Goal: Task Accomplishment & Management: Manage account settings

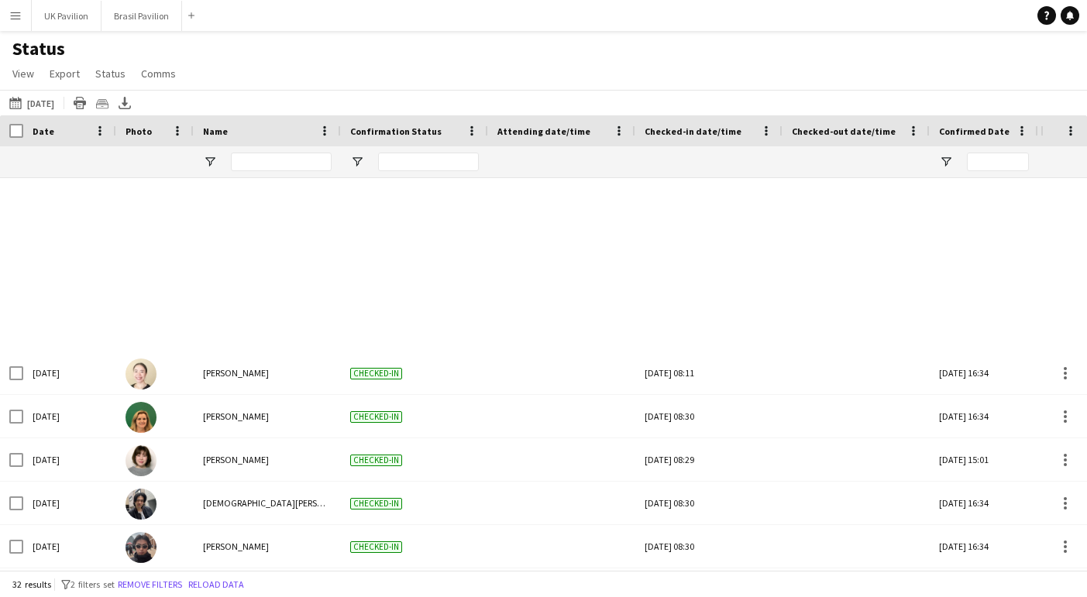
scroll to position [647, 0]
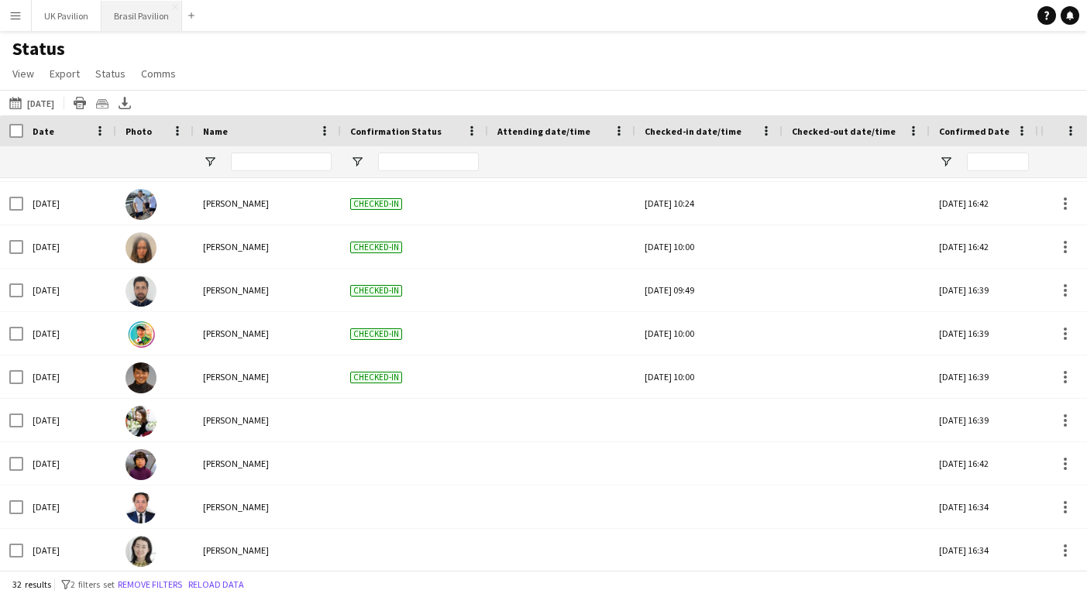
click at [141, 17] on button "Brasil Pavilion Close" at bounding box center [141, 16] width 81 height 30
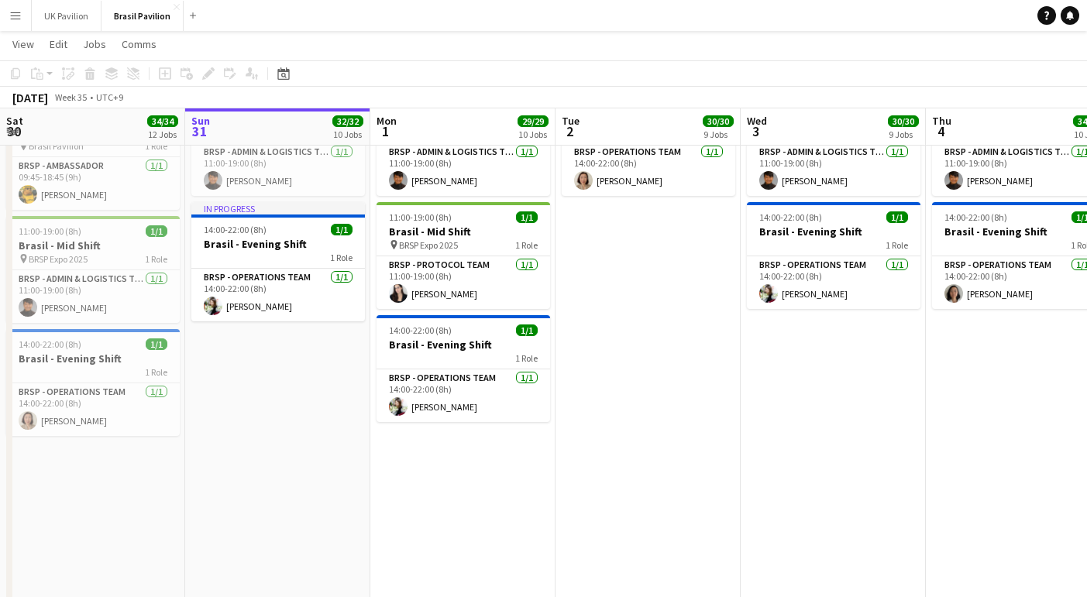
scroll to position [0, 371]
click at [487, 487] on app-date-cell "08:00-18:00 (10h) 4/4 Brasil - Morning Shift pin BRSP - Expo 2025 4 Roles BRSP …" at bounding box center [462, 224] width 185 height 980
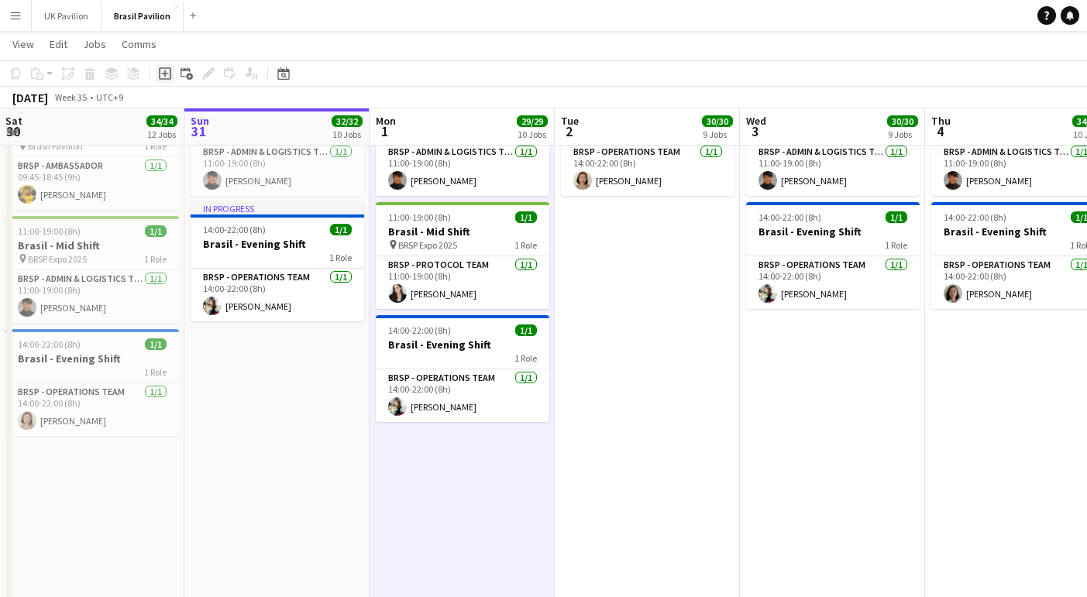
click at [164, 71] on icon "Add job" at bounding box center [165, 73] width 12 height 12
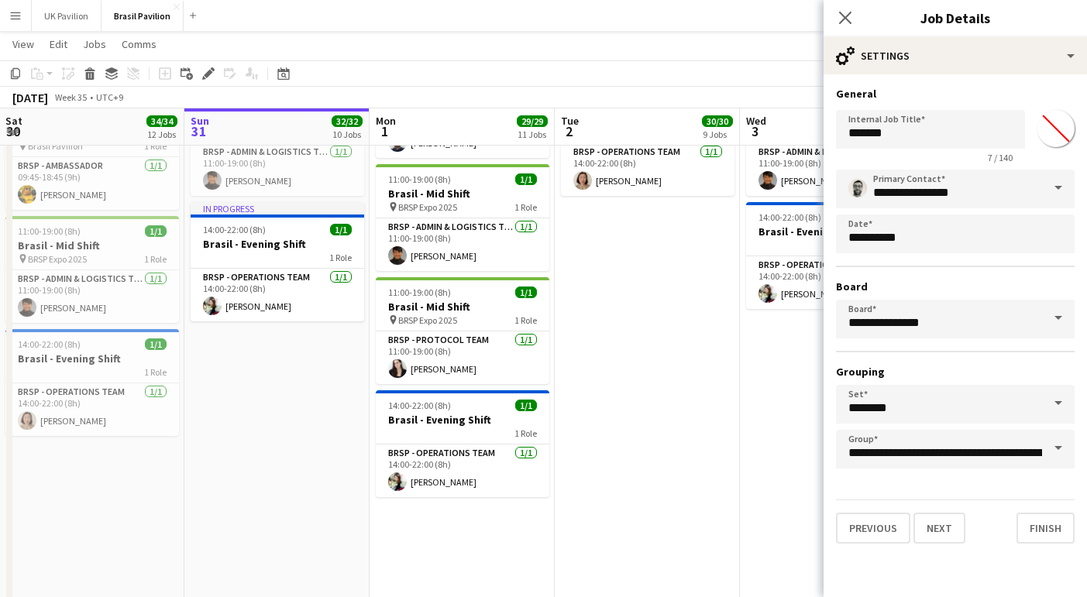
click at [1064, 131] on input "*******" at bounding box center [1056, 129] width 56 height 56
type input "*******"
drag, startPoint x: 921, startPoint y: 136, endPoint x: 807, endPoint y: 125, distance: 114.4
type input "*******"
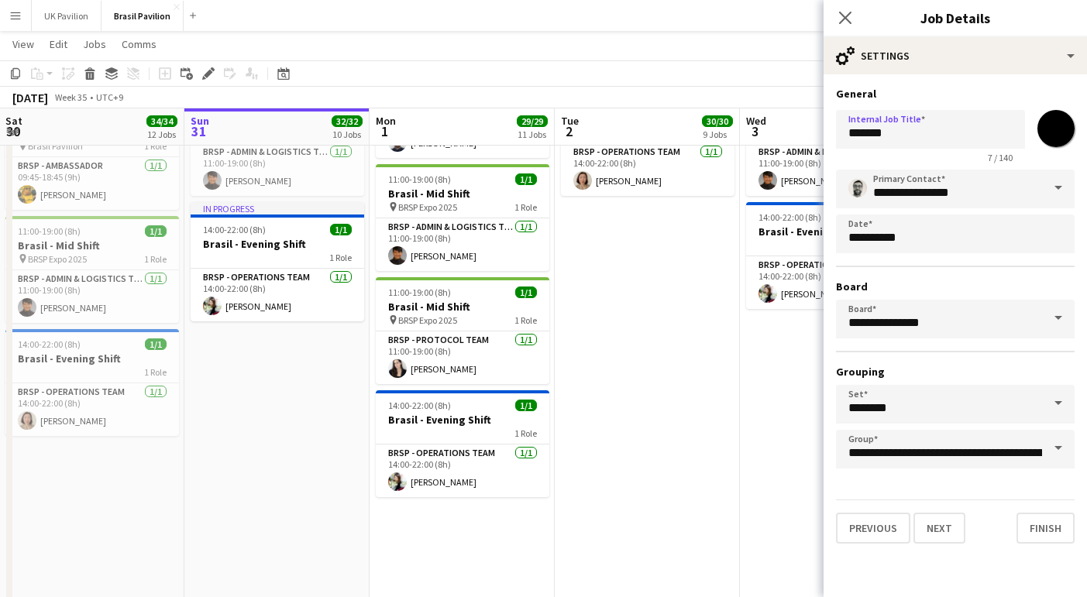
click at [1056, 467] on span at bounding box center [1058, 448] width 33 height 37
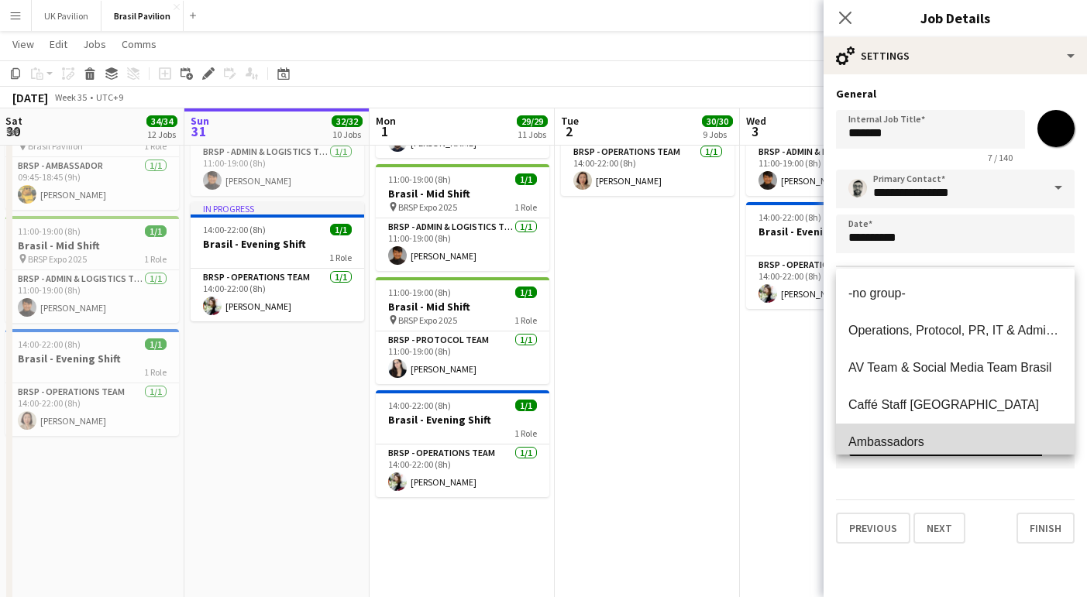
click at [892, 439] on span "Ambassadors" at bounding box center [886, 441] width 76 height 13
type input "**********"
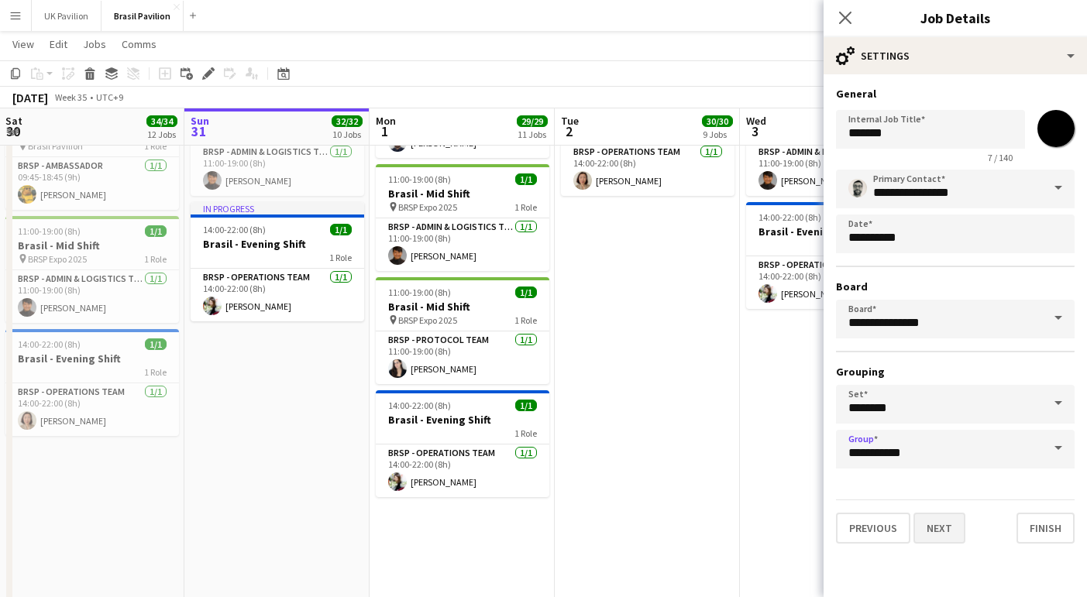
click at [963, 544] on button "Next" at bounding box center [939, 528] width 52 height 31
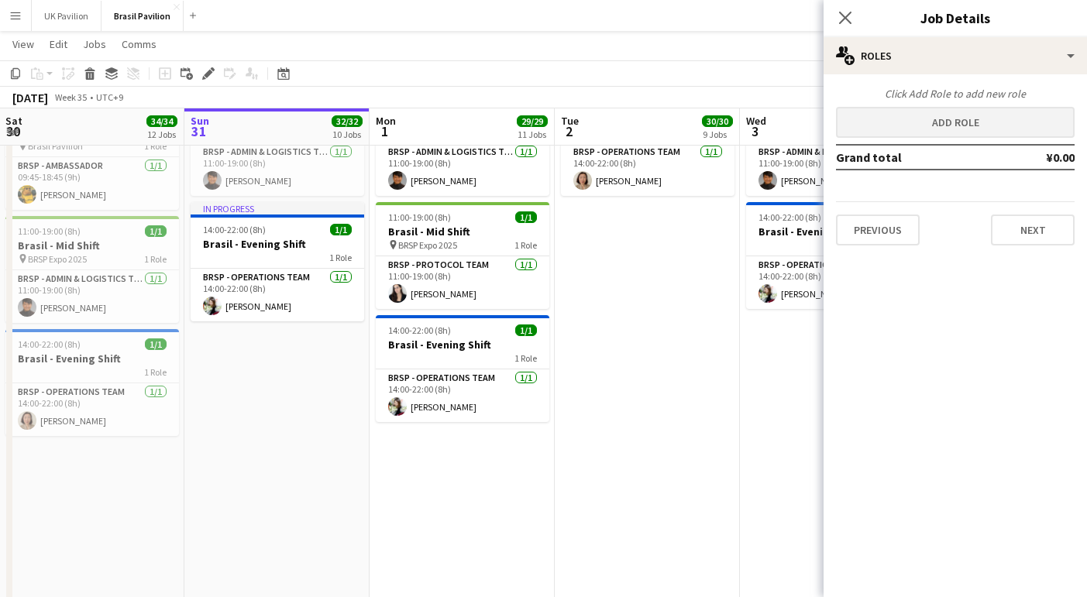
click at [920, 121] on button "Add role" at bounding box center [955, 122] width 239 height 31
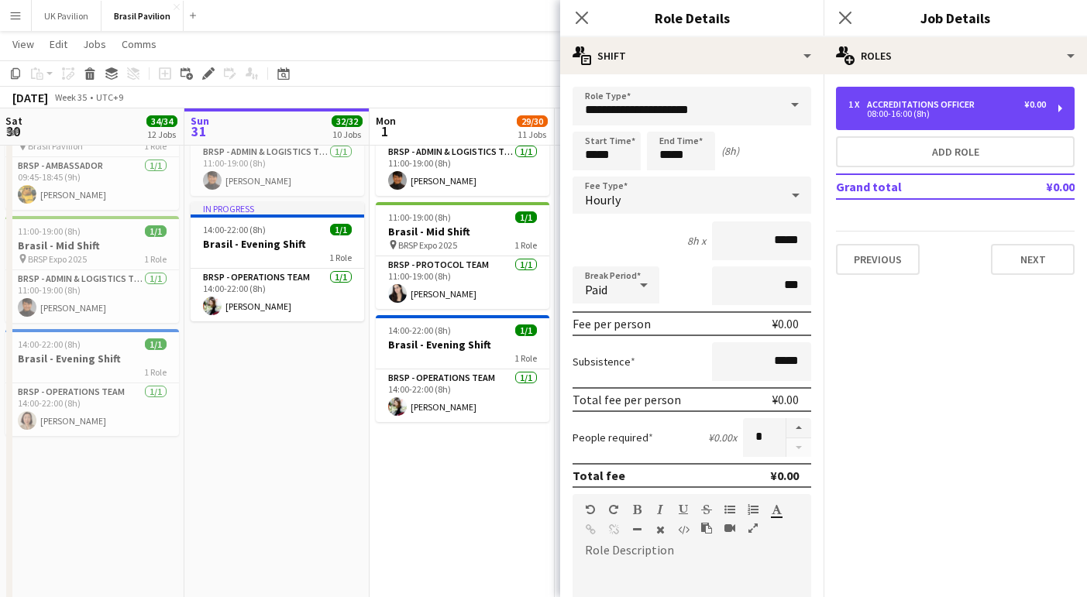
drag, startPoint x: 975, startPoint y: 112, endPoint x: 769, endPoint y: 108, distance: 205.3
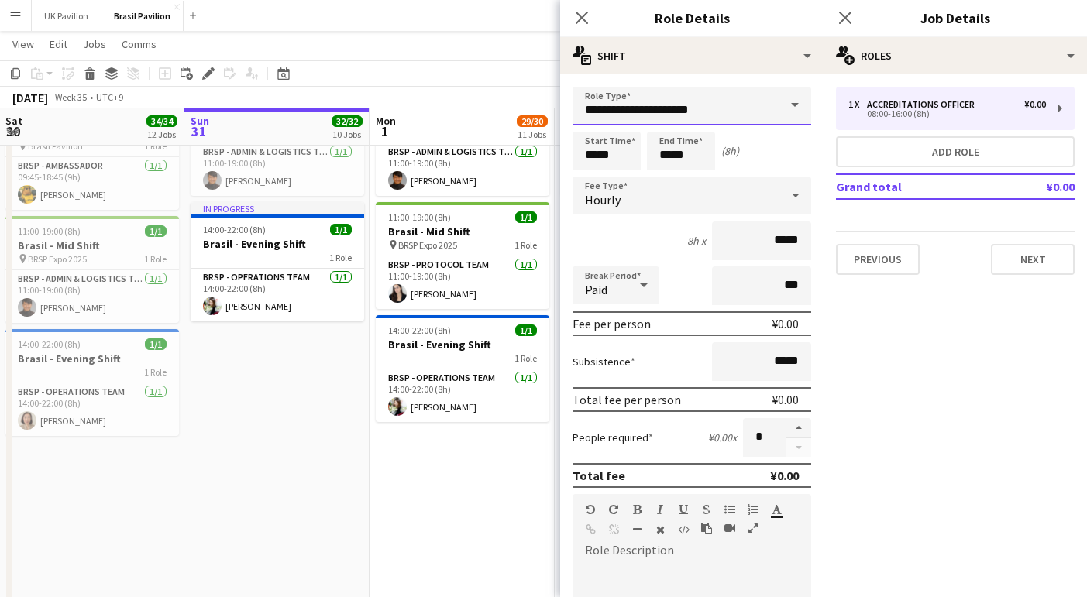
click at [769, 108] on input "**********" at bounding box center [691, 106] width 239 height 39
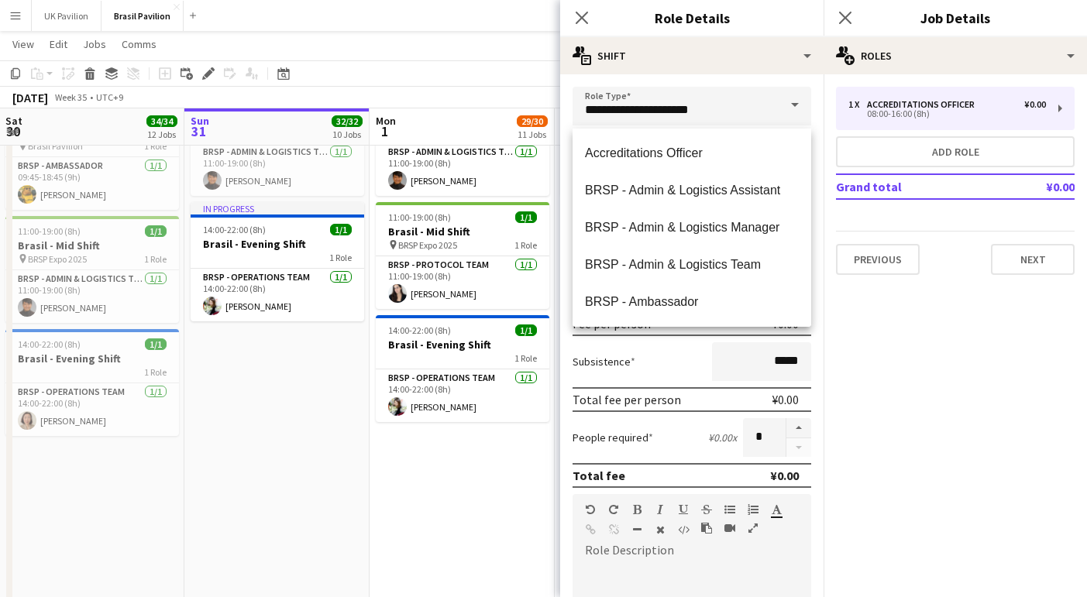
click at [791, 108] on span at bounding box center [795, 105] width 33 height 37
click at [790, 109] on span at bounding box center [795, 105] width 33 height 37
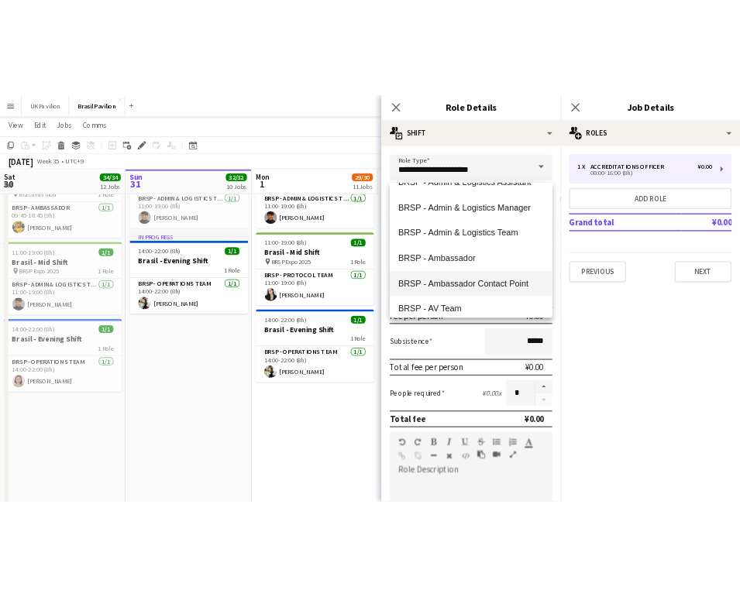
scroll to position [107, 0]
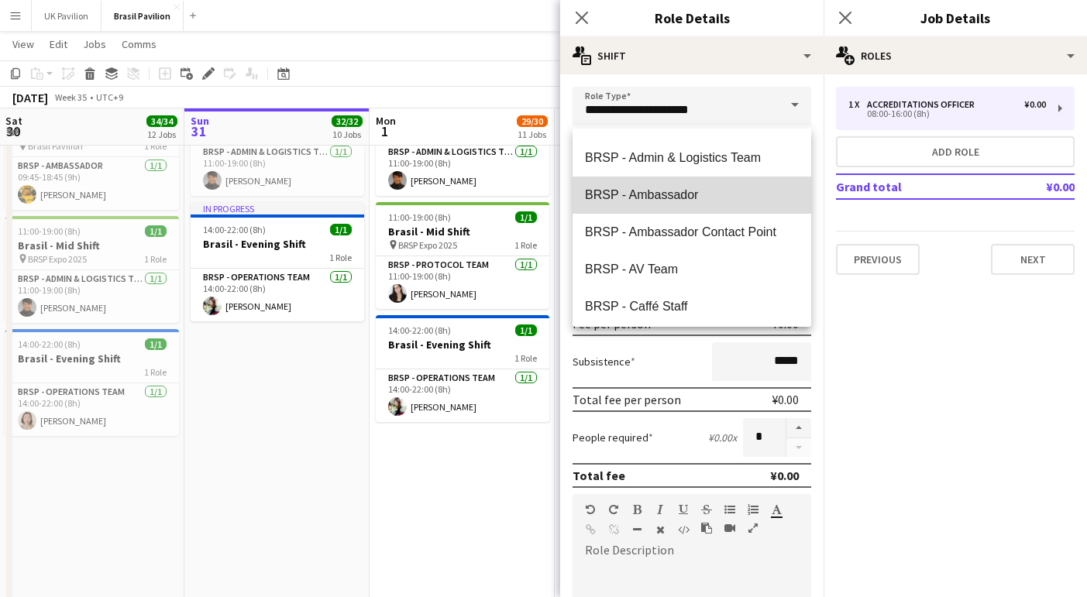
click at [665, 195] on span "BRSP - Ambassador" at bounding box center [692, 194] width 214 height 15
type input "**********"
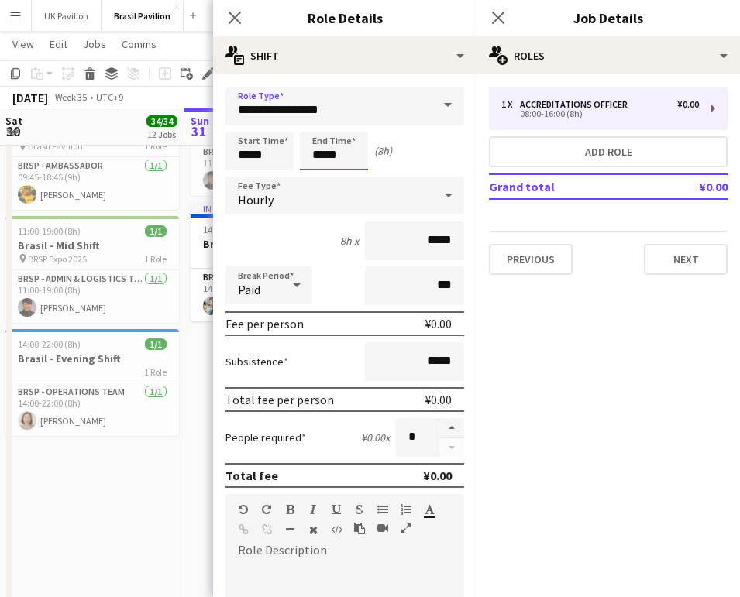
click at [334, 160] on input "*****" at bounding box center [334, 151] width 68 height 39
click at [318, 128] on div at bounding box center [318, 123] width 31 height 15
click at [321, 180] on div at bounding box center [318, 177] width 31 height 15
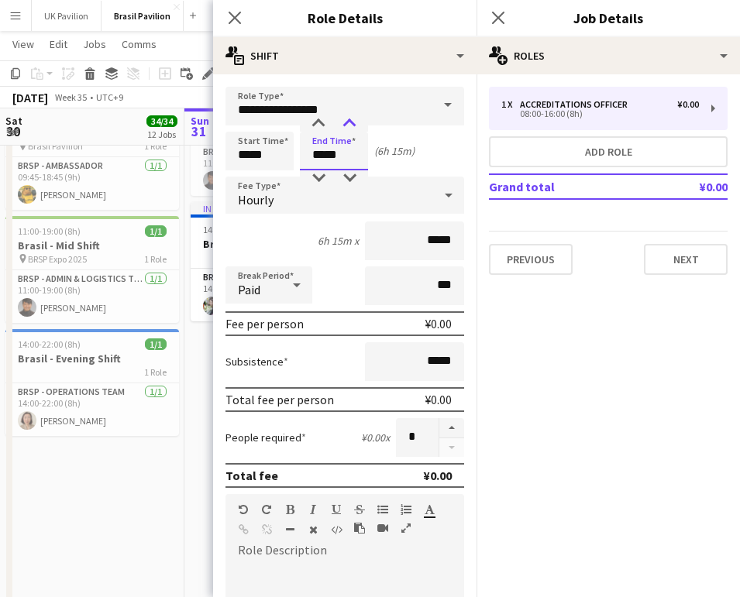
click at [346, 125] on div at bounding box center [349, 123] width 31 height 15
type input "*****"
click at [346, 125] on div at bounding box center [349, 123] width 31 height 15
click at [445, 198] on icon at bounding box center [448, 195] width 19 height 31
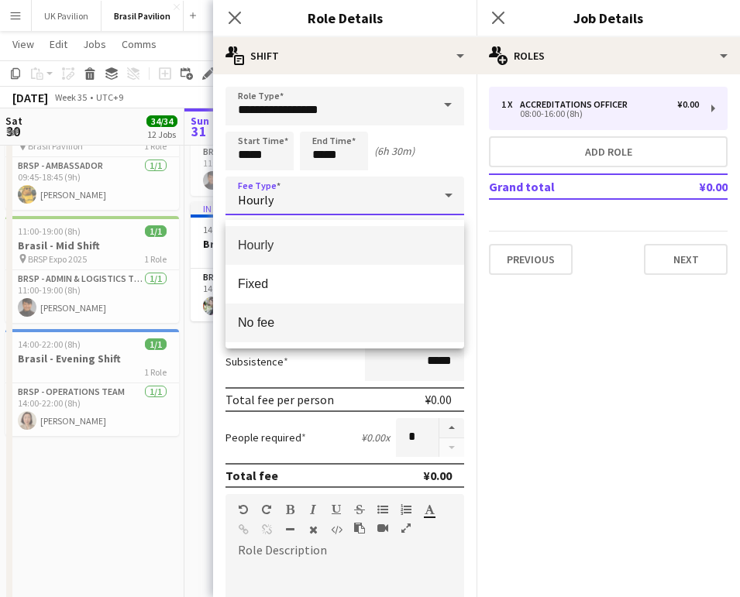
click at [280, 322] on span "No fee" at bounding box center [345, 322] width 214 height 15
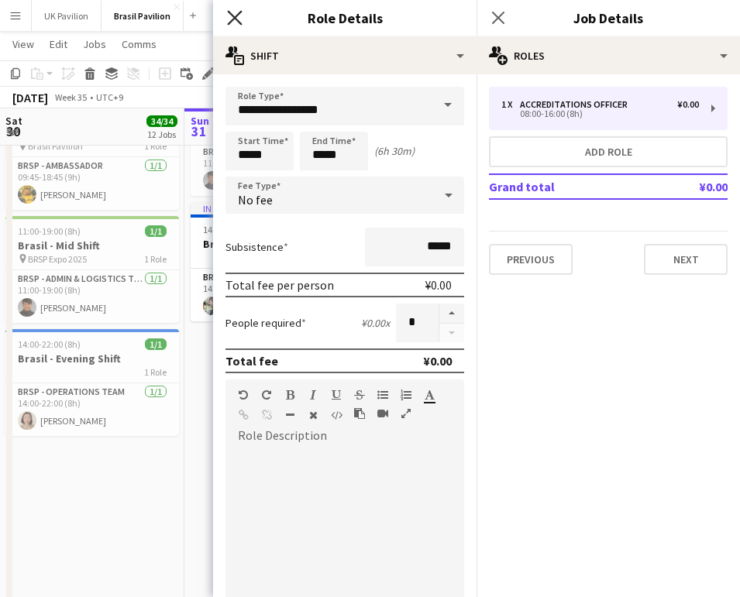
click at [232, 19] on icon at bounding box center [234, 17] width 15 height 15
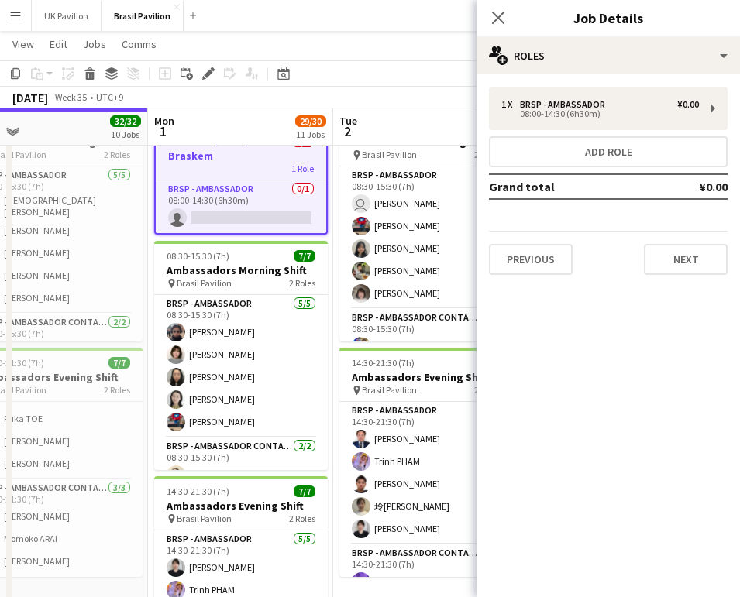
scroll to position [0, 590]
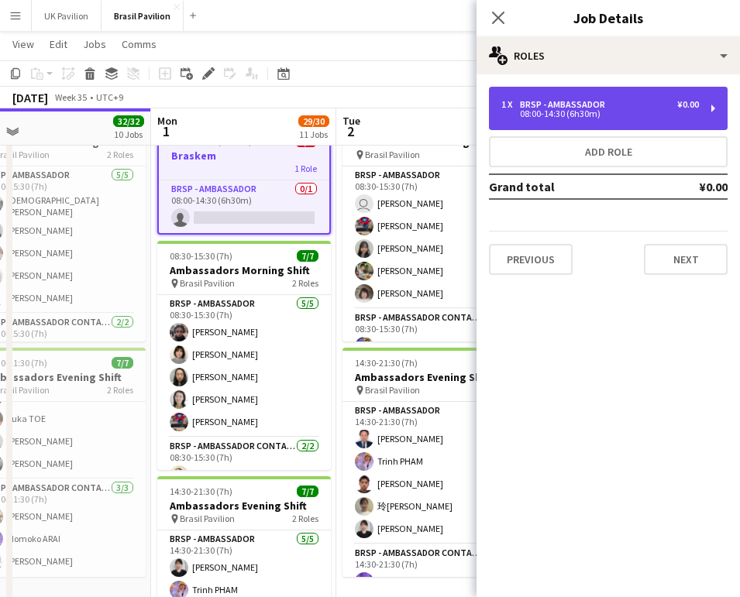
click at [559, 115] on div "08:00-14:30 (6h30m)" at bounding box center [600, 114] width 198 height 8
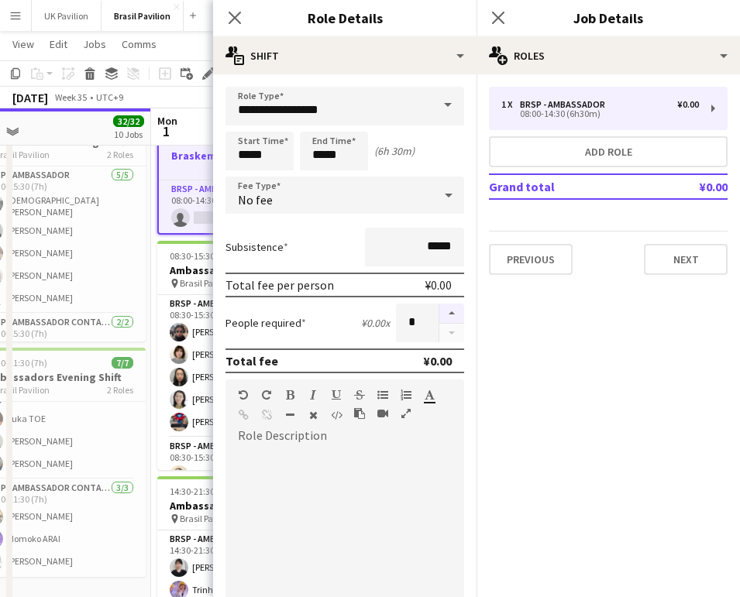
click at [452, 324] on button "button" at bounding box center [451, 314] width 25 height 20
type input "*"
click at [234, 18] on icon at bounding box center [234, 17] width 15 height 15
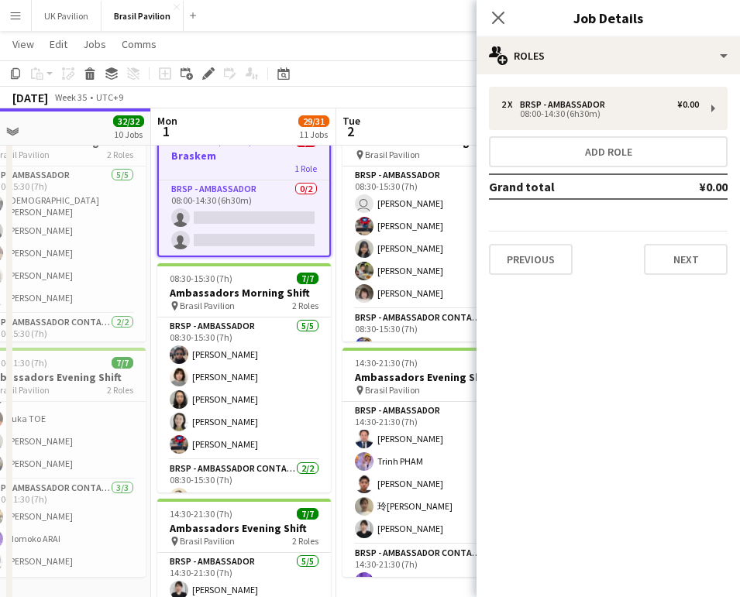
click at [244, 175] on div "1 Role" at bounding box center [244, 169] width 170 height 12
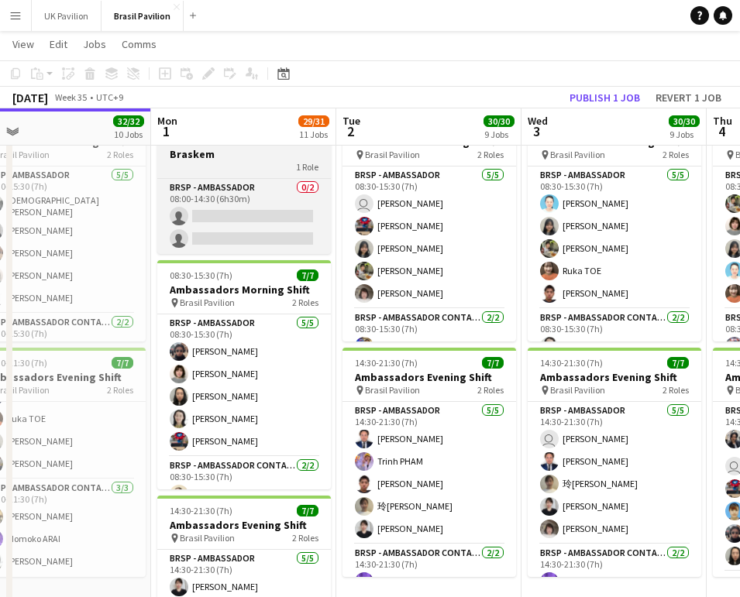
click at [244, 174] on div "1 Role" at bounding box center [244, 167] width 174 height 12
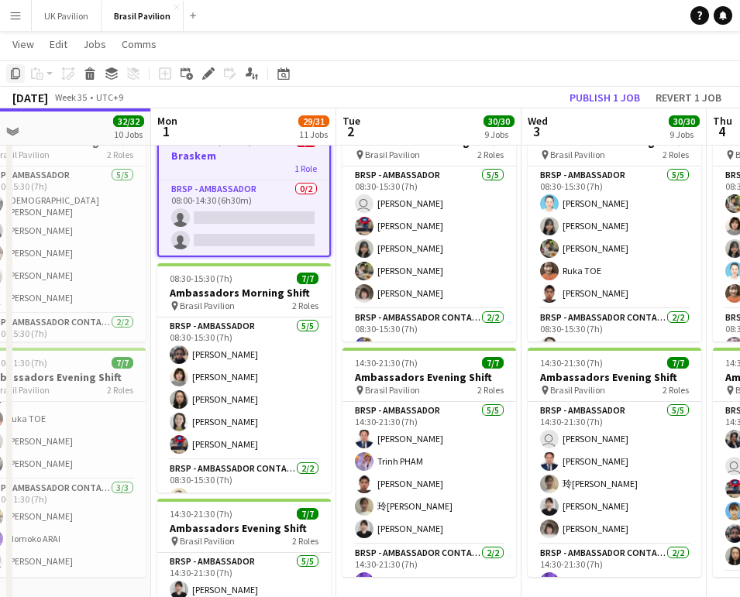
click at [17, 70] on icon "Copy" at bounding box center [15, 73] width 12 height 12
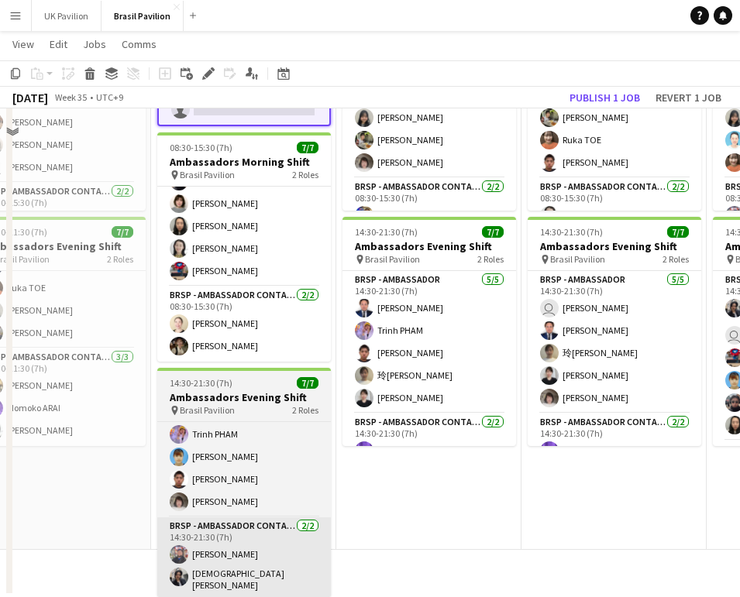
scroll to position [2113, 0]
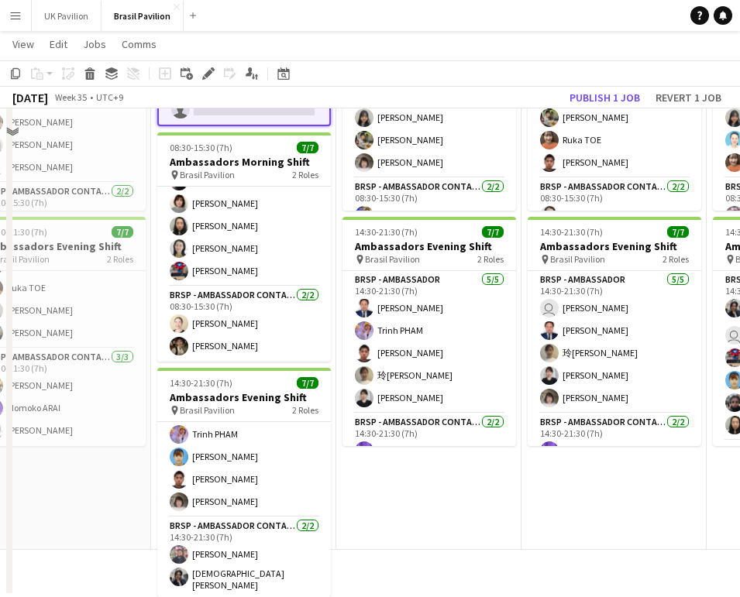
click at [239, 364] on app-date-cell "Draft 08:00-14:30 (6h30m) 0/2 Braskem 1 Role BRSP - Ambassador 0/2 08:00-14:30 …" at bounding box center [243, 262] width 185 height 575
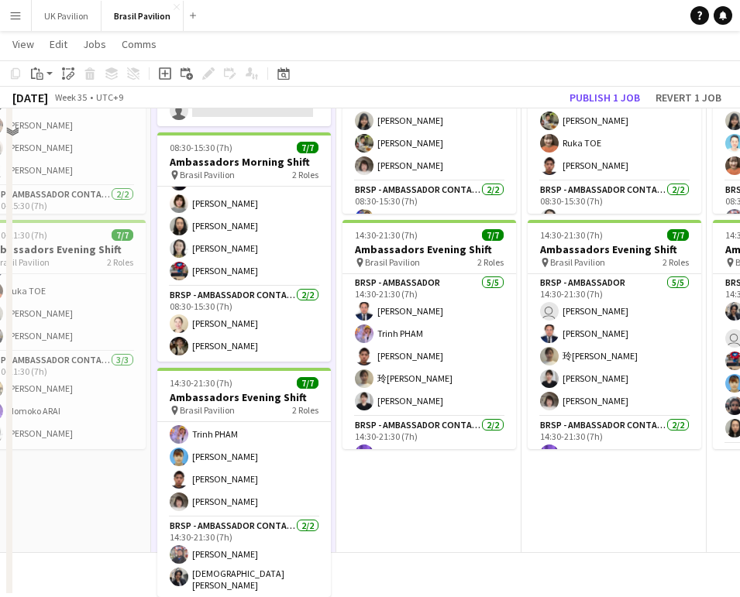
scroll to position [51, 590]
click at [46, 75] on div "Paste" at bounding box center [37, 73] width 19 height 19
click at [66, 107] on link "Paste Command V" at bounding box center [102, 103] width 122 height 14
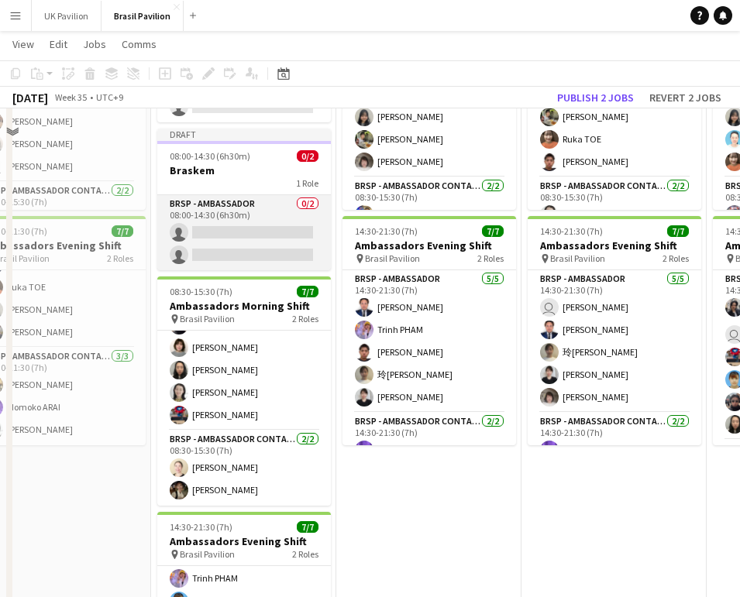
click at [226, 223] on app-card-role "BRSP - Ambassador 0/2 08:00-14:30 (6h30m) single-neutral-actions single-neutral…" at bounding box center [244, 232] width 174 height 75
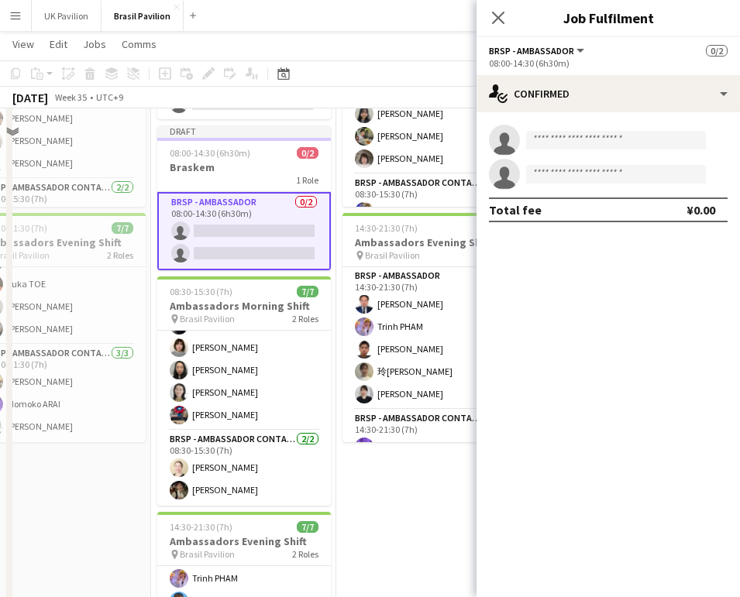
click at [550, 63] on div "08:00-14:30 (6h30m)" at bounding box center [608, 63] width 239 height 12
click at [569, 53] on span "BRSP - Ambassador" at bounding box center [531, 51] width 85 height 12
click at [639, 57] on div "BRSP - Ambassador All roles BRSP - Ambassador 0/2" at bounding box center [608, 50] width 239 height 14
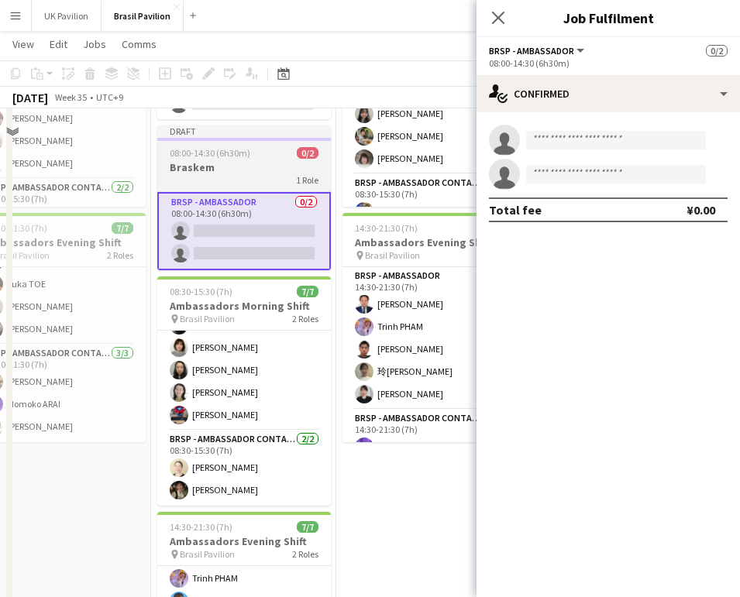
click at [218, 174] on h3 "Braskem" at bounding box center [244, 167] width 174 height 14
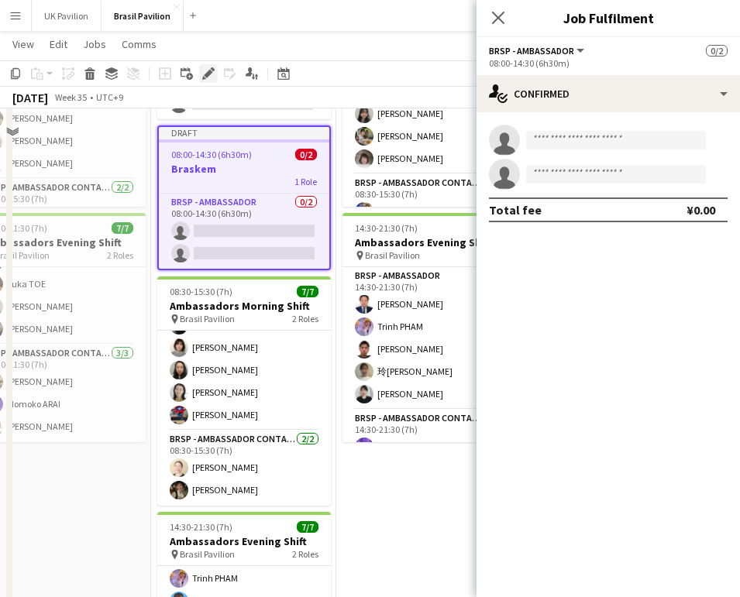
click at [208, 73] on icon at bounding box center [208, 74] width 9 height 9
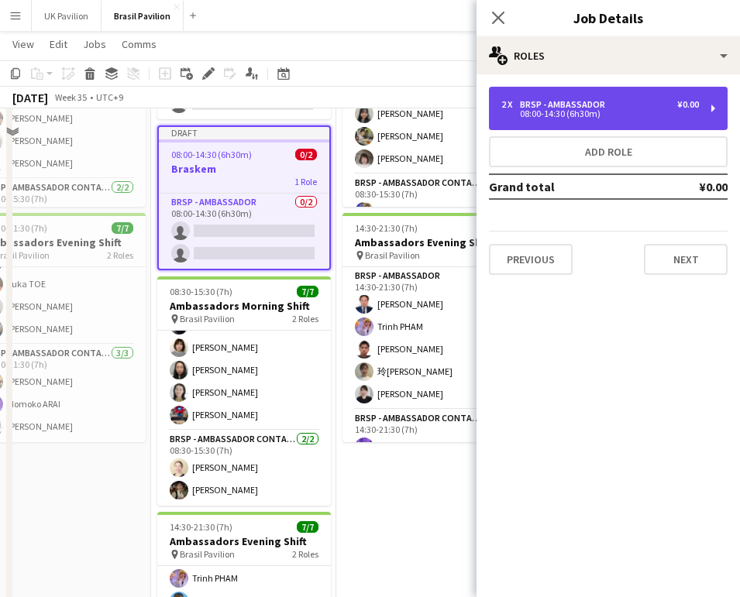
click at [539, 103] on div "BRSP - Ambassador" at bounding box center [565, 104] width 91 height 11
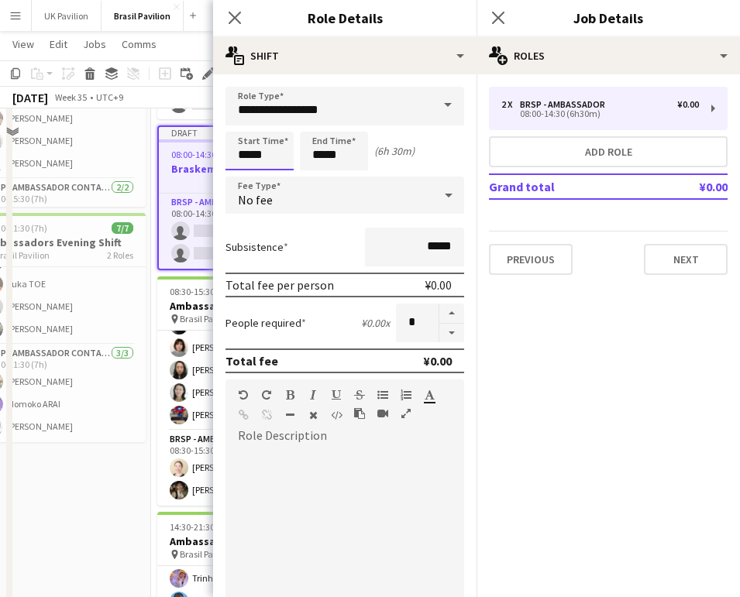
click at [256, 163] on input "*****" at bounding box center [259, 151] width 68 height 39
click at [241, 123] on div at bounding box center [244, 123] width 31 height 15
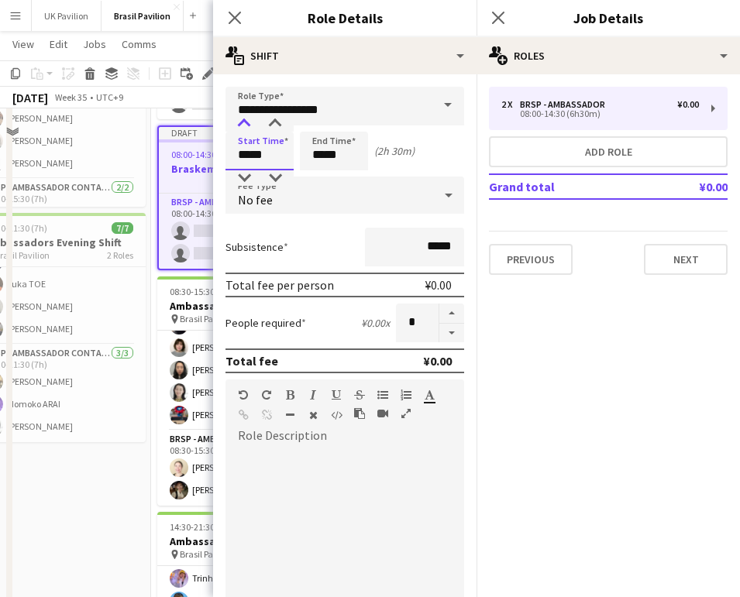
click at [241, 123] on div at bounding box center [244, 123] width 31 height 15
click at [273, 125] on div at bounding box center [275, 123] width 31 height 15
type input "*****"
click at [273, 125] on div at bounding box center [275, 123] width 31 height 15
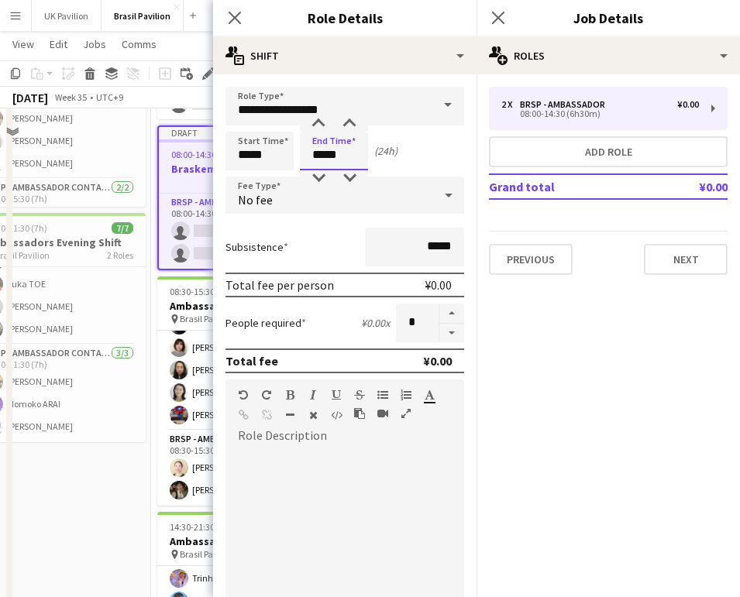
click at [325, 160] on input "*****" at bounding box center [334, 151] width 68 height 39
click at [323, 123] on div at bounding box center [318, 123] width 31 height 15
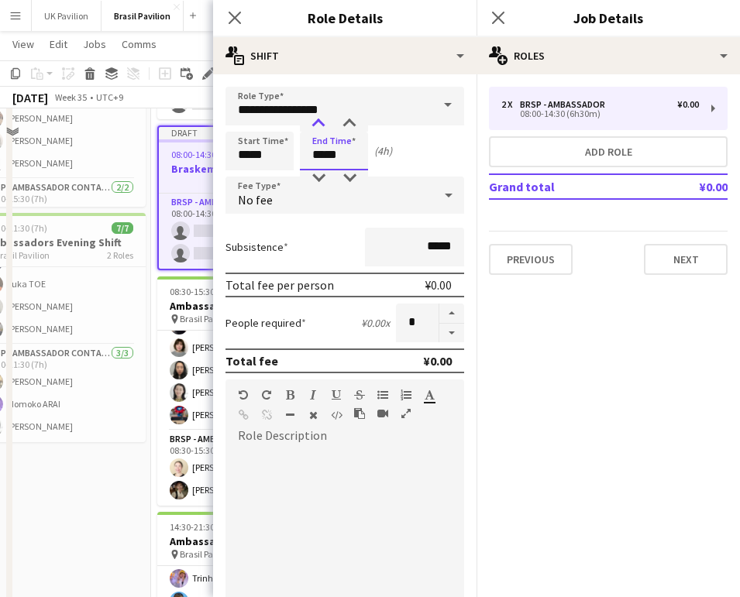
click at [323, 123] on div at bounding box center [318, 123] width 31 height 15
click at [349, 180] on div at bounding box center [349, 177] width 31 height 15
type input "*****"
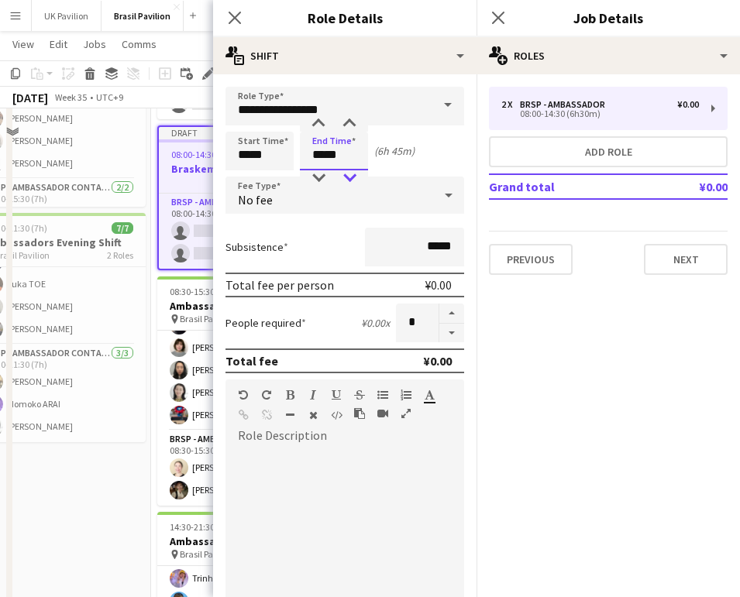
click at [349, 180] on div at bounding box center [349, 177] width 31 height 15
click at [233, 18] on icon "Close pop-in" at bounding box center [234, 17] width 15 height 15
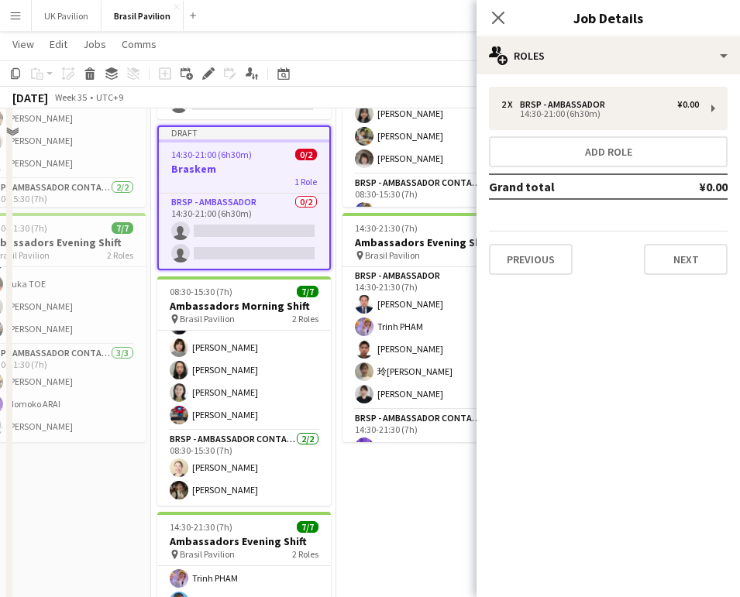
click at [242, 176] on h3 "Braskem" at bounding box center [244, 169] width 170 height 14
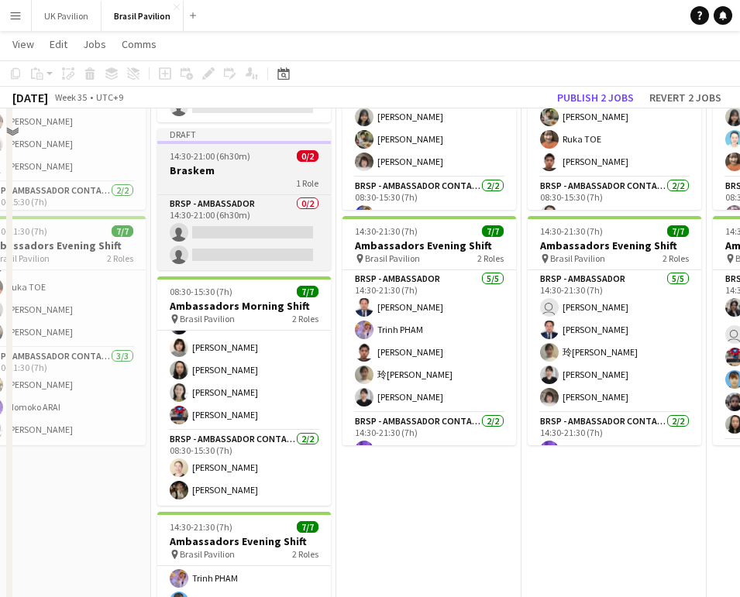
click at [242, 177] on h3 "Braskem" at bounding box center [244, 170] width 174 height 14
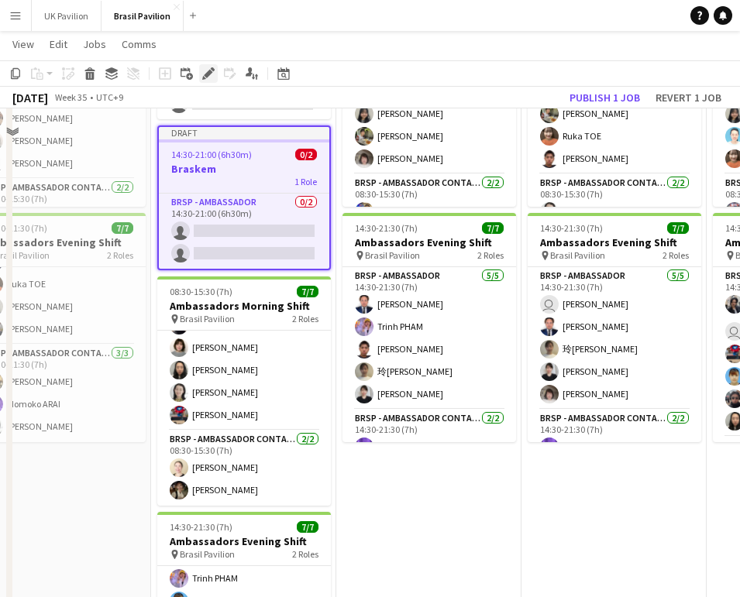
click at [206, 78] on icon "Edit" at bounding box center [208, 73] width 12 height 12
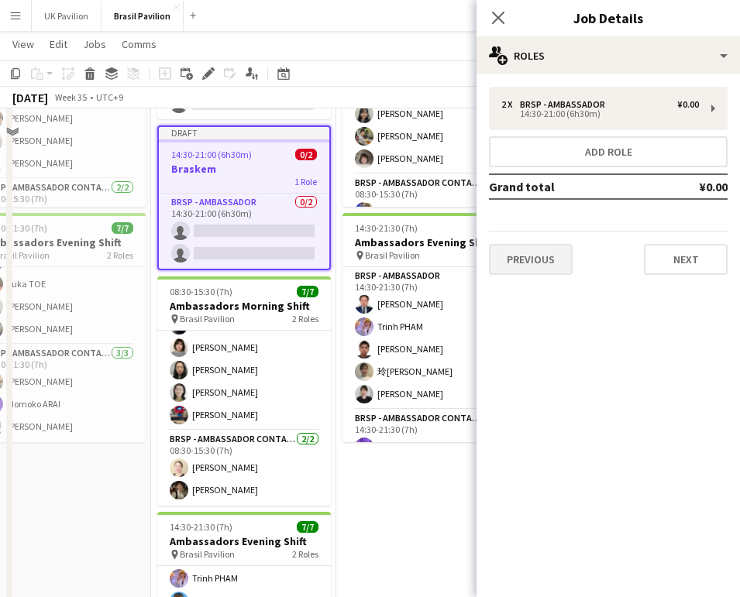
click at [538, 263] on button "Previous" at bounding box center [531, 259] width 84 height 31
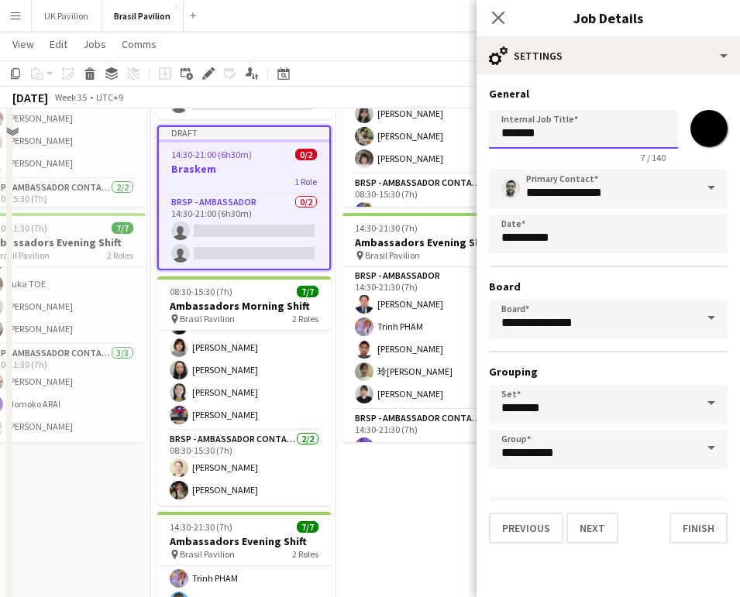
click at [571, 137] on input "*******" at bounding box center [583, 129] width 189 height 39
type input "**********"
click at [610, 544] on button "Next" at bounding box center [592, 528] width 52 height 31
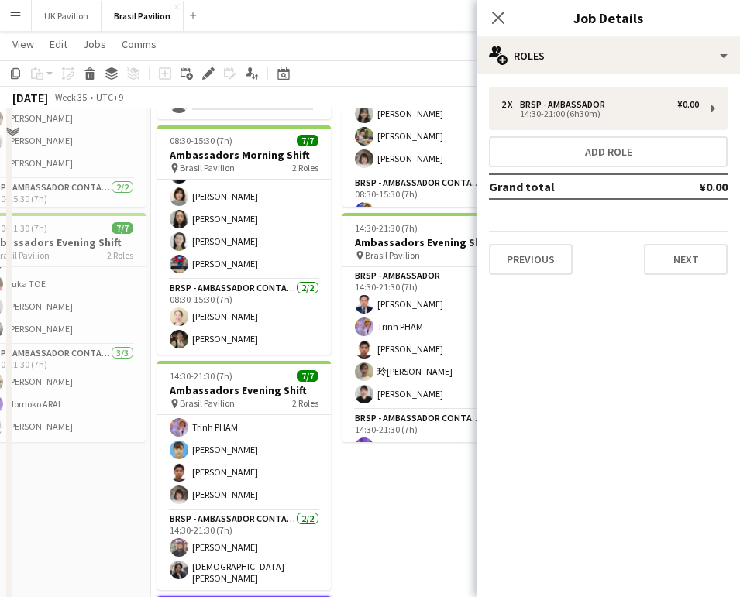
drag, startPoint x: 670, startPoint y: 258, endPoint x: 668, endPoint y: 266, distance: 8.1
click at [669, 260] on button "Next" at bounding box center [686, 259] width 84 height 31
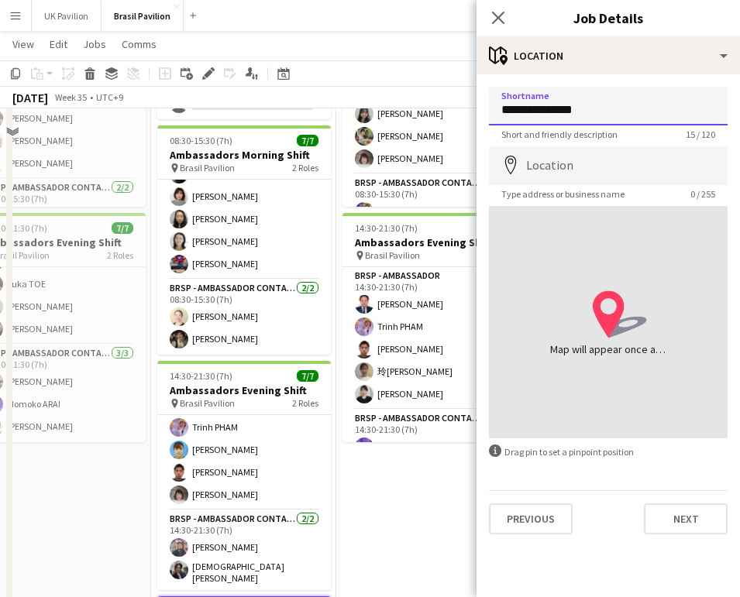
type input "**********"
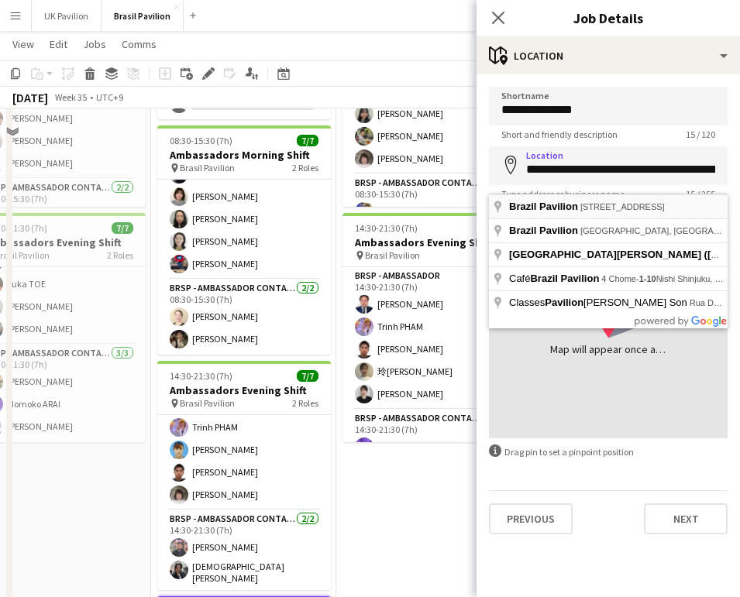
type input "**********"
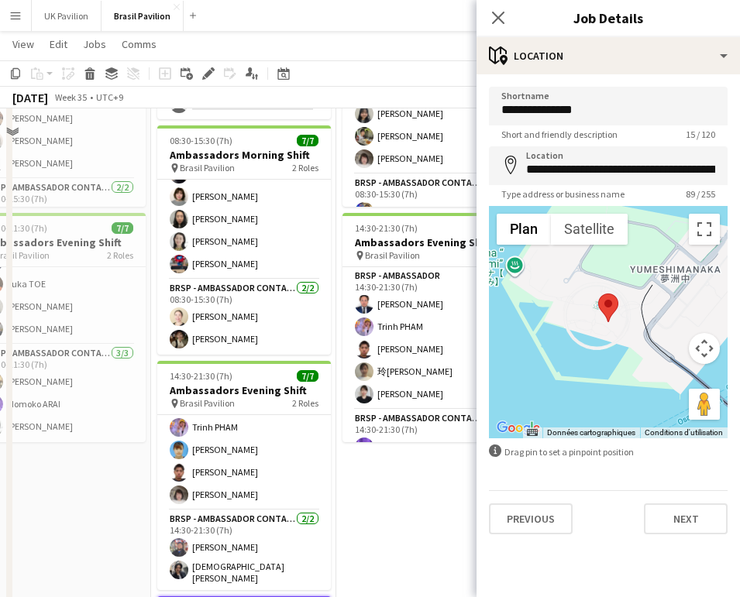
click at [664, 531] on button "Next" at bounding box center [686, 519] width 84 height 31
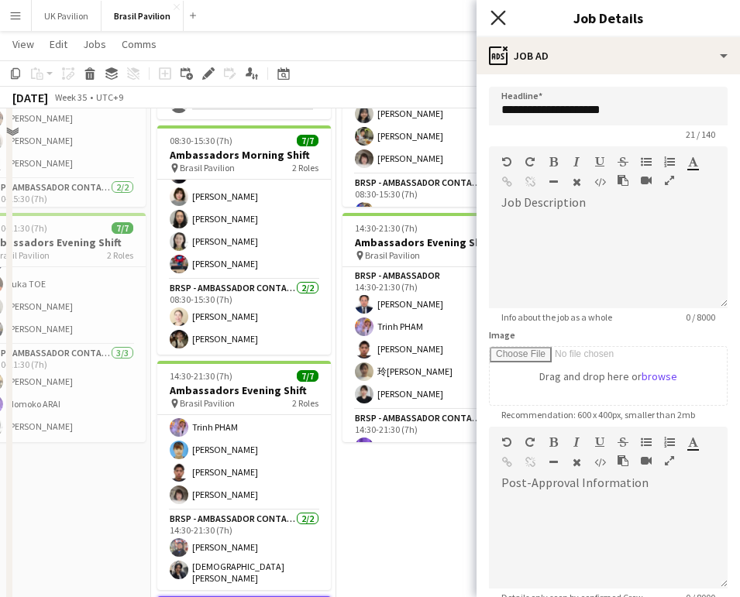
click at [499, 19] on icon at bounding box center [497, 17] width 15 height 15
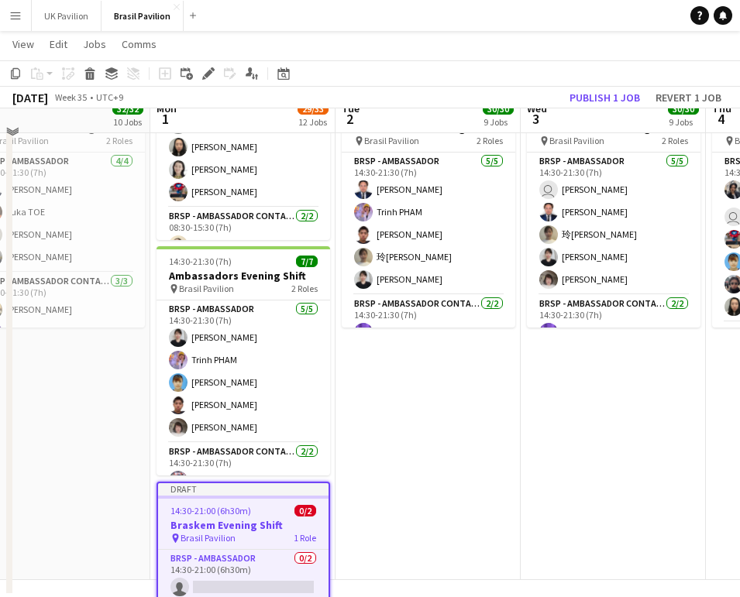
scroll to position [0, 0]
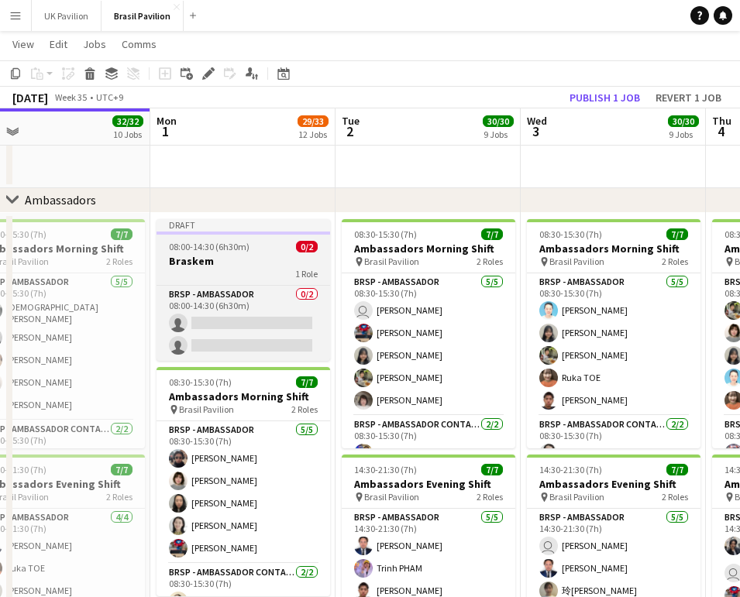
click at [206, 263] on h3 "Braskem" at bounding box center [243, 261] width 174 height 14
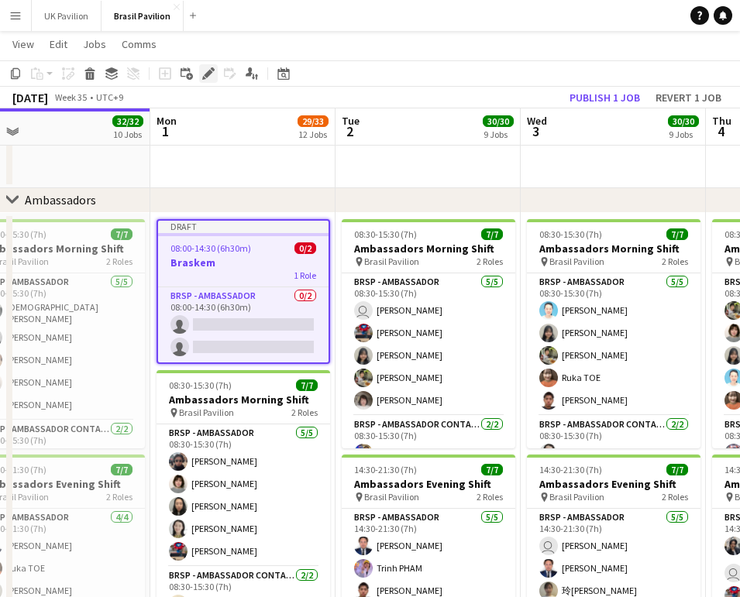
click at [209, 73] on icon at bounding box center [208, 74] width 9 height 9
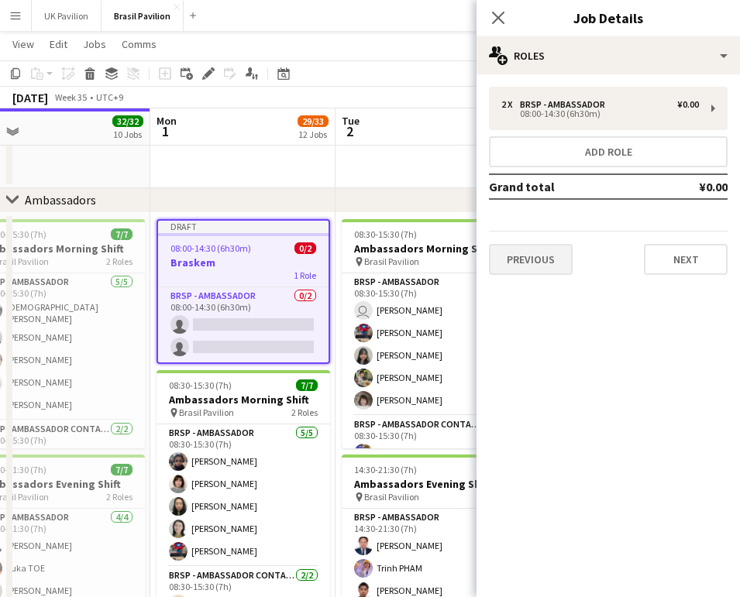
click at [544, 261] on button "Previous" at bounding box center [531, 259] width 84 height 31
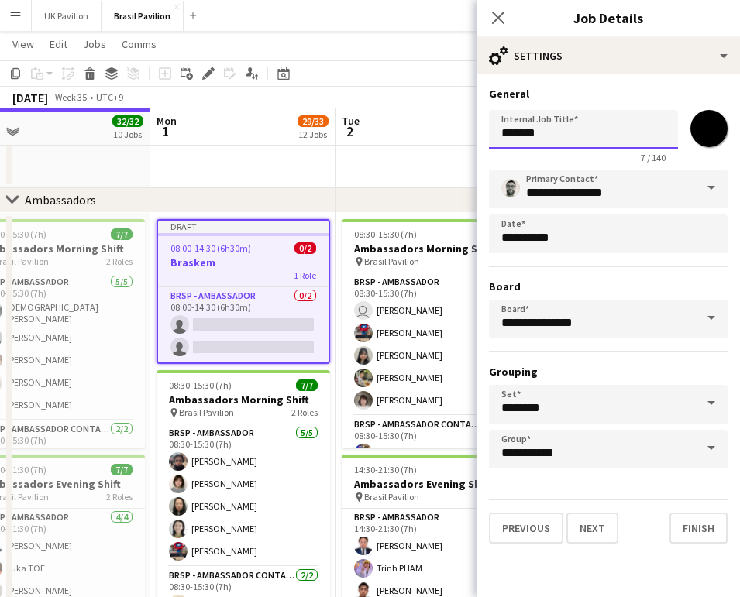
click at [565, 137] on input "*******" at bounding box center [583, 129] width 189 height 39
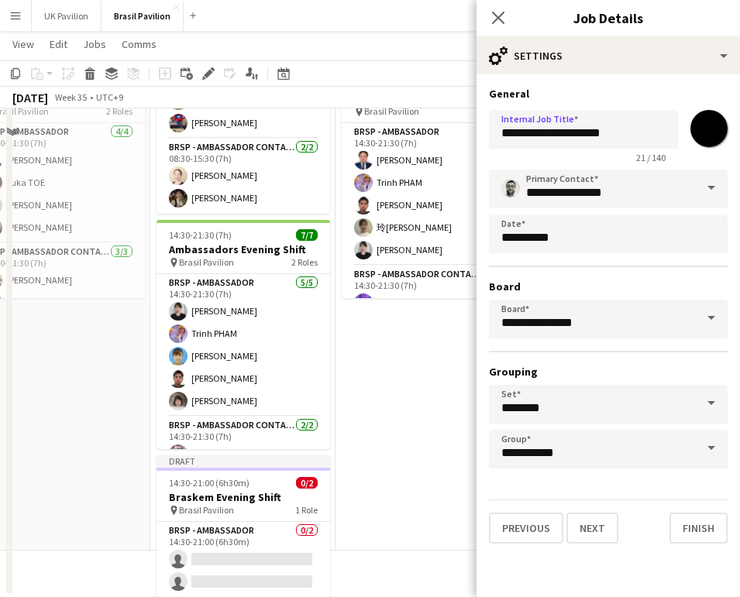
scroll to position [2269, 0]
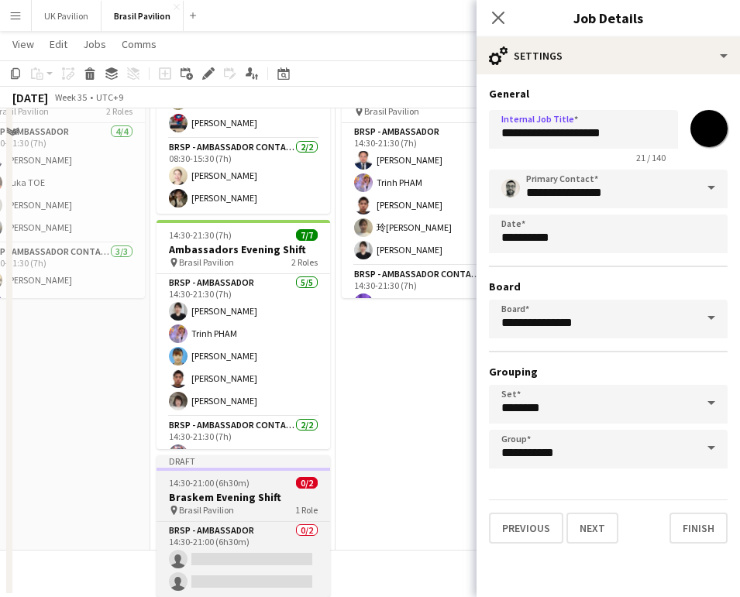
click at [225, 504] on span "Brasil Pavilion" at bounding box center [206, 510] width 55 height 12
type input "**********"
click at [225, 504] on span "Brasil Pavilion" at bounding box center [206, 510] width 55 height 12
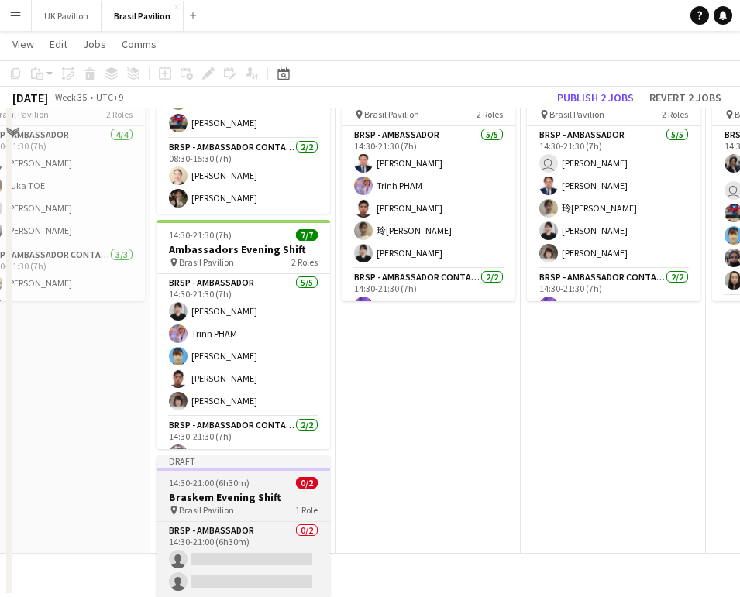
click at [225, 504] on span "Brasil Pavilion" at bounding box center [206, 510] width 55 height 12
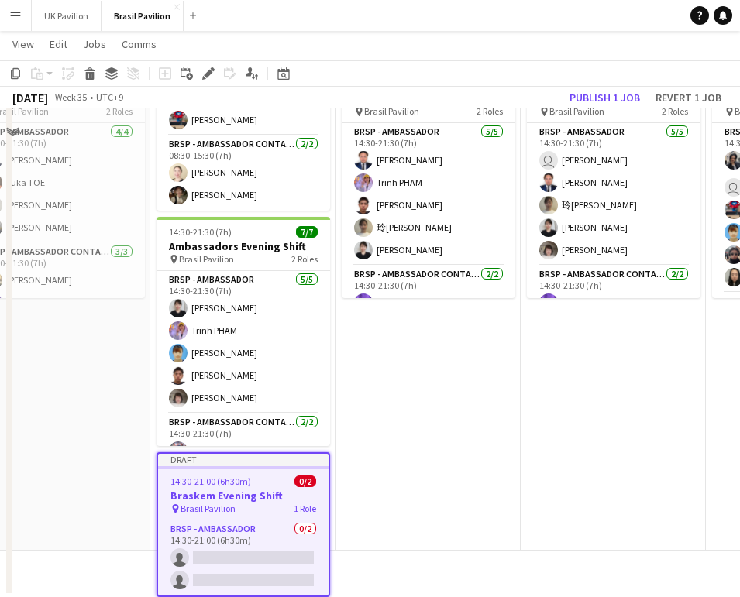
click at [251, 483] on span "14:30-21:00 (6h30m)" at bounding box center [210, 482] width 81 height 12
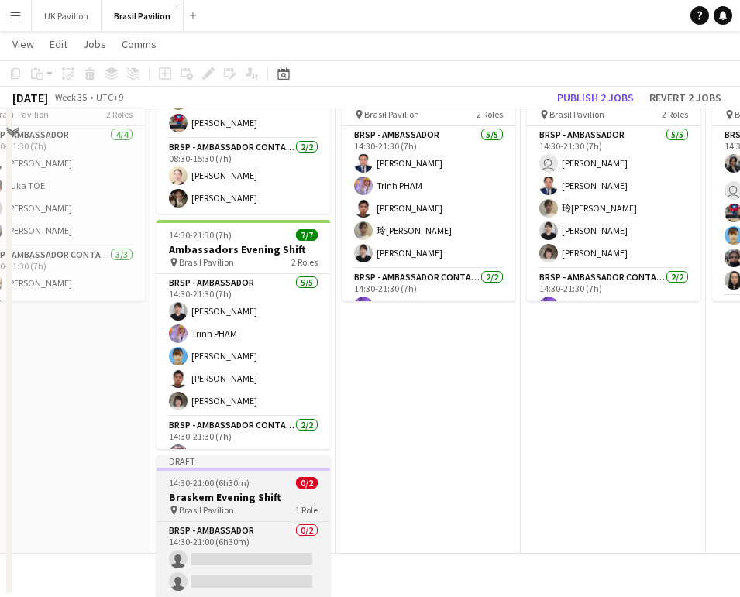
click at [254, 490] on h3 "Braskem Evening Shift" at bounding box center [243, 497] width 174 height 14
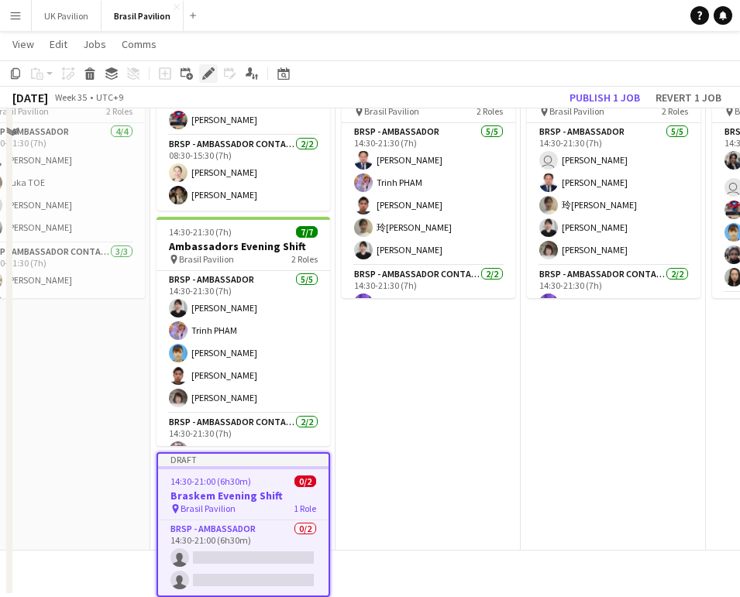
click at [208, 68] on icon "Edit" at bounding box center [208, 73] width 12 height 12
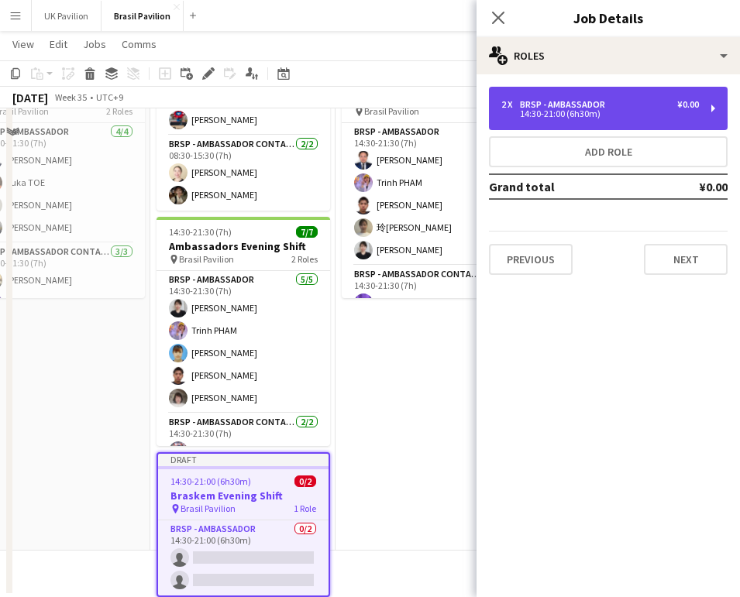
click at [580, 105] on div "BRSP - Ambassador" at bounding box center [565, 104] width 91 height 11
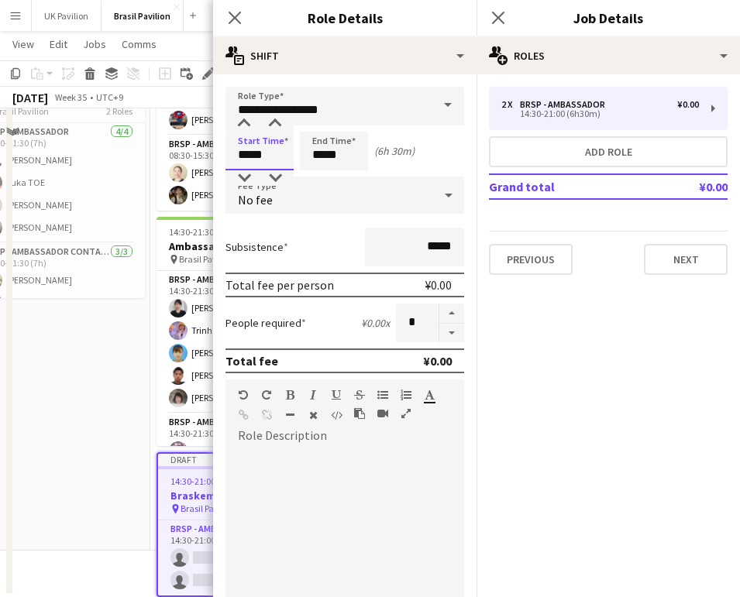
click at [265, 158] on input "*****" at bounding box center [259, 151] width 68 height 39
click at [277, 177] on div at bounding box center [275, 177] width 31 height 15
type input "*****"
click at [277, 177] on div at bounding box center [275, 177] width 31 height 15
click at [335, 162] on input "*****" at bounding box center [334, 151] width 68 height 39
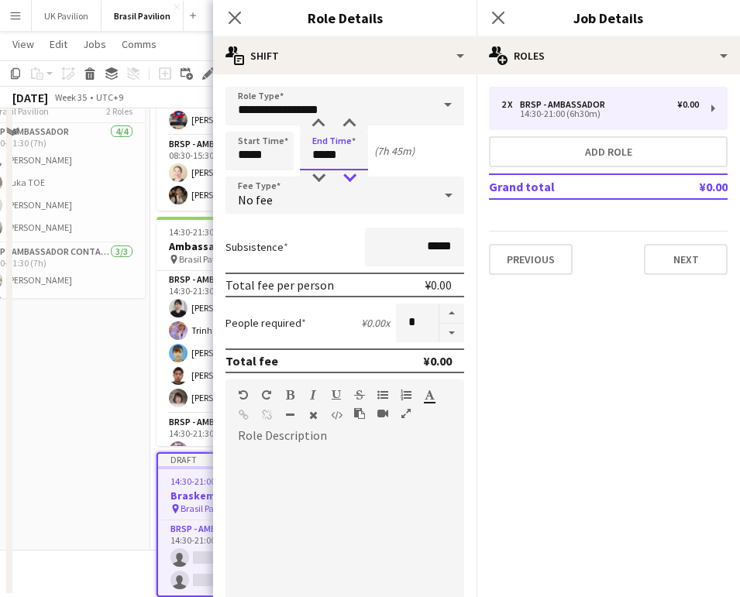
click at [346, 177] on div at bounding box center [349, 177] width 31 height 15
type input "*****"
click at [312, 177] on div at bounding box center [318, 177] width 31 height 15
click at [232, 18] on icon "Close pop-in" at bounding box center [234, 17] width 15 height 15
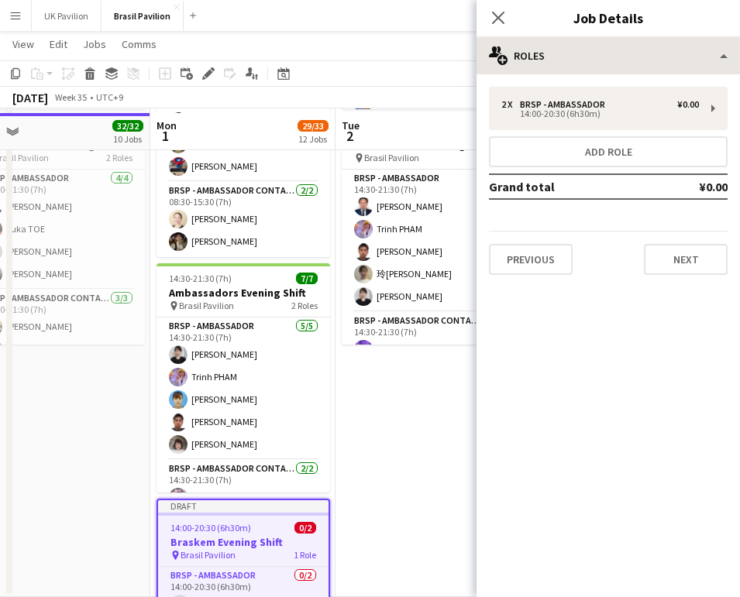
scroll to position [0, 405]
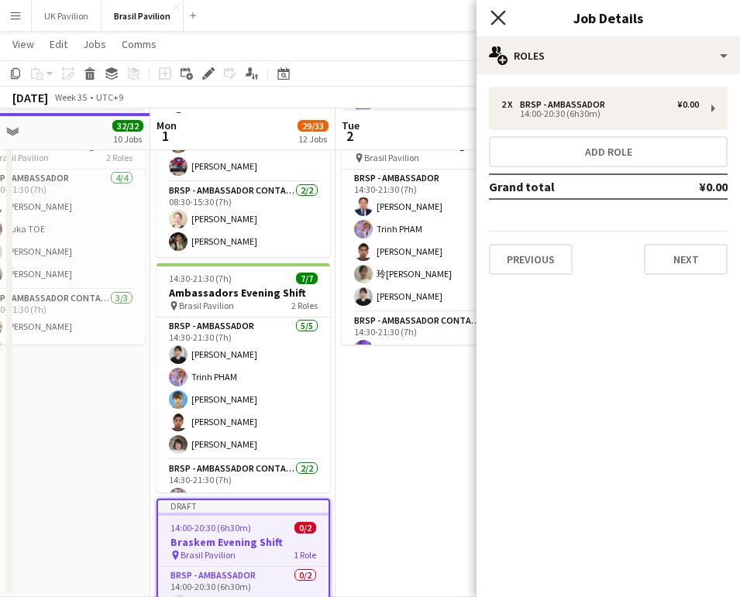
click at [497, 16] on icon at bounding box center [497, 17] width 15 height 15
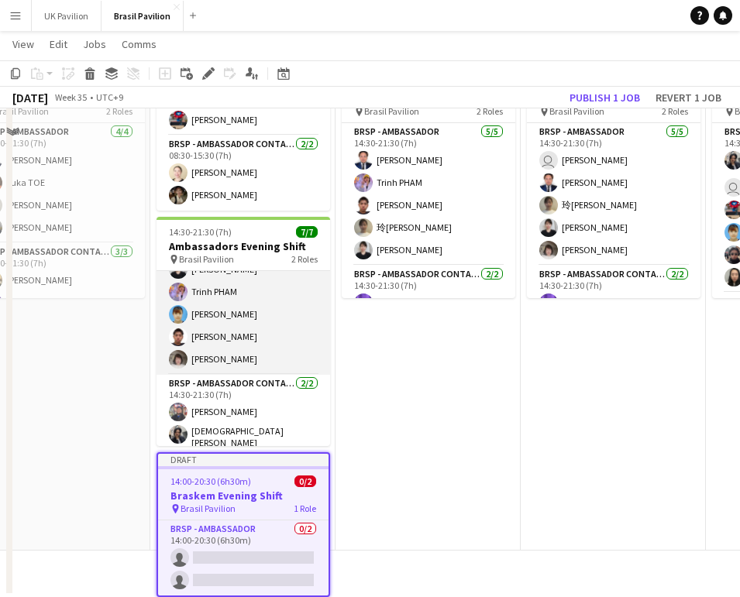
scroll to position [0, 0]
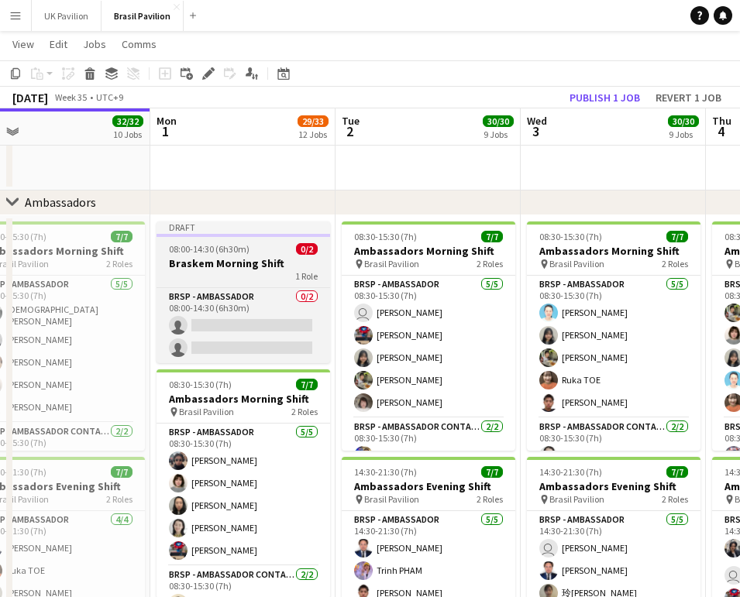
click at [227, 265] on h3 "Braskem Morning Shift" at bounding box center [243, 263] width 174 height 14
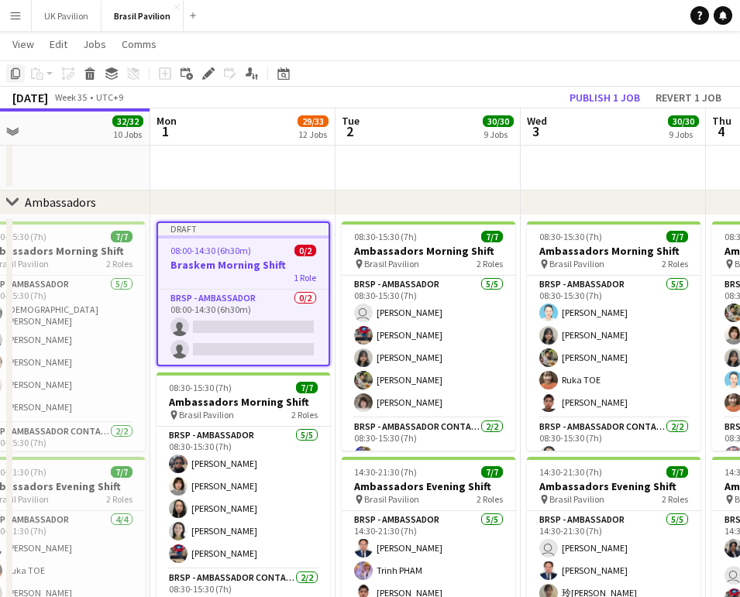
click at [13, 74] on icon at bounding box center [15, 73] width 9 height 11
click at [398, 222] on app-date-cell "08:30-15:30 (7h) 7/7 Ambassadors Morning Shift pin Brasil Pavilion 2 Roles BRSP…" at bounding box center [427, 577] width 185 height 724
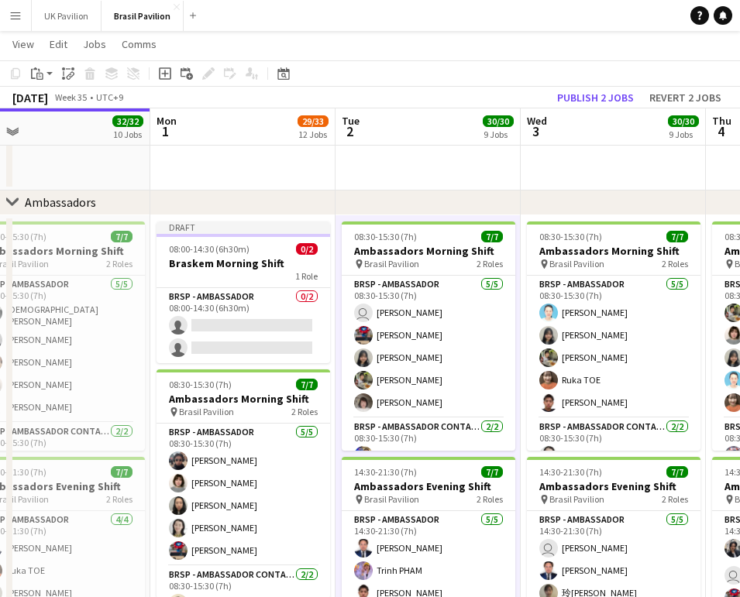
click at [552, 222] on app-date-cell "08:30-15:30 (7h) 7/7 Ambassadors Morning Shift pin Brasil Pavilion 2 Roles BRSP…" at bounding box center [613, 577] width 185 height 724
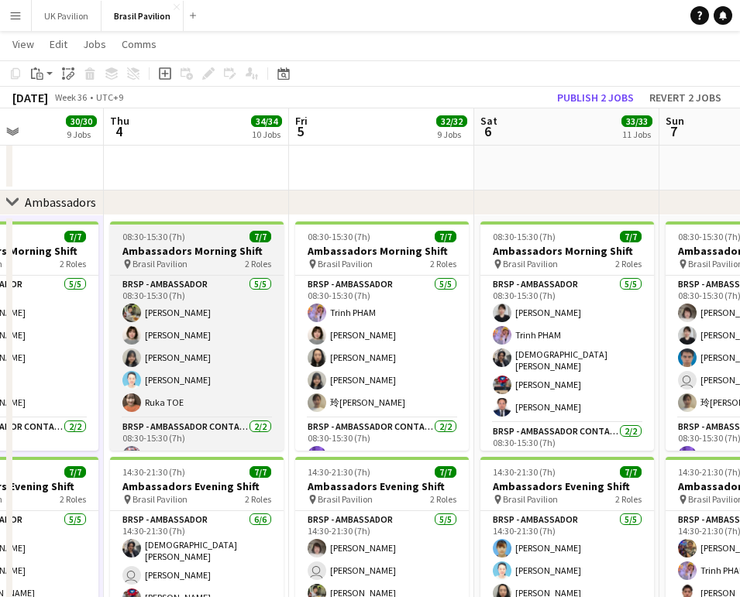
drag, startPoint x: 192, startPoint y: 221, endPoint x: 201, endPoint y: 225, distance: 9.7
click at [192, 221] on app-date-cell "08:30-15:30 (7h) 7/7 Ambassadors Morning Shift pin Brasil Pavilion 2 Roles BRSP…" at bounding box center [196, 577] width 185 height 724
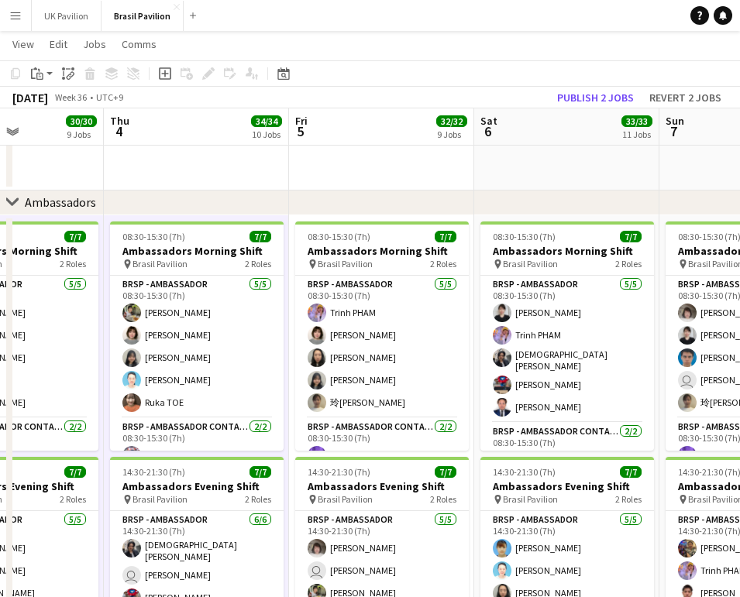
click at [363, 222] on app-date-cell "08:30-15:30 (7h) 7/7 Ambassadors Morning Shift pin Brasil Pavilion 2 Roles BRSP…" at bounding box center [381, 577] width 185 height 724
click at [42, 76] on icon "Paste" at bounding box center [37, 73] width 12 height 12
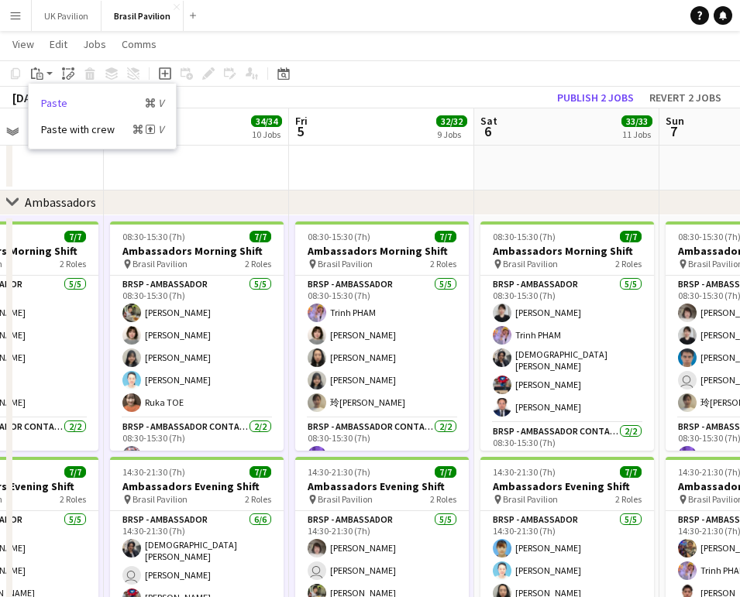
click at [53, 104] on link "Paste Command V" at bounding box center [102, 103] width 122 height 14
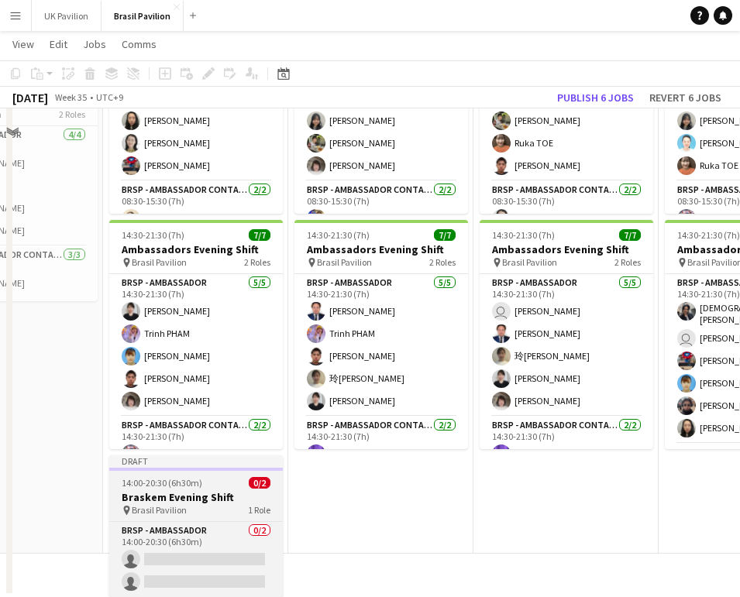
click at [175, 456] on div "Draft" at bounding box center [196, 462] width 174 height 12
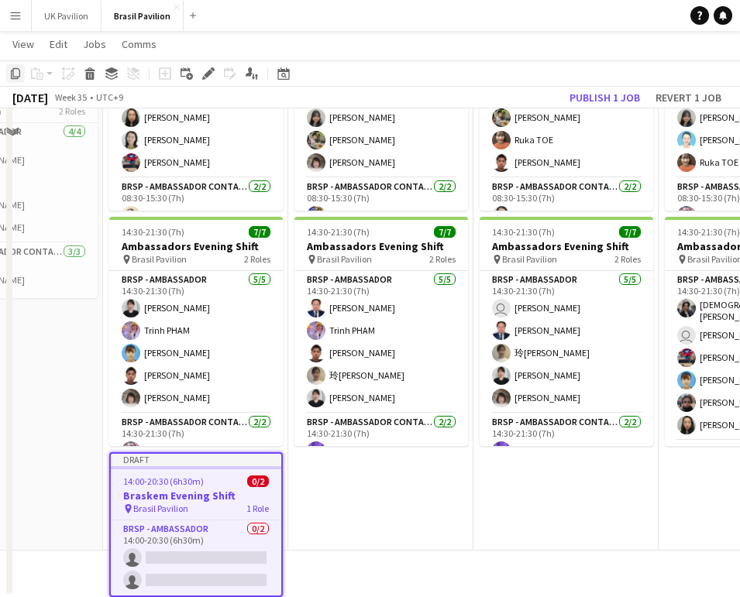
click at [19, 74] on icon "Copy" at bounding box center [15, 73] width 12 height 12
click at [423, 502] on app-date-cell "Draft 08:00-14:30 (6h30m) 0/2 Braskem Morning Shift 1 Role BRSP - Ambassador 0/…" at bounding box center [380, 189] width 185 height 724
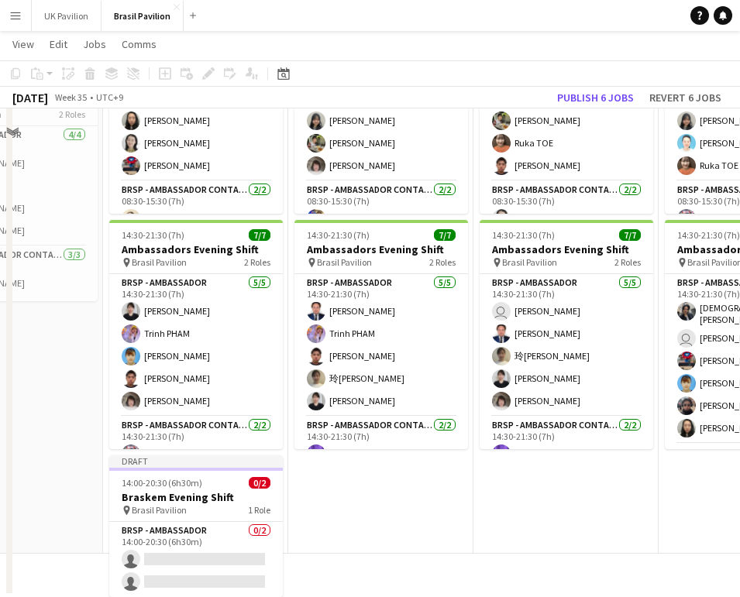
click at [365, 475] on app-date-cell "Draft 08:00-14:30 (6h30m) 0/2 Braskem Morning Shift 1 Role BRSP - Ambassador 0/…" at bounding box center [380, 192] width 185 height 724
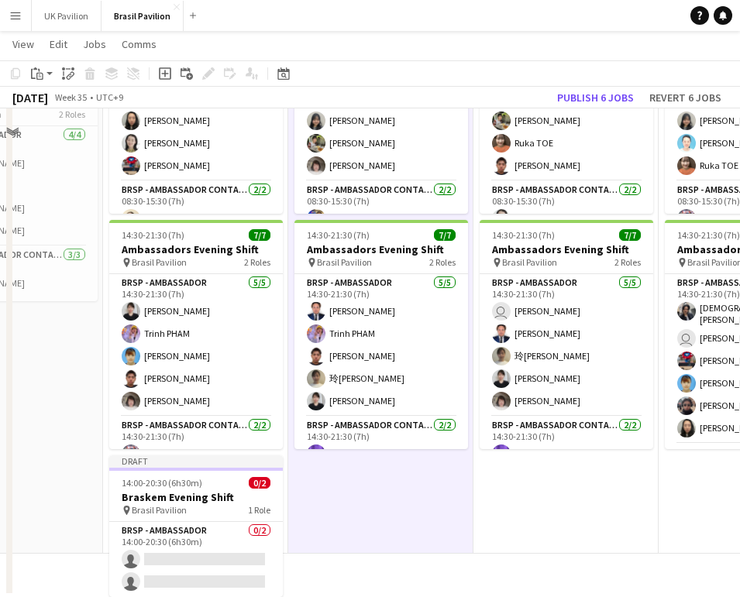
click at [523, 492] on app-date-cell "Draft 08:00-14:30 (6h30m) 0/2 Braskem Morning Shift 1 Role BRSP - Ambassador 0/…" at bounding box center [565, 192] width 185 height 724
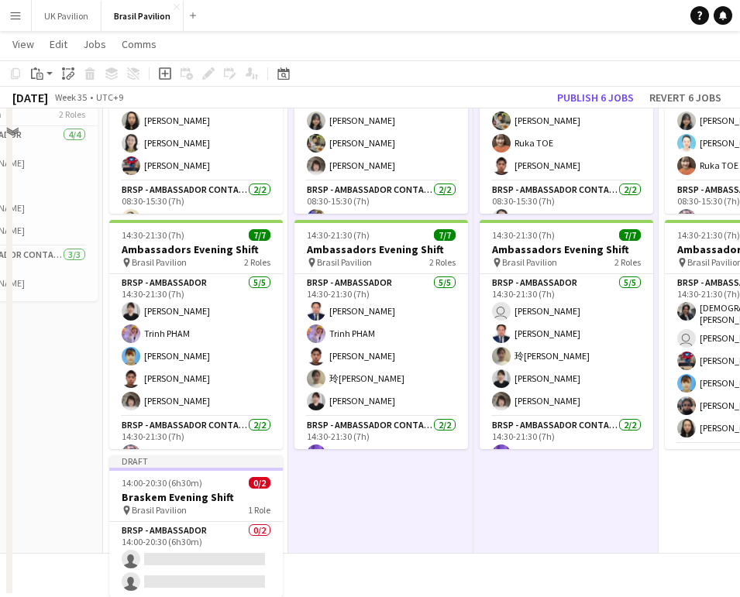
click at [712, 488] on app-date-cell "Draft 08:00-14:30 (6h30m) 0/2 Braskem Morning Shift 1 Role BRSP - Ambassador 0/…" at bounding box center [750, 192] width 185 height 724
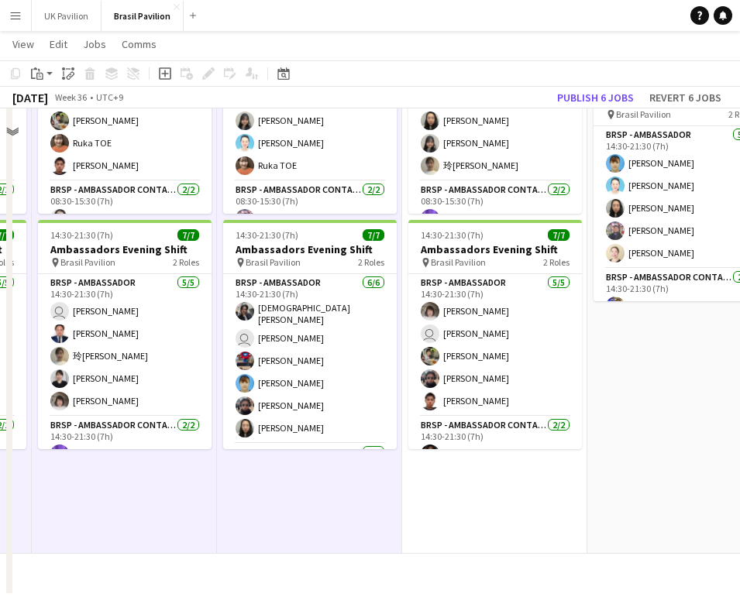
click at [474, 480] on app-date-cell "Draft 08:00-14:30 (6h30m) 0/2 Braskem Morning Shift 1 Role BRSP - Ambassador 0/…" at bounding box center [494, 192] width 185 height 724
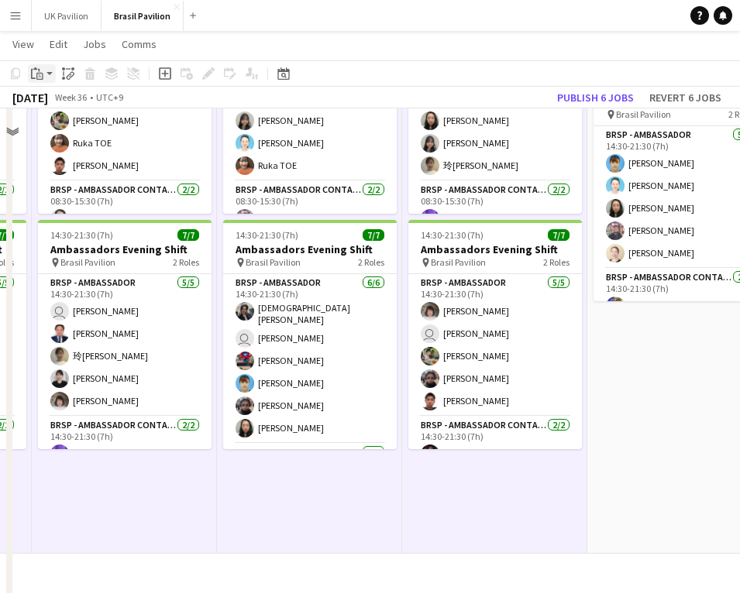
click at [48, 75] on app-action-btn "Paste" at bounding box center [42, 73] width 28 height 19
click at [67, 105] on link "Paste Command V" at bounding box center [102, 103] width 122 height 14
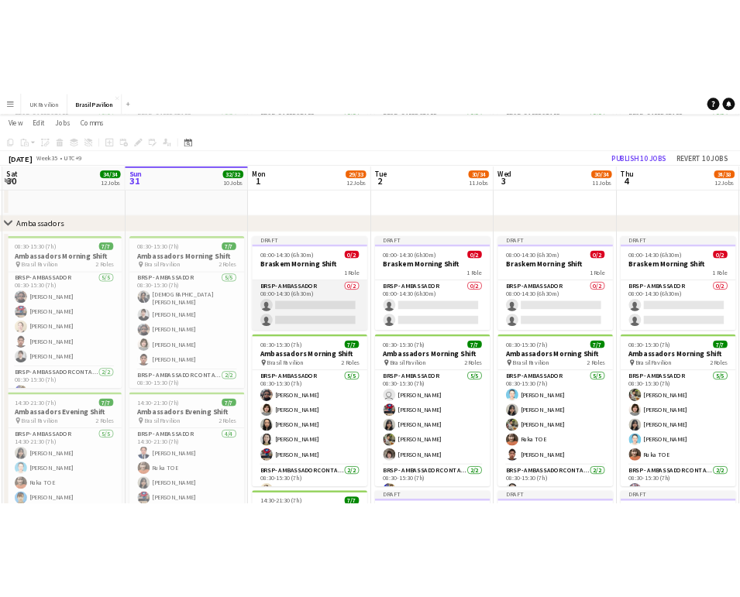
scroll to position [0, 366]
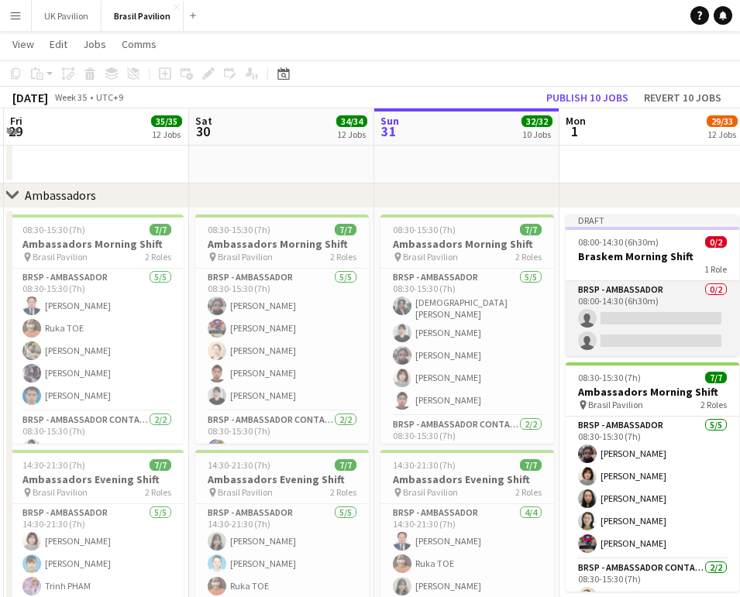
click at [614, 329] on app-card-role "BRSP - Ambassador 0/2 08:00-14:30 (6h30m) single-neutral-actions single-neutral…" at bounding box center [653, 318] width 174 height 75
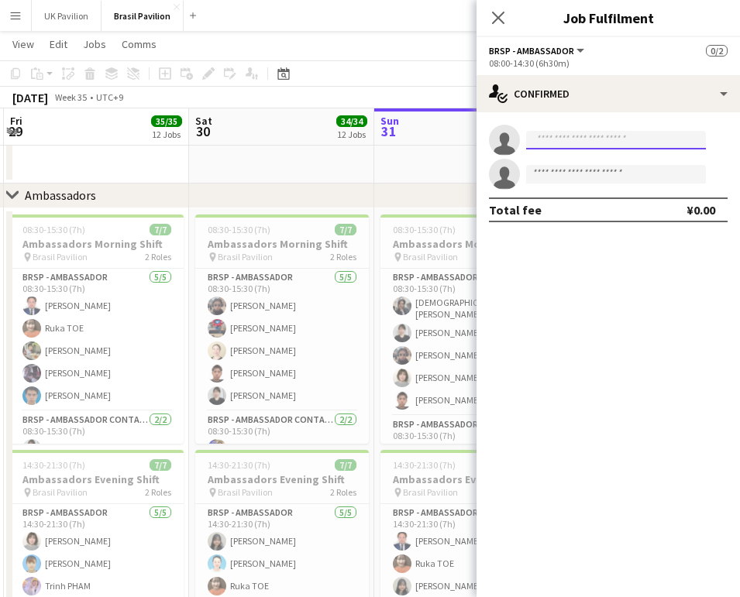
click at [555, 139] on input at bounding box center [616, 140] width 180 height 19
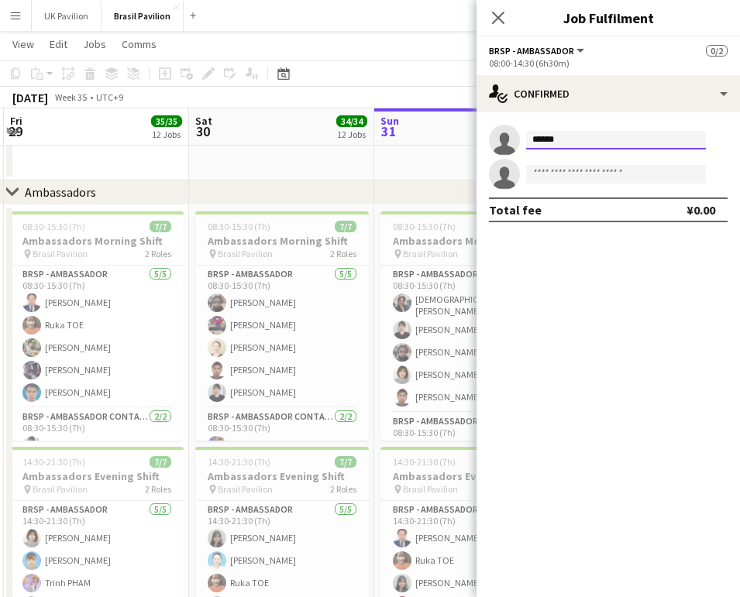
scroll to position [1933, 0]
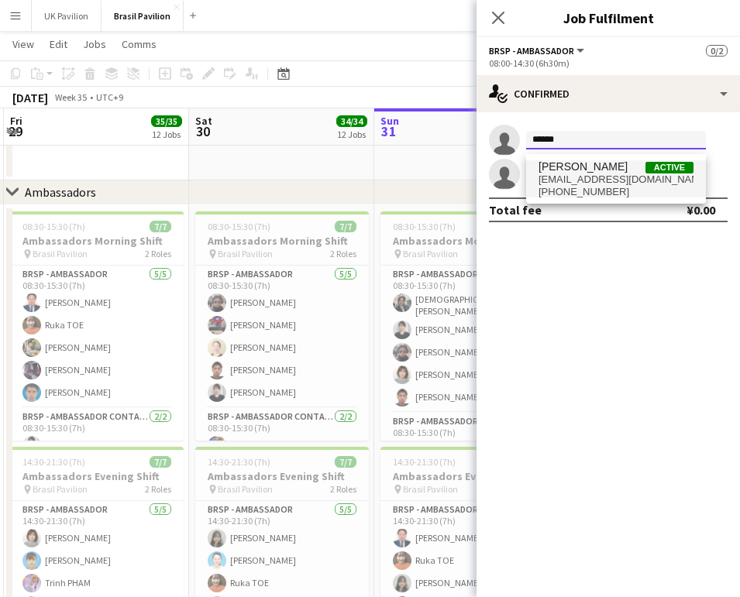
type input "******"
click at [627, 173] on span "[PERSON_NAME]" at bounding box center [582, 166] width 89 height 13
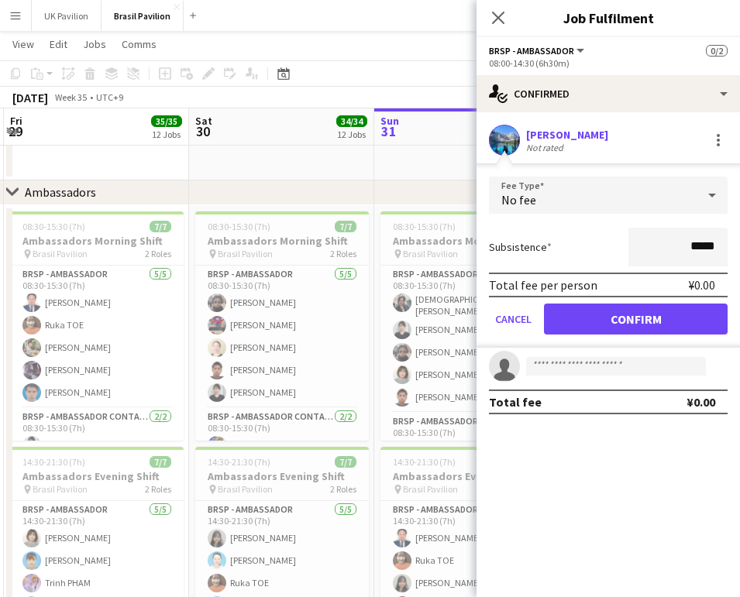
click at [641, 325] on button "Confirm" at bounding box center [636, 319] width 184 height 31
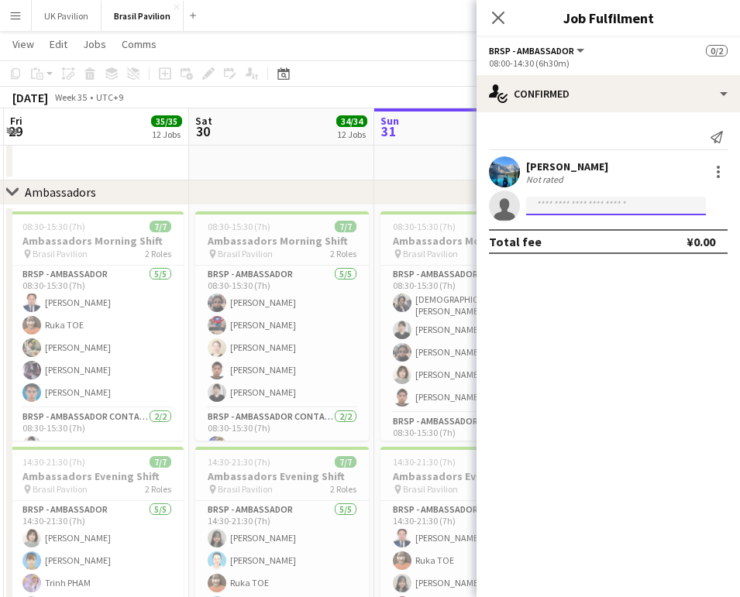
click at [546, 211] on input at bounding box center [616, 206] width 180 height 19
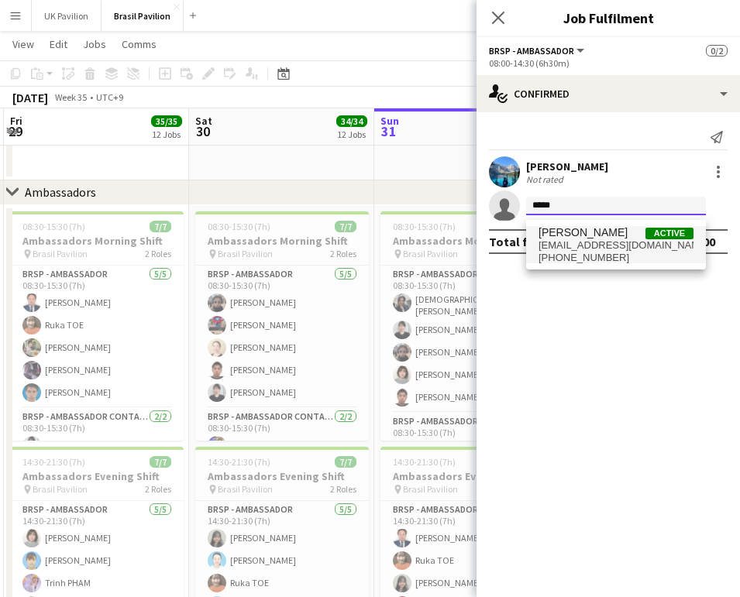
type input "*****"
click at [572, 243] on span "[EMAIL_ADDRESS][DOMAIN_NAME]" at bounding box center [615, 245] width 155 height 12
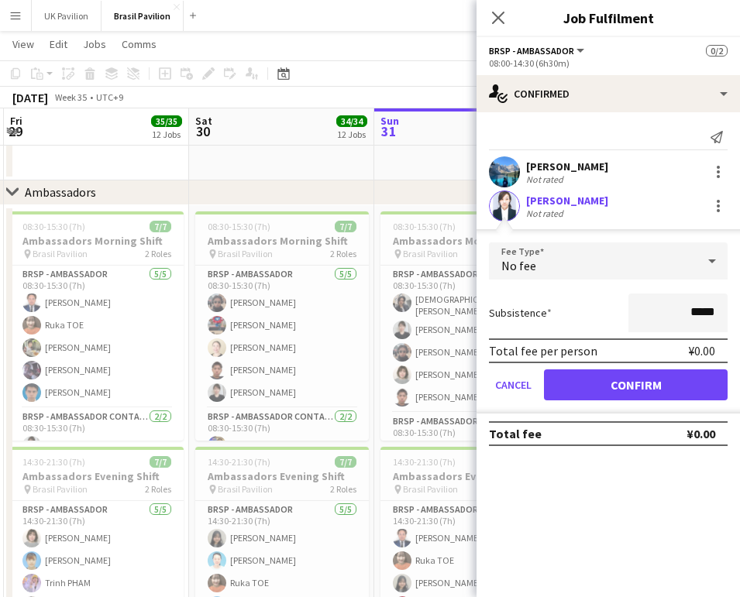
click at [596, 393] on button "Confirm" at bounding box center [636, 385] width 184 height 31
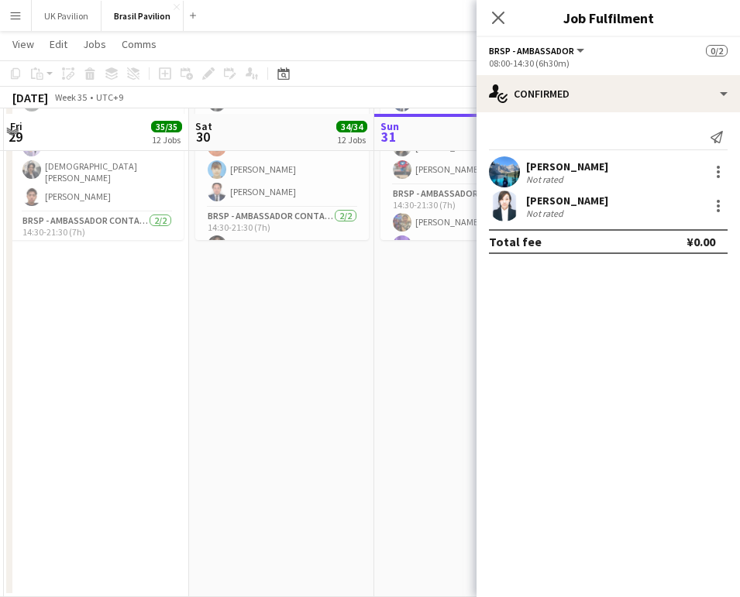
scroll to position [2374, 0]
click at [497, 20] on icon "Close pop-in" at bounding box center [497, 17] width 15 height 15
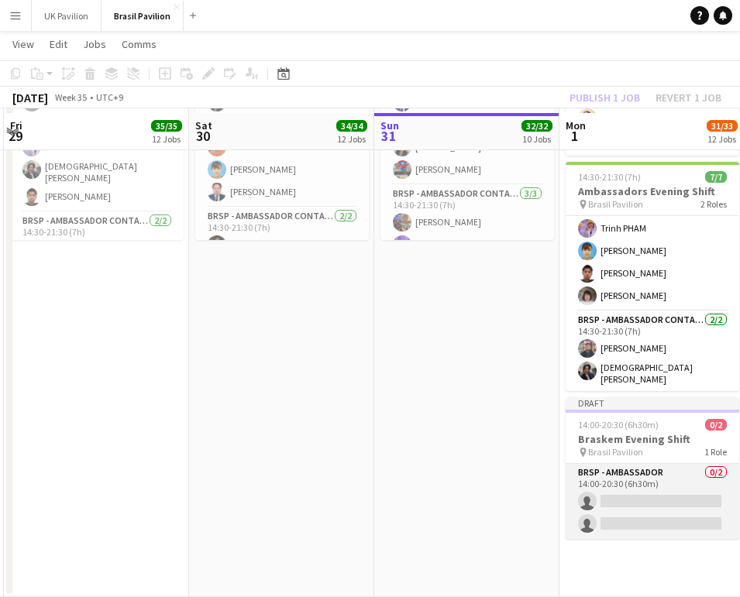
click at [646, 524] on app-card-role "BRSP - Ambassador 0/2 14:00-20:30 (6h30m) single-neutral-actions single-neutral…" at bounding box center [653, 501] width 174 height 75
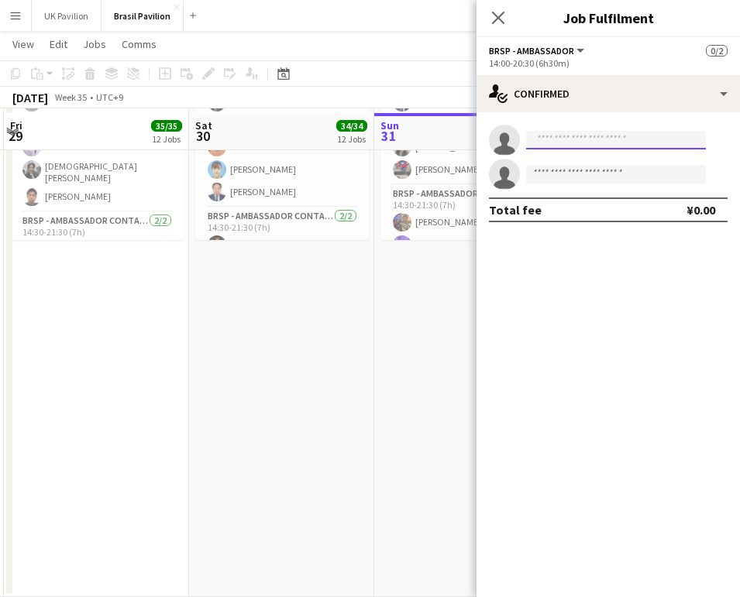
click at [559, 146] on input at bounding box center [616, 140] width 180 height 19
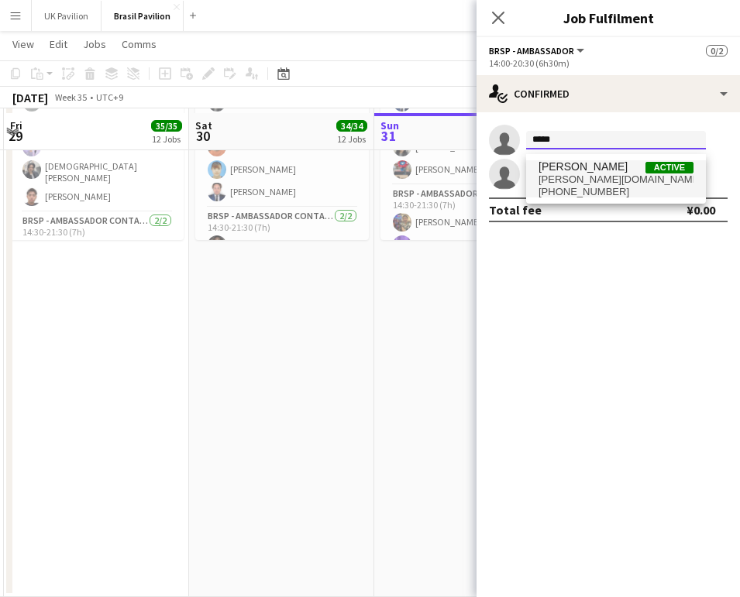
type input "*****"
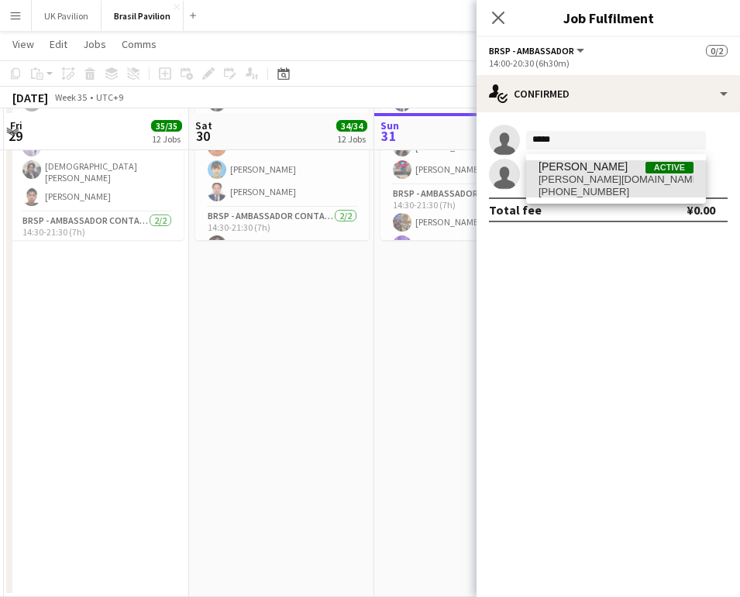
click at [591, 171] on span "[PERSON_NAME]" at bounding box center [582, 166] width 89 height 13
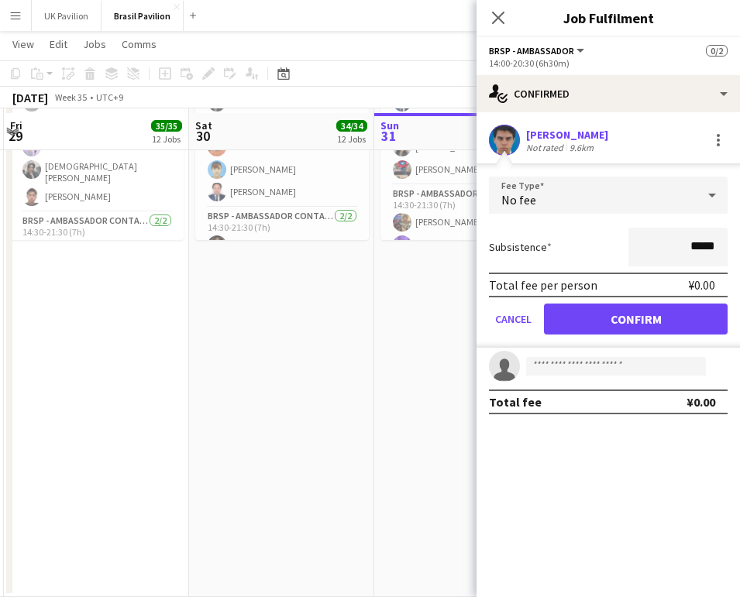
click at [612, 321] on button "Confirm" at bounding box center [636, 319] width 184 height 31
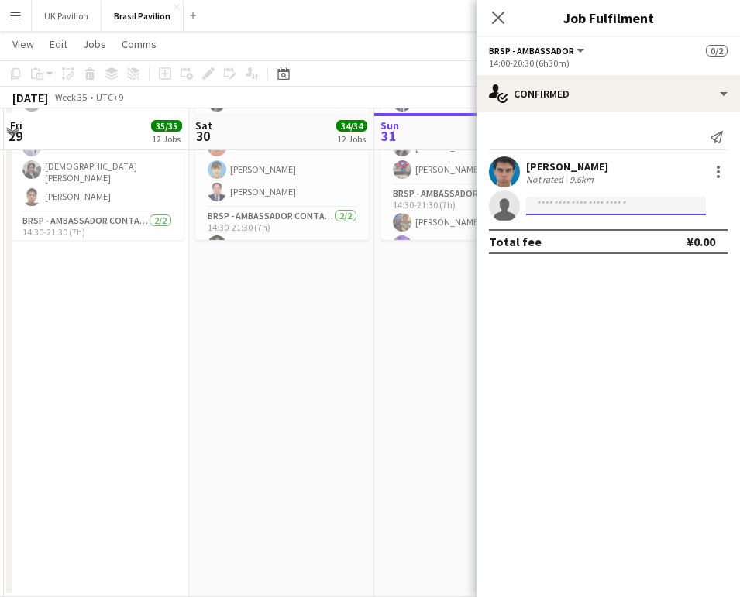
click at [549, 210] on input at bounding box center [616, 206] width 180 height 19
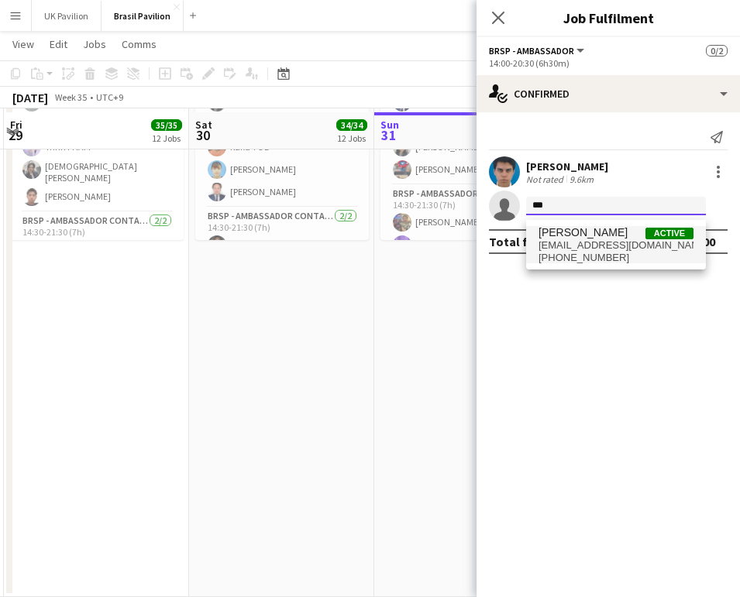
type input "***"
click at [581, 243] on span "[EMAIL_ADDRESS][DOMAIN_NAME]" at bounding box center [615, 245] width 155 height 12
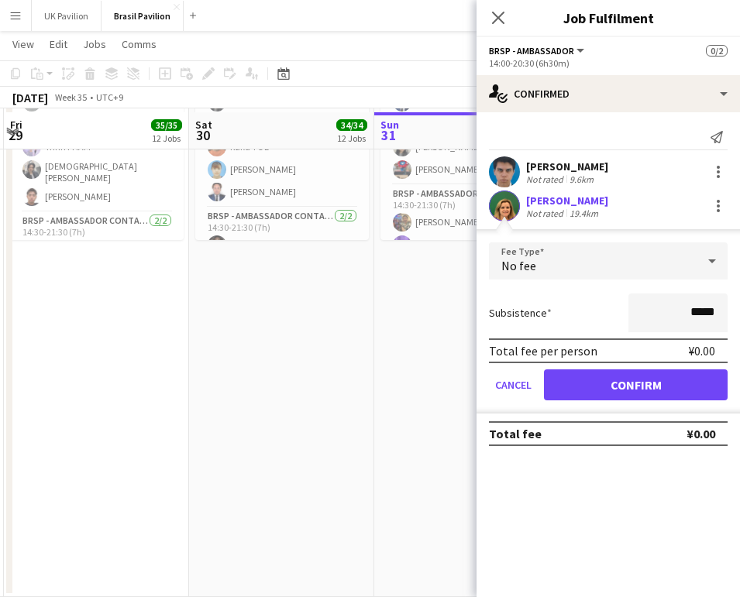
click at [601, 398] on button "Confirm" at bounding box center [636, 385] width 184 height 31
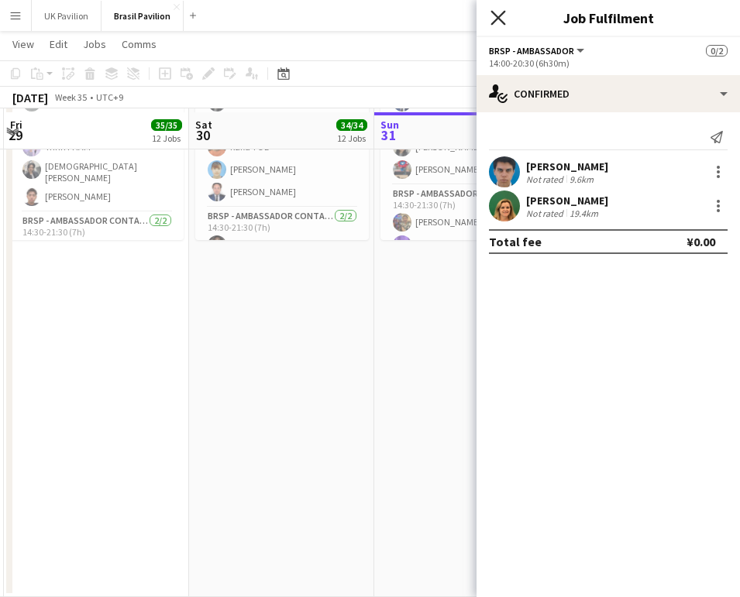
click at [498, 19] on icon "Close pop-in" at bounding box center [497, 17] width 15 height 15
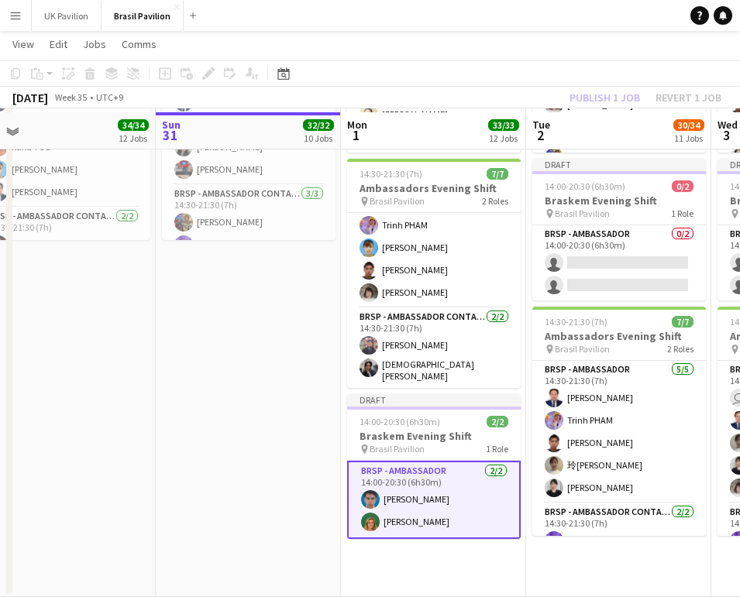
scroll to position [0, 582]
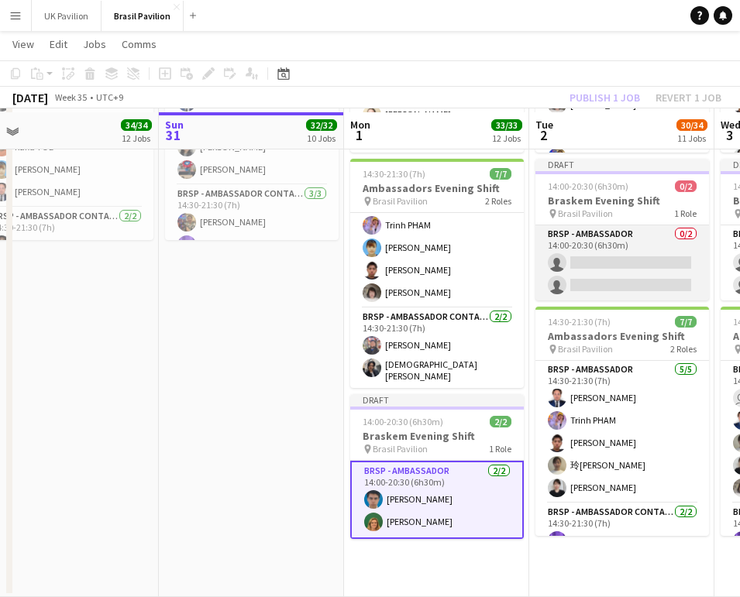
click at [626, 281] on app-card-role "BRSP - Ambassador 0/2 14:00-20:30 (6h30m) single-neutral-actions single-neutral…" at bounding box center [622, 262] width 174 height 75
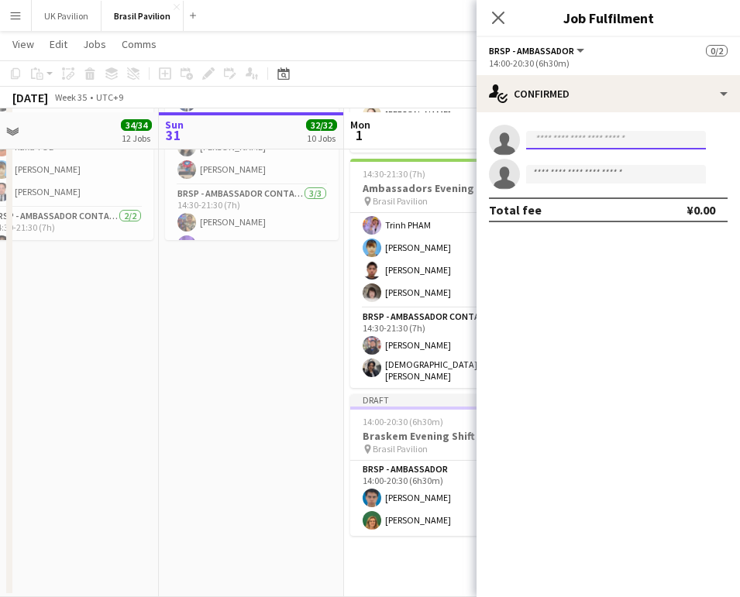
click at [560, 139] on input at bounding box center [616, 140] width 180 height 19
type input "****"
drag, startPoint x: 573, startPoint y: 148, endPoint x: 522, endPoint y: 138, distance: 52.1
click at [508, 147] on app-invite-slot "single-neutral-actions ****" at bounding box center [607, 140] width 263 height 31
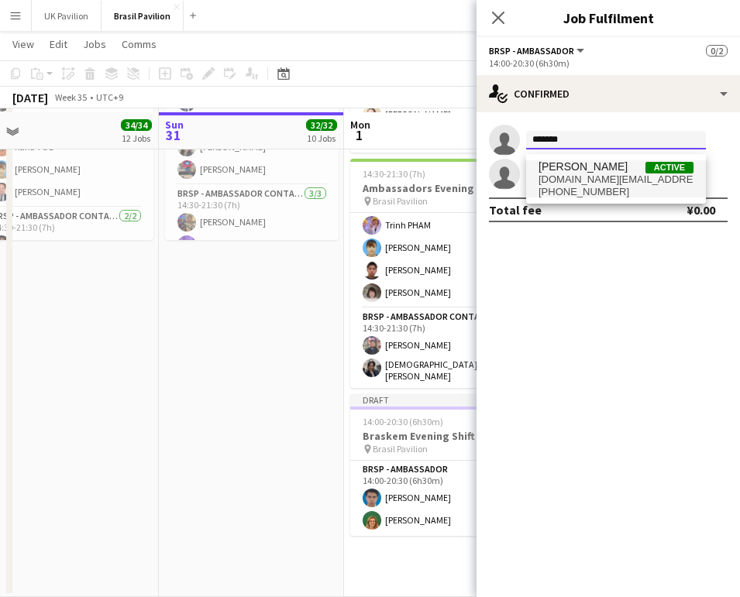
type input "*******"
click at [553, 167] on span "[PERSON_NAME]" at bounding box center [582, 166] width 89 height 13
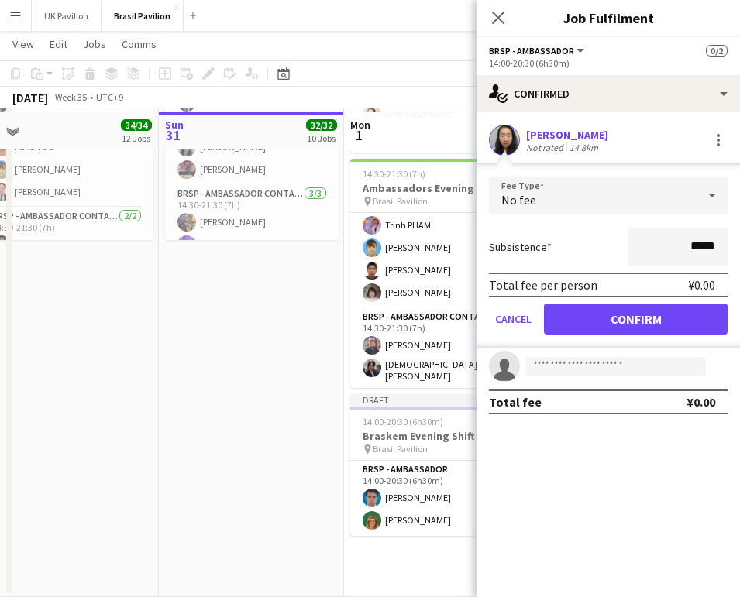
click at [633, 327] on button "Confirm" at bounding box center [636, 319] width 184 height 31
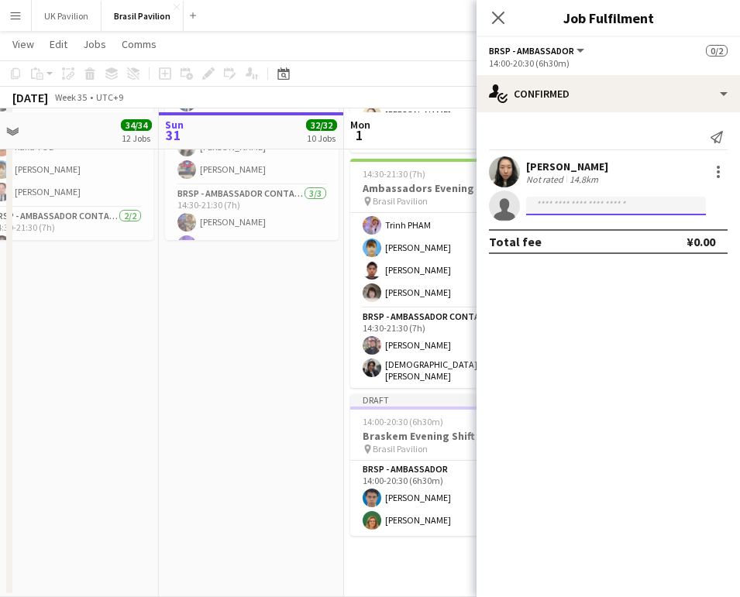
click at [545, 208] on input at bounding box center [616, 206] width 180 height 19
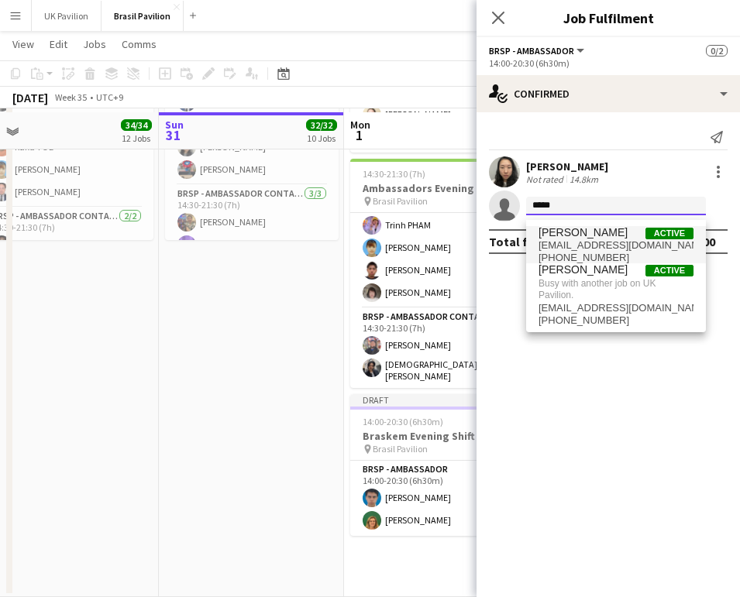
type input "*****"
click at [582, 232] on span "[PERSON_NAME]" at bounding box center [582, 232] width 89 height 13
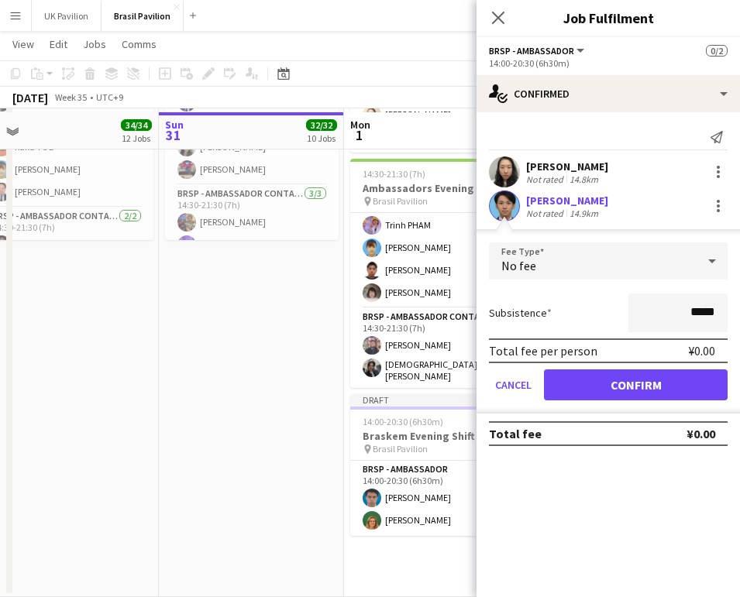
click at [606, 389] on button "Confirm" at bounding box center [636, 385] width 184 height 31
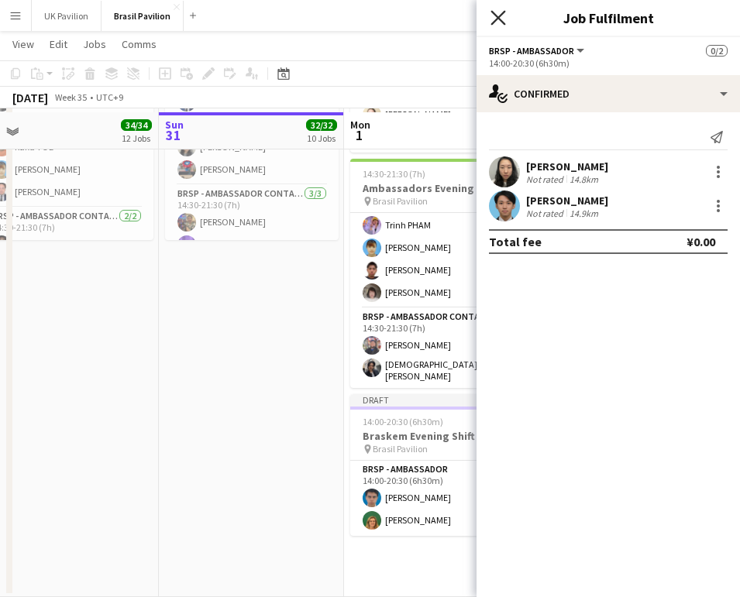
click at [496, 20] on icon at bounding box center [497, 17] width 15 height 15
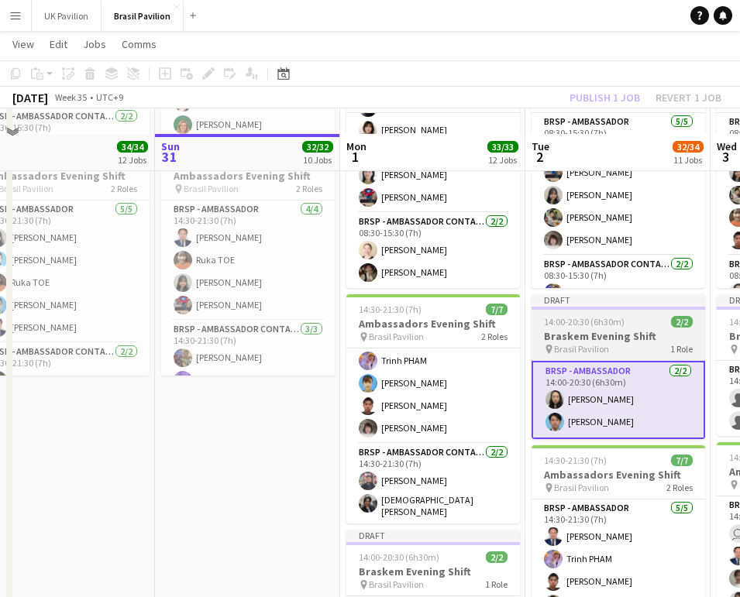
scroll to position [2268, 0]
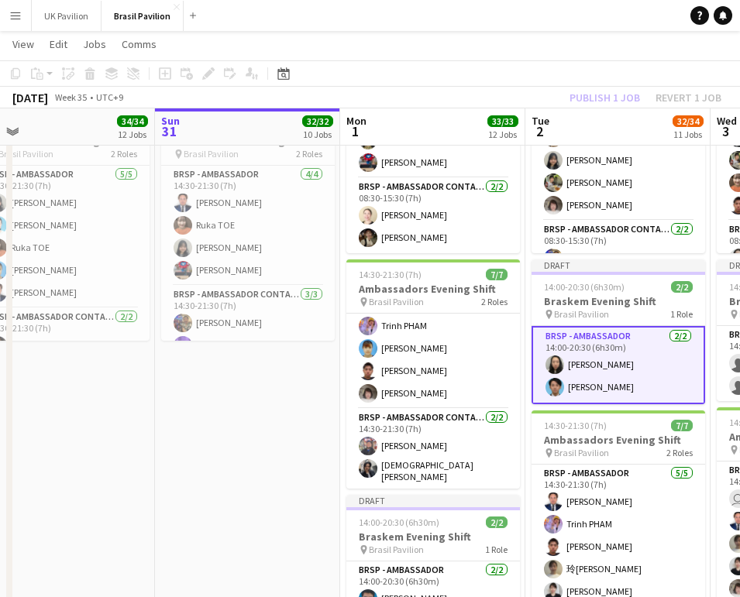
click at [601, 396] on app-card-role "BRSP - Ambassador [DATE] 14:00-20:30 (6h30m) [PERSON_NAME]" at bounding box center [618, 365] width 174 height 78
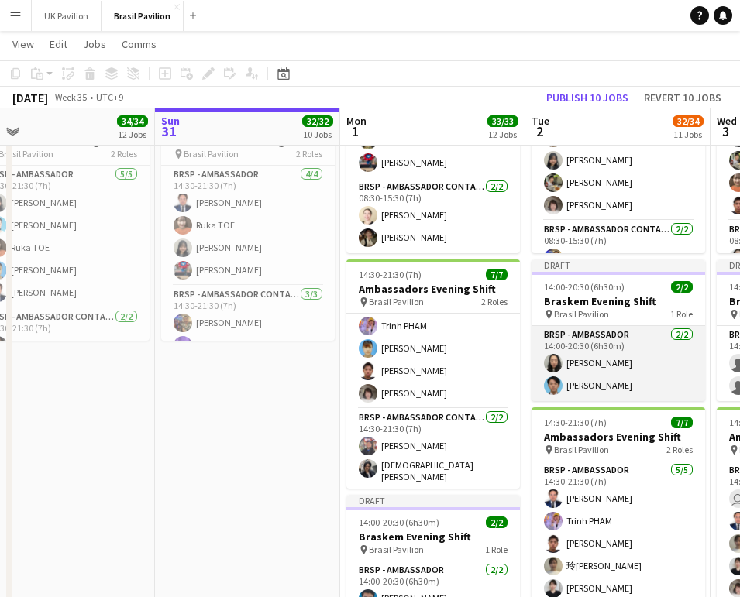
click at [640, 389] on app-card-role "BRSP - Ambassador [DATE] 14:00-20:30 (6h30m) [PERSON_NAME]" at bounding box center [618, 363] width 174 height 75
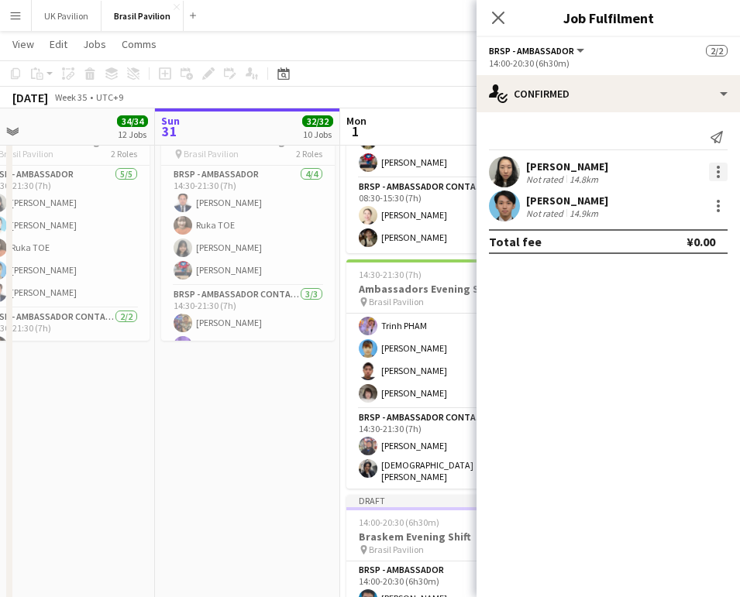
click at [715, 175] on div at bounding box center [718, 172] width 19 height 19
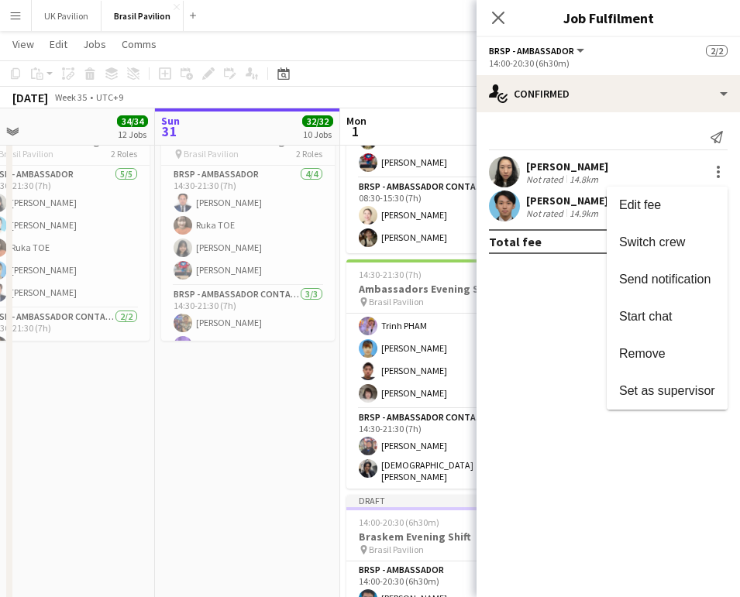
drag, startPoint x: 639, startPoint y: 347, endPoint x: 645, endPoint y: 339, distance: 9.5
click at [641, 347] on span "Remove" at bounding box center [642, 353] width 46 height 13
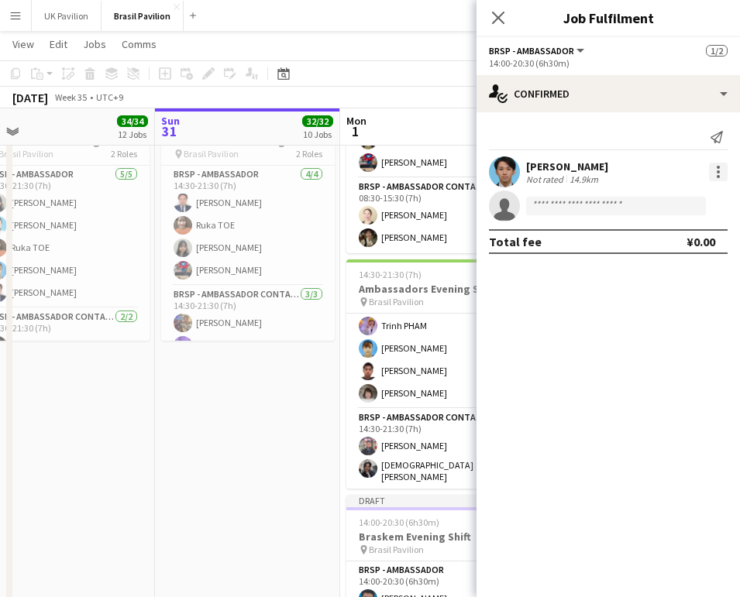
click at [712, 177] on div at bounding box center [718, 172] width 19 height 19
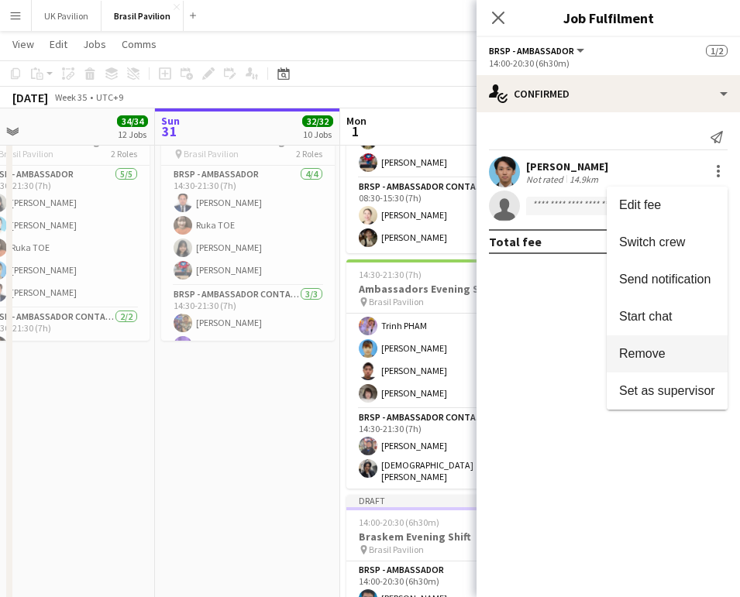
click at [651, 357] on span "Remove" at bounding box center [642, 353] width 46 height 13
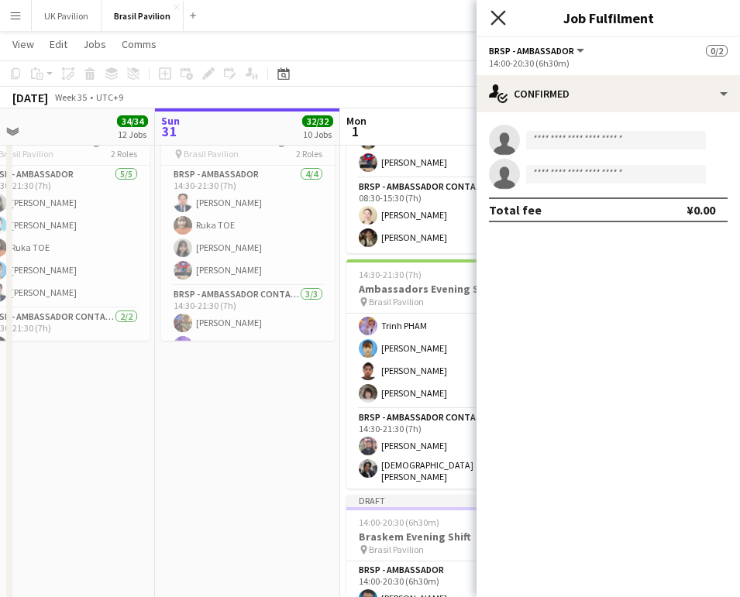
click at [494, 19] on icon "Close pop-in" at bounding box center [497, 17] width 15 height 15
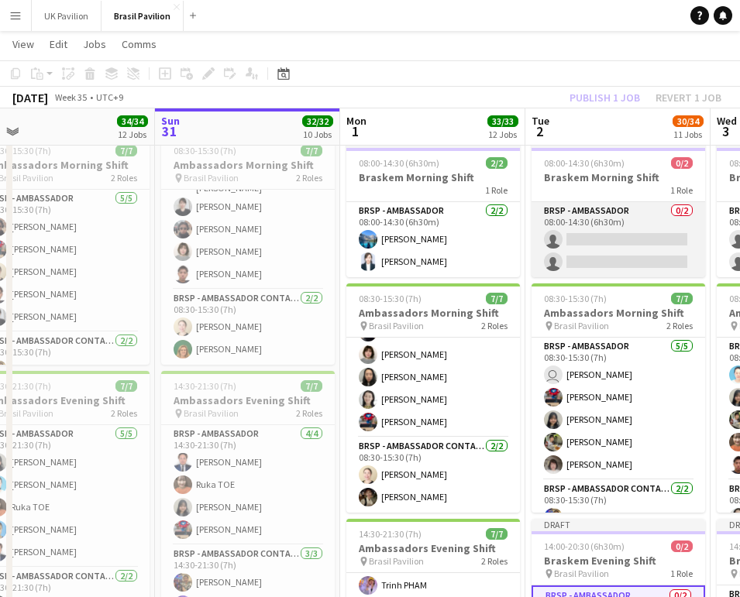
scroll to position [2009, 0]
click at [586, 261] on app-card-role "BRSP - Ambassador 0/2 08:00-14:30 (6h30m) single-neutral-actions single-neutral…" at bounding box center [618, 239] width 174 height 75
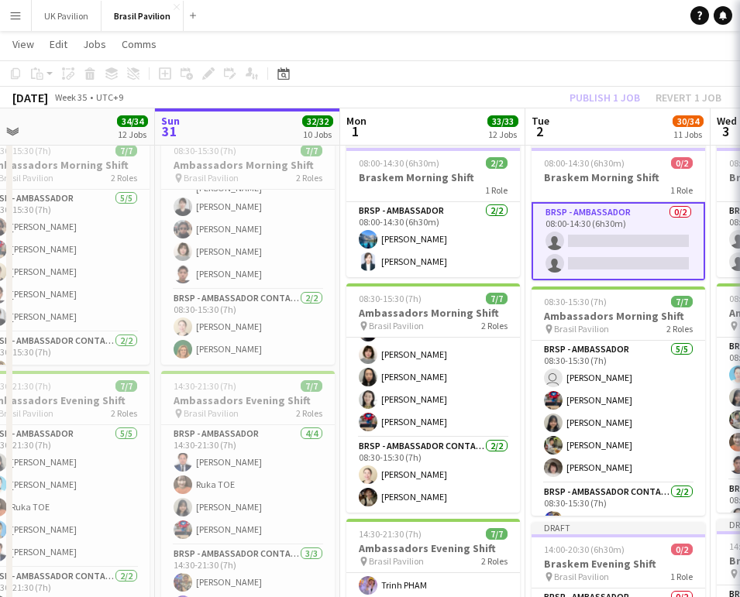
scroll to position [0, 586]
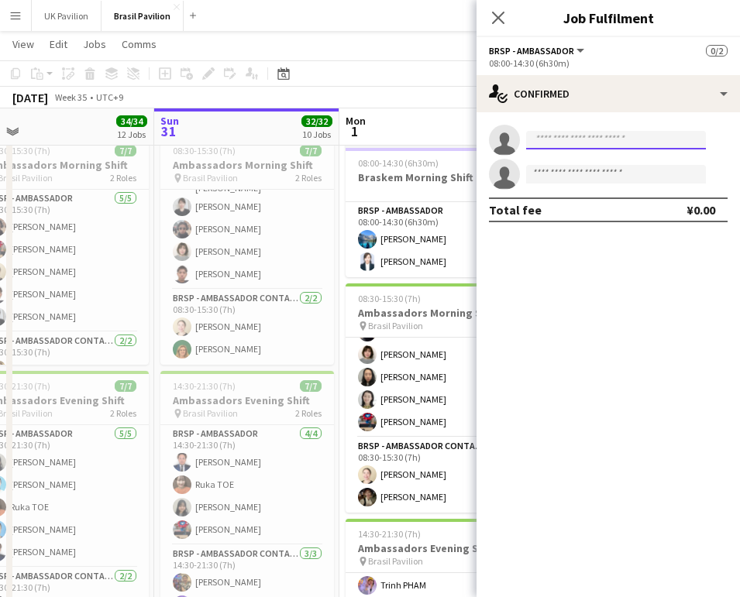
click at [544, 143] on input at bounding box center [616, 140] width 180 height 19
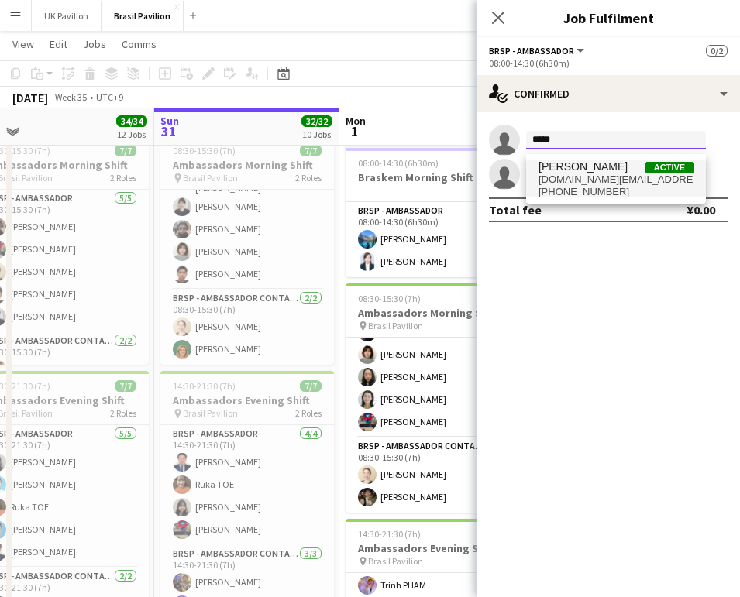
type input "*****"
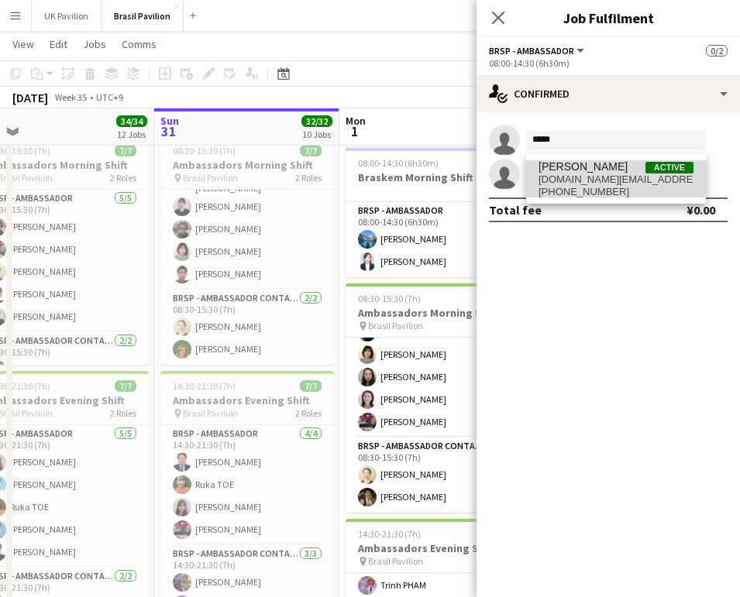
click at [563, 176] on span "[DOMAIN_NAME][EMAIL_ADDRESS][DOMAIN_NAME]" at bounding box center [615, 180] width 155 height 12
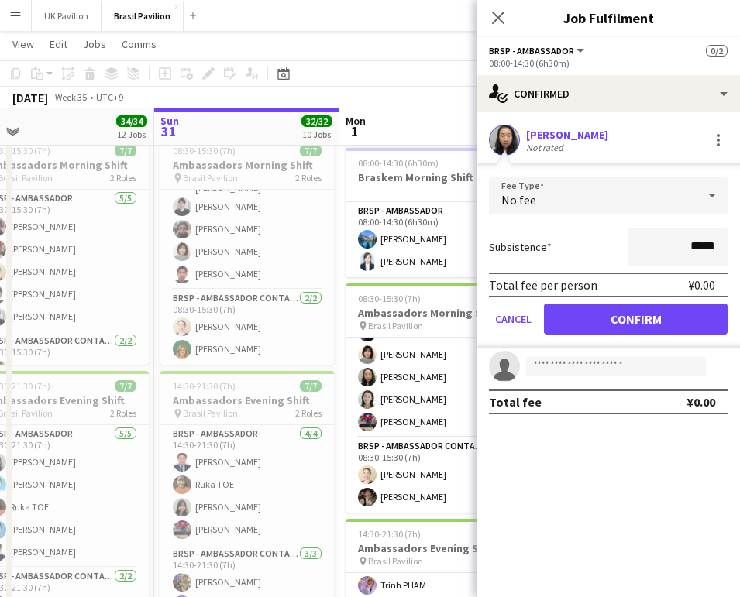
drag, startPoint x: 627, startPoint y: 325, endPoint x: 610, endPoint y: 294, distance: 34.7
click at [627, 324] on button "Confirm" at bounding box center [636, 319] width 184 height 31
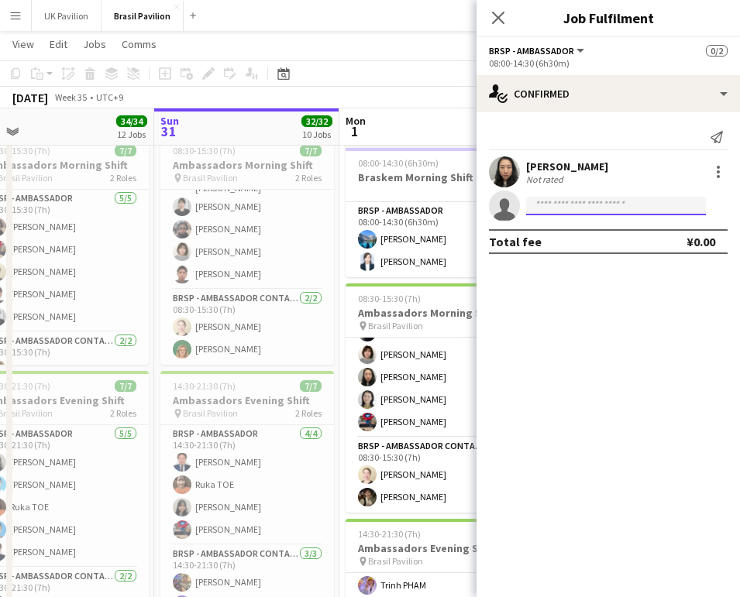
click at [559, 212] on input at bounding box center [616, 206] width 180 height 19
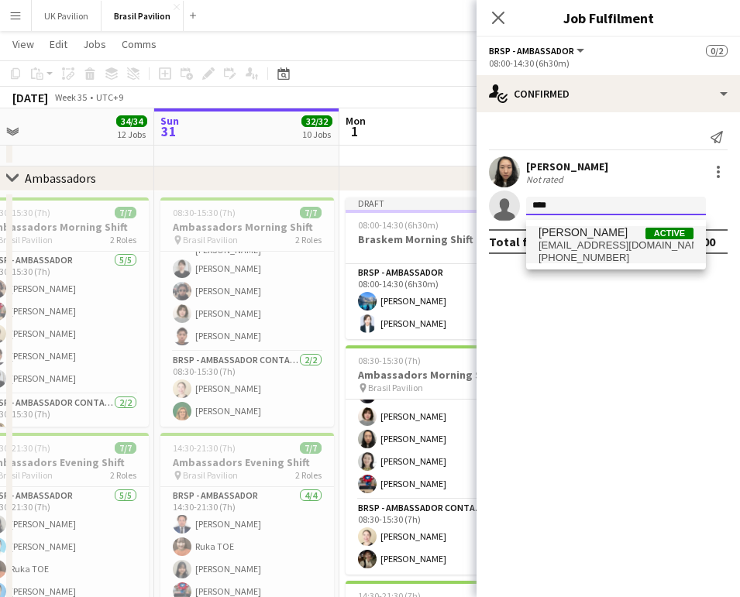
scroll to position [1946, 0]
type input "****"
click at [606, 252] on span "[EMAIL_ADDRESS][DOMAIN_NAME]" at bounding box center [615, 245] width 155 height 12
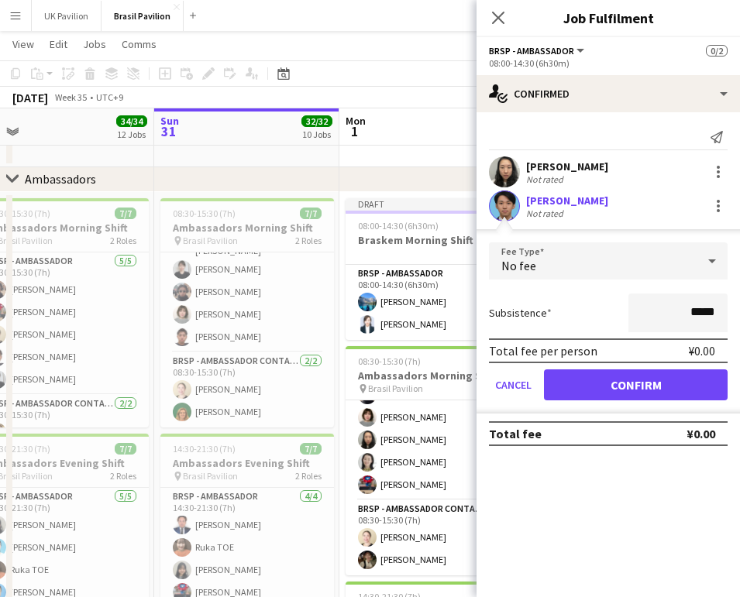
click at [641, 397] on button "Confirm" at bounding box center [636, 385] width 184 height 31
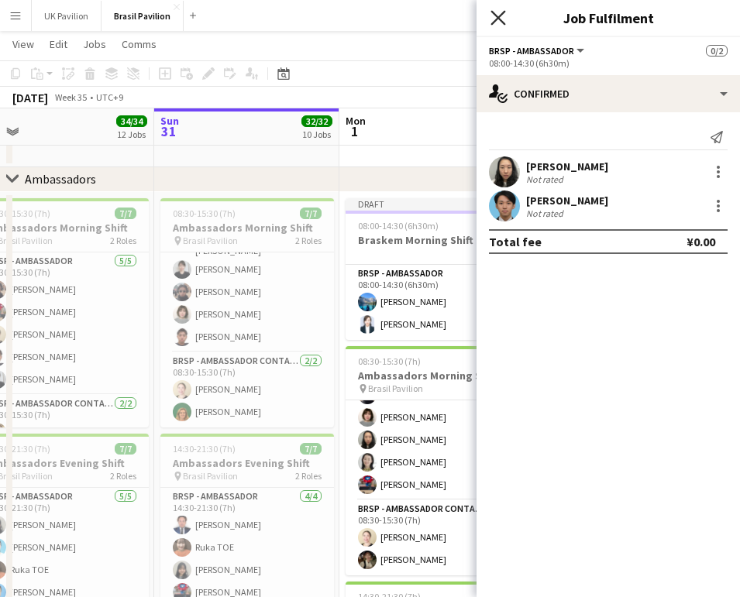
click at [497, 22] on icon "Close pop-in" at bounding box center [497, 17] width 15 height 15
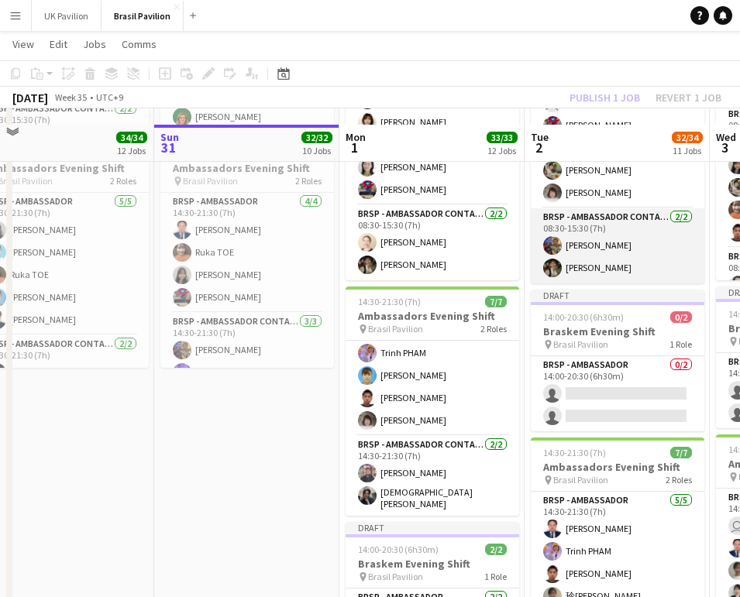
scroll to position [2353, 0]
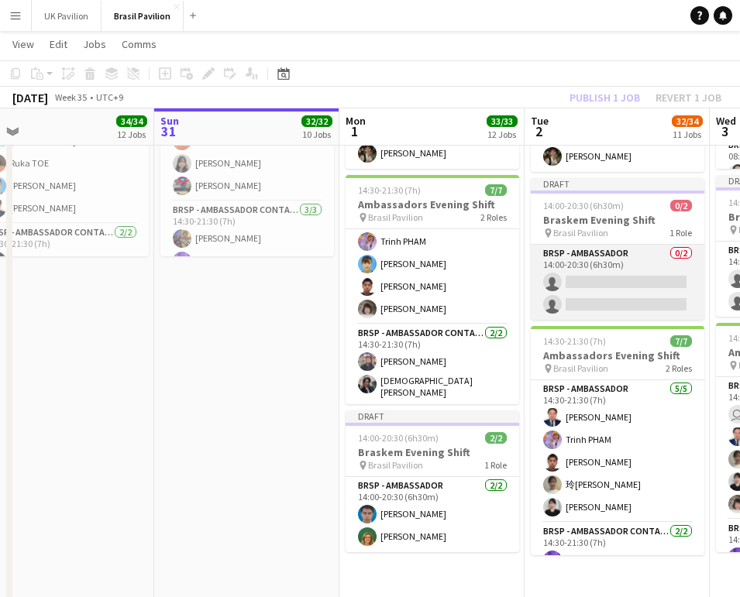
click at [601, 299] on app-card-role "BRSP - Ambassador 0/2 14:00-20:30 (6h30m) single-neutral-actions single-neutral…" at bounding box center [618, 282] width 174 height 75
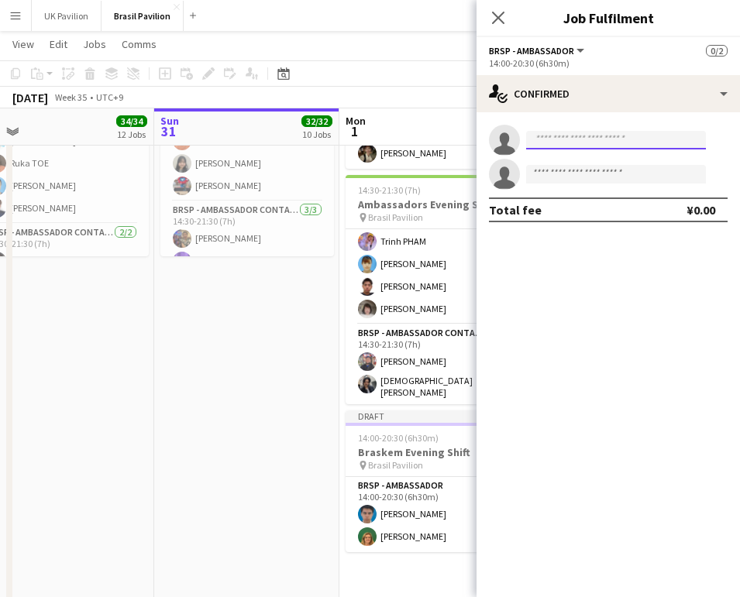
click at [550, 139] on input at bounding box center [616, 140] width 180 height 19
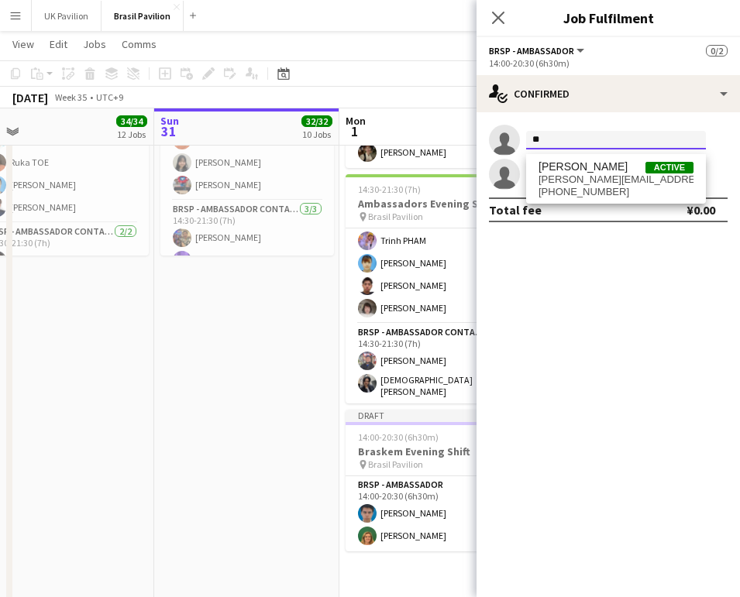
type input "*"
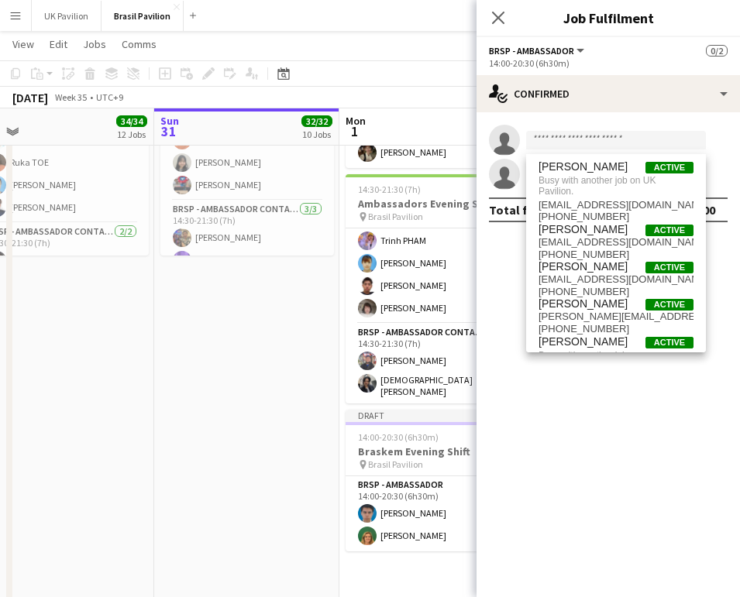
click at [538, 122] on div "single-neutral-actions single-neutral-actions Total fee ¥0.00" at bounding box center [607, 173] width 263 height 122
click at [548, 140] on input at bounding box center [616, 140] width 180 height 19
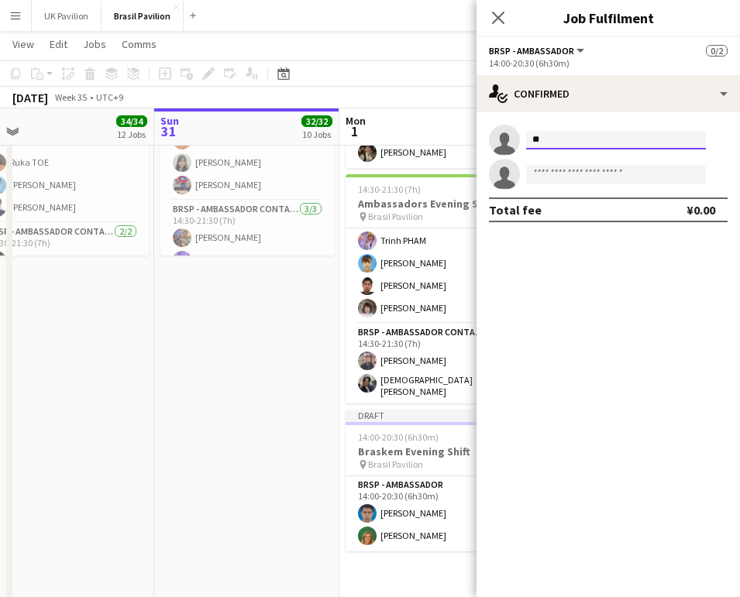
type input "*"
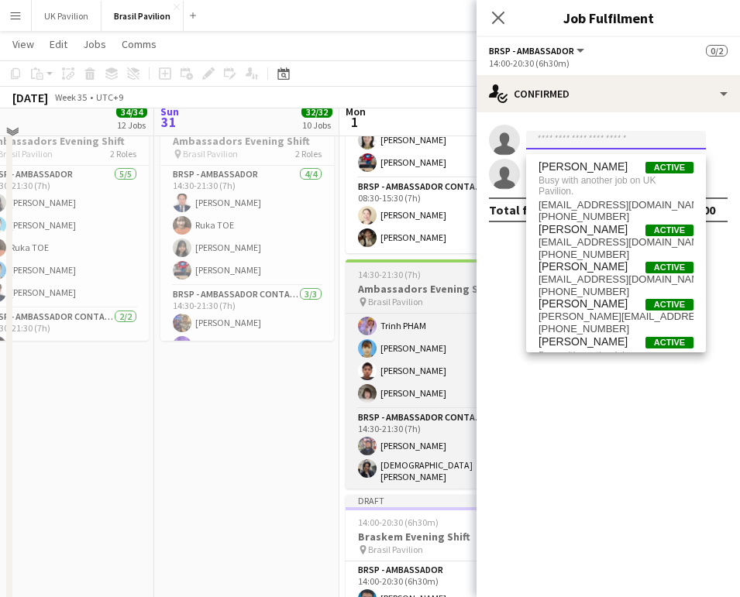
scroll to position [2259, 0]
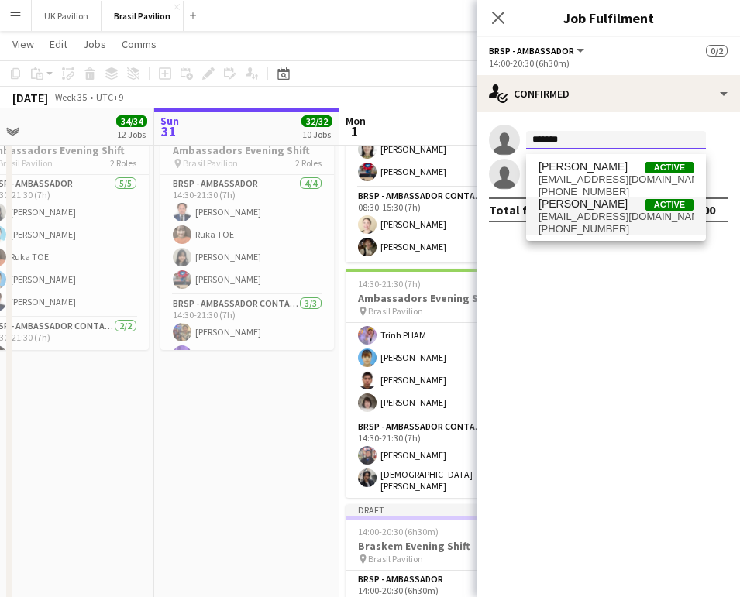
type input "*******"
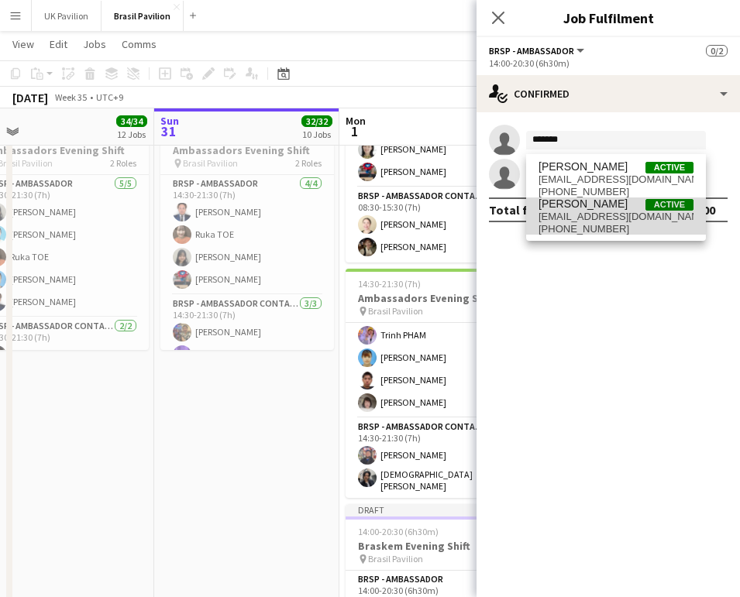
click at [600, 211] on span "[PERSON_NAME]" at bounding box center [582, 204] width 89 height 13
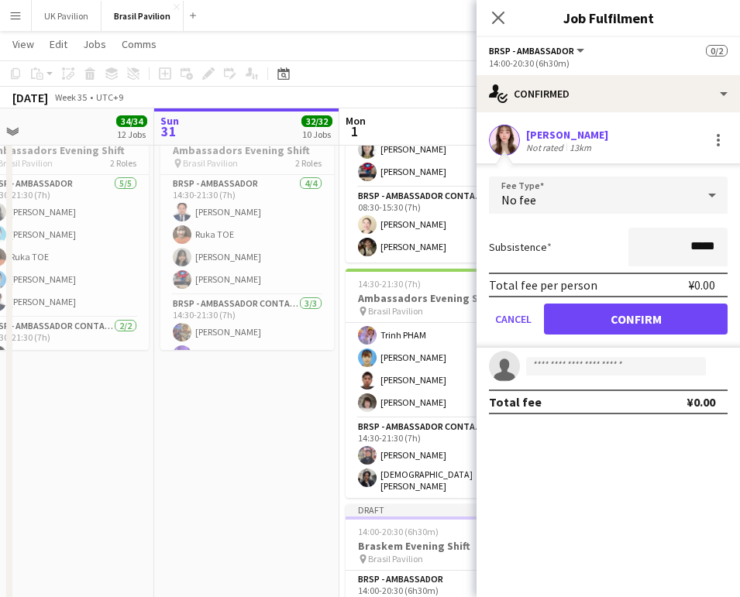
click at [610, 321] on button "Confirm" at bounding box center [636, 319] width 184 height 31
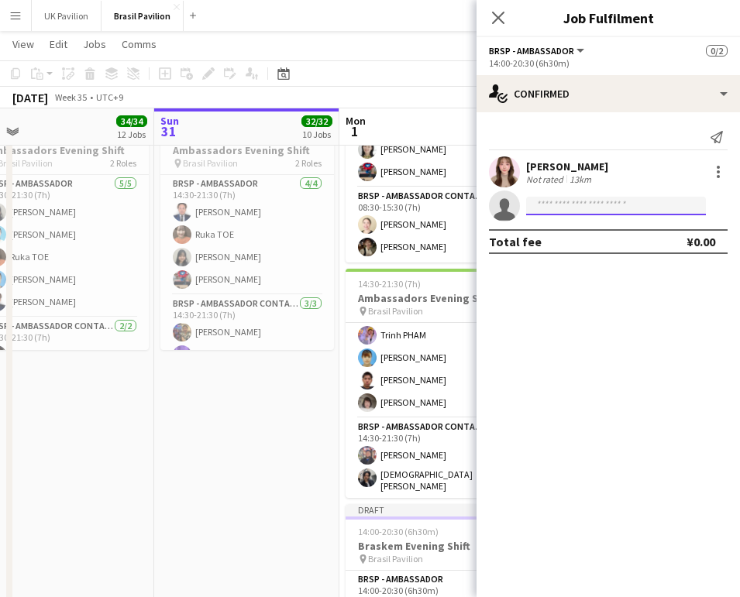
click at [546, 211] on input at bounding box center [616, 206] width 180 height 19
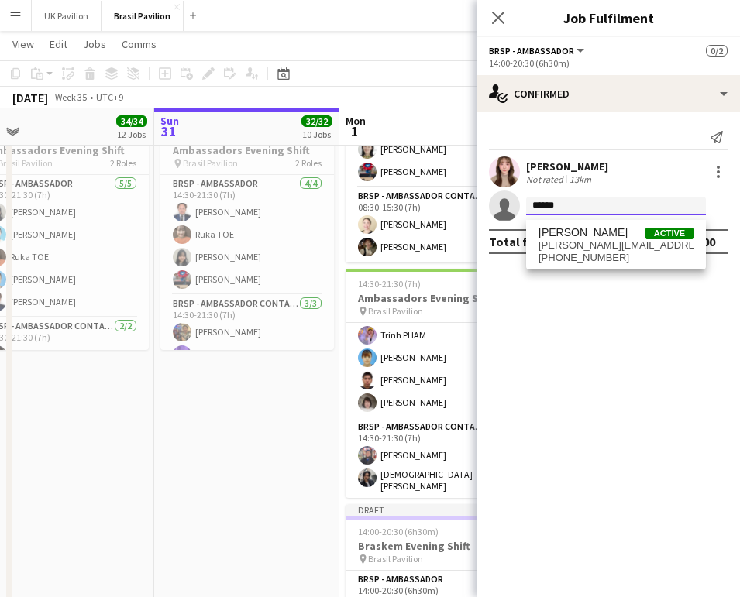
type input "******"
click at [577, 245] on span "[PERSON_NAME][EMAIL_ADDRESS][DOMAIN_NAME]" at bounding box center [615, 245] width 155 height 12
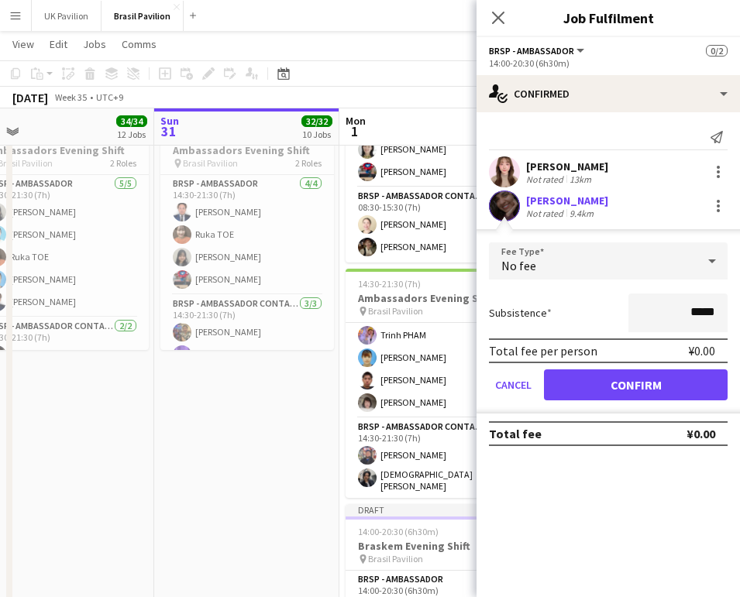
click at [638, 393] on button "Confirm" at bounding box center [636, 385] width 184 height 31
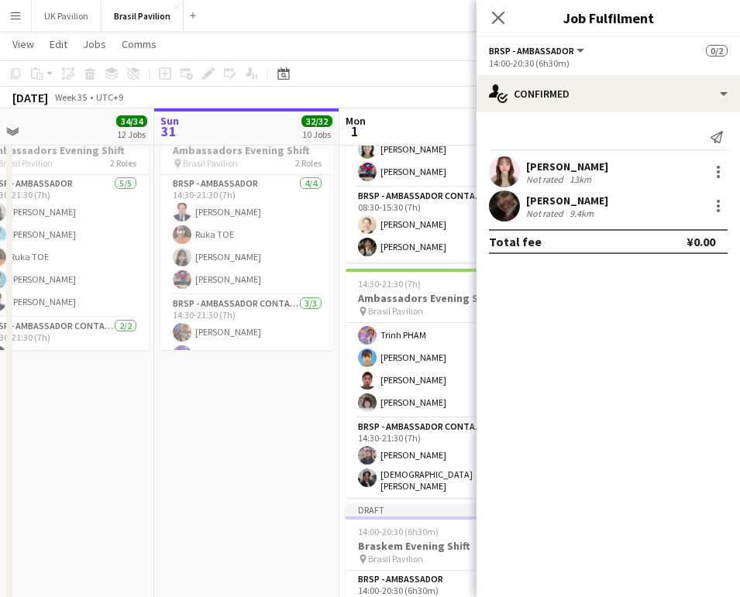
click at [497, 17] on icon at bounding box center [498, 18] width 12 height 12
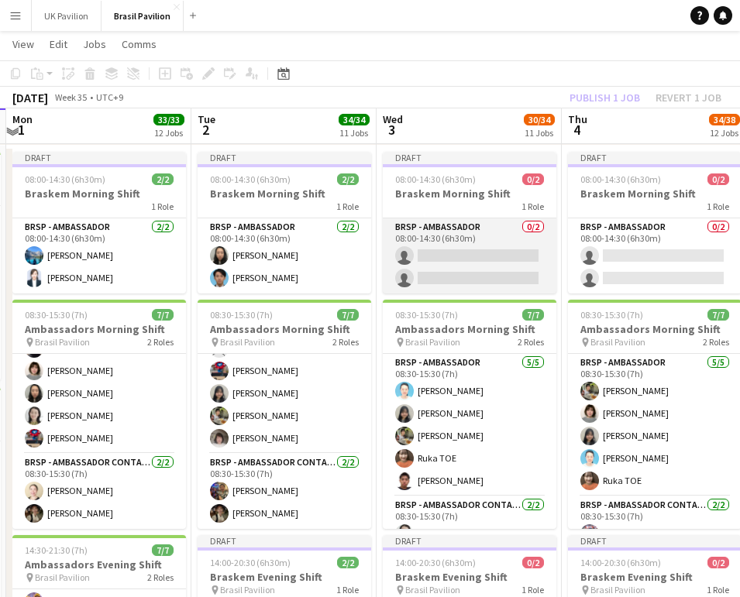
scroll to position [1997, 0]
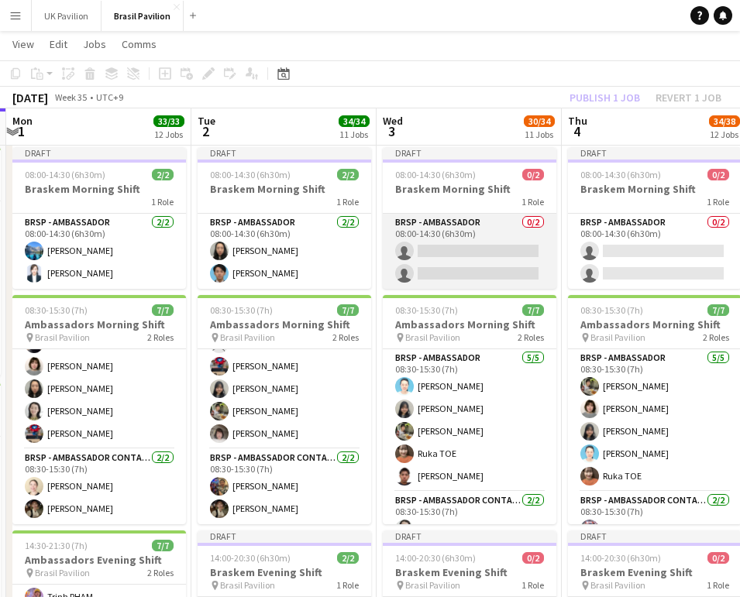
click at [449, 278] on app-card-role "BRSP - Ambassador 0/2 08:00-14:30 (6h30m) single-neutral-actions single-neutral…" at bounding box center [470, 251] width 174 height 75
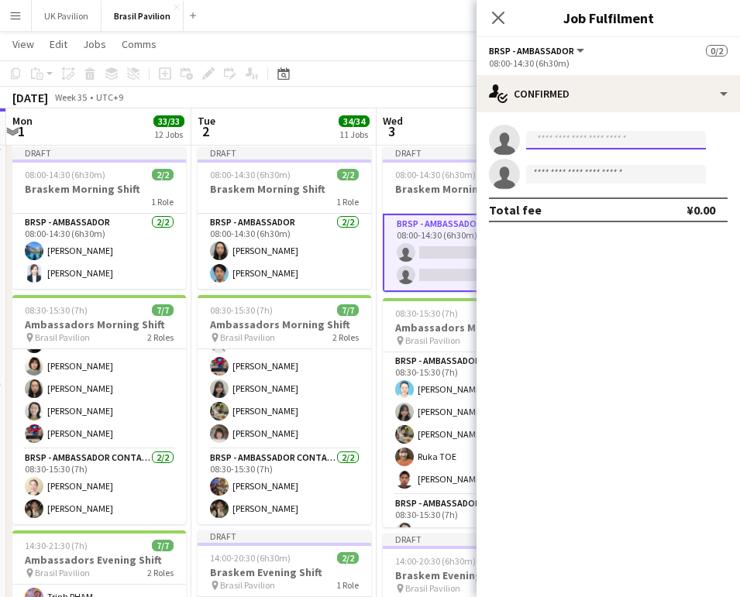
click at [535, 143] on input at bounding box center [616, 140] width 180 height 19
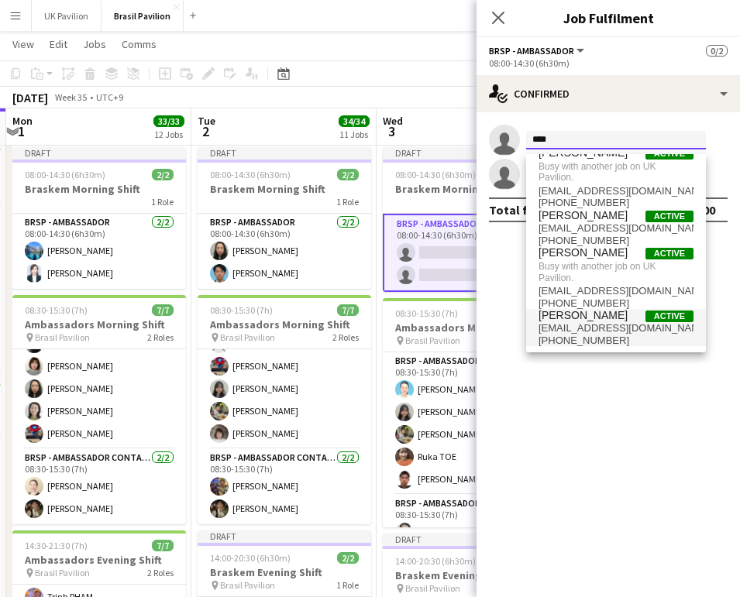
scroll to position [46, 0]
type input "****"
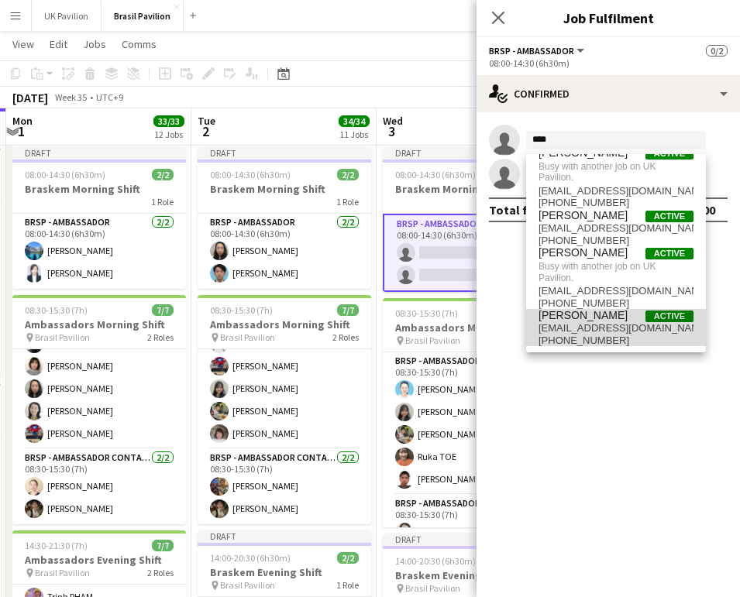
click at [582, 323] on span "[EMAIL_ADDRESS][DOMAIN_NAME]" at bounding box center [615, 328] width 155 height 12
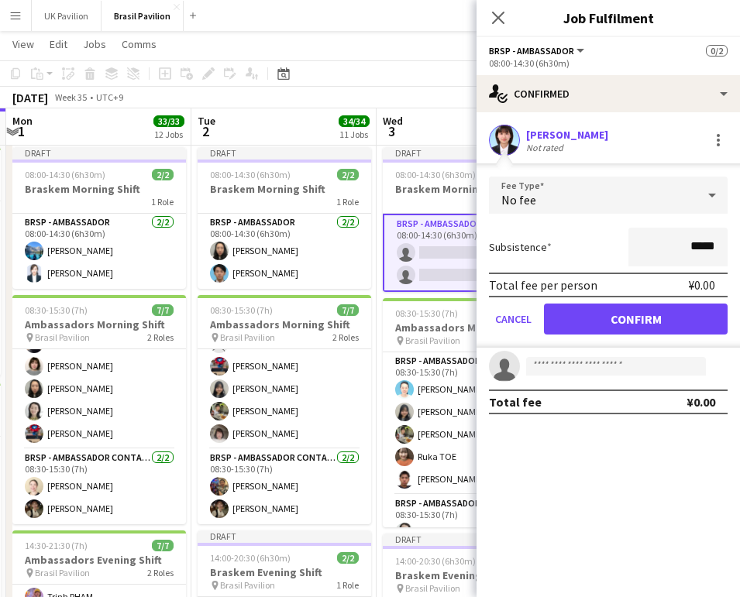
click at [609, 327] on button "Confirm" at bounding box center [636, 319] width 184 height 31
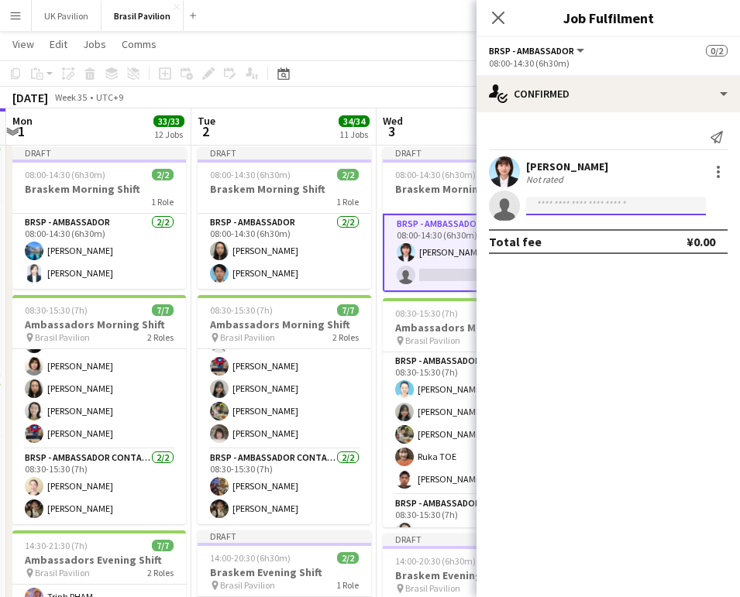
click at [558, 209] on input at bounding box center [616, 206] width 180 height 19
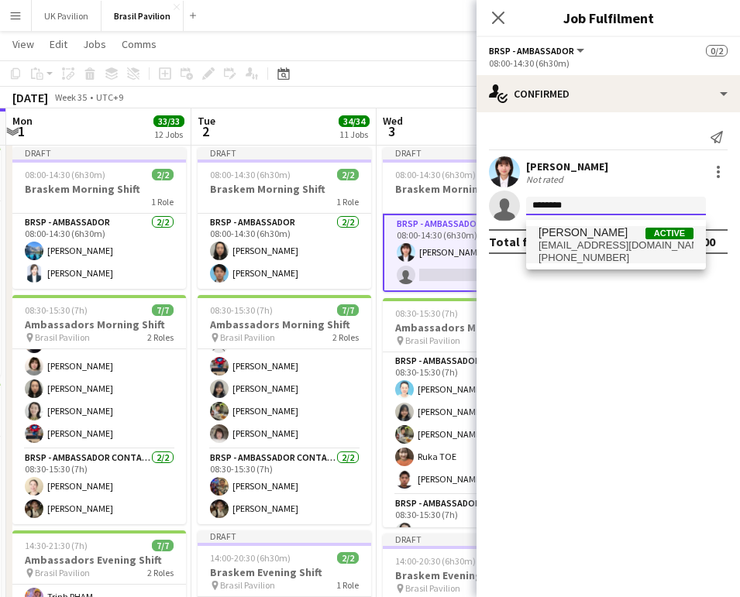
type input "********"
click at [582, 245] on span "[EMAIL_ADDRESS][DOMAIN_NAME]" at bounding box center [615, 245] width 155 height 12
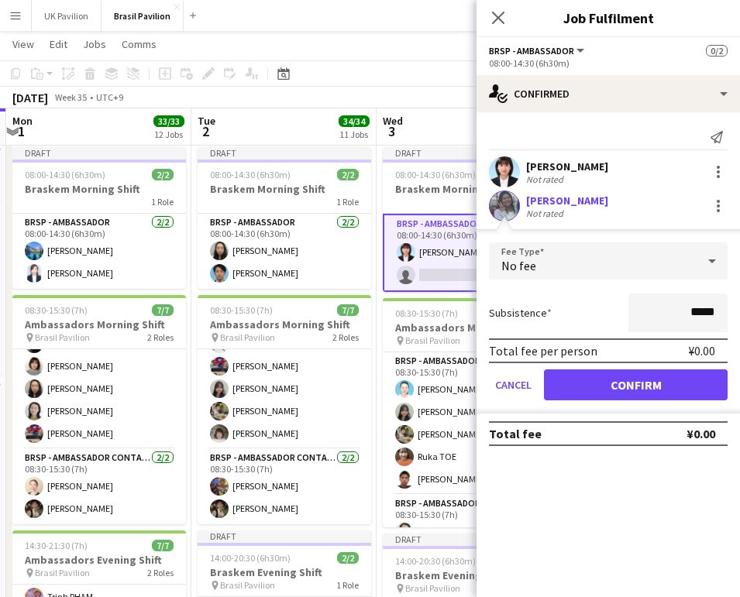
drag, startPoint x: 586, startPoint y: 399, endPoint x: 572, endPoint y: 396, distance: 14.3
click at [586, 399] on button "Confirm" at bounding box center [636, 385] width 184 height 31
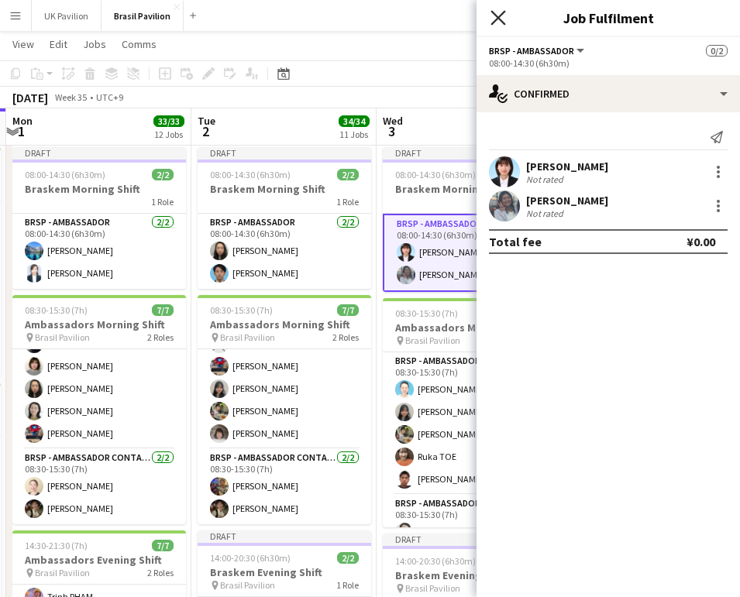
click at [494, 19] on icon "Close pop-in" at bounding box center [497, 17] width 15 height 15
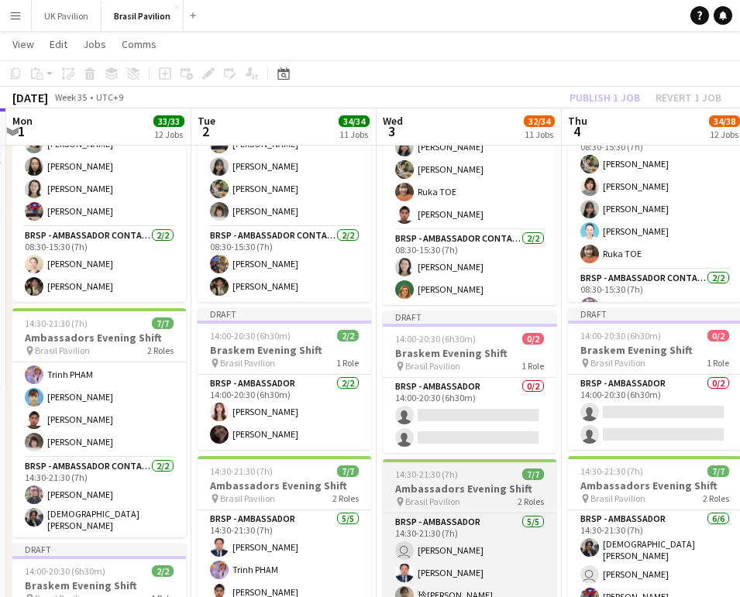
scroll to position [2222, 0]
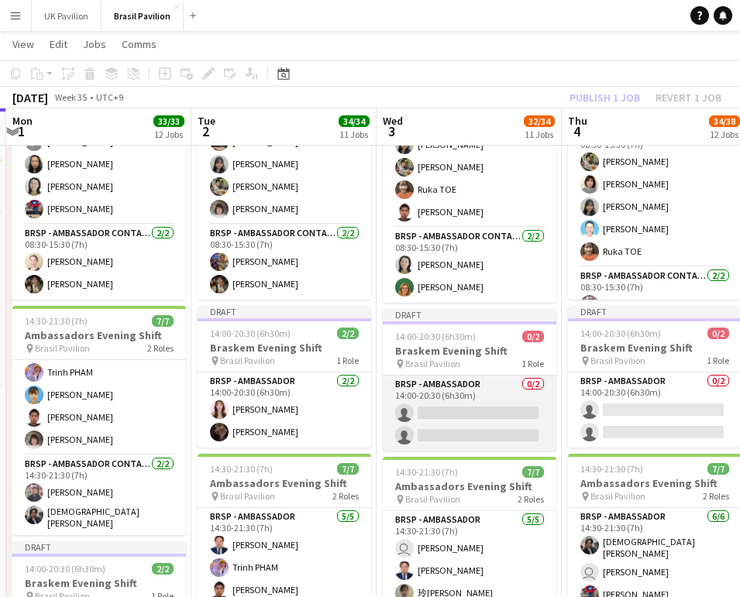
click at [448, 427] on app-card-role "BRSP - Ambassador 0/2 14:00-20:30 (6h30m) single-neutral-actions single-neutral…" at bounding box center [470, 413] width 174 height 75
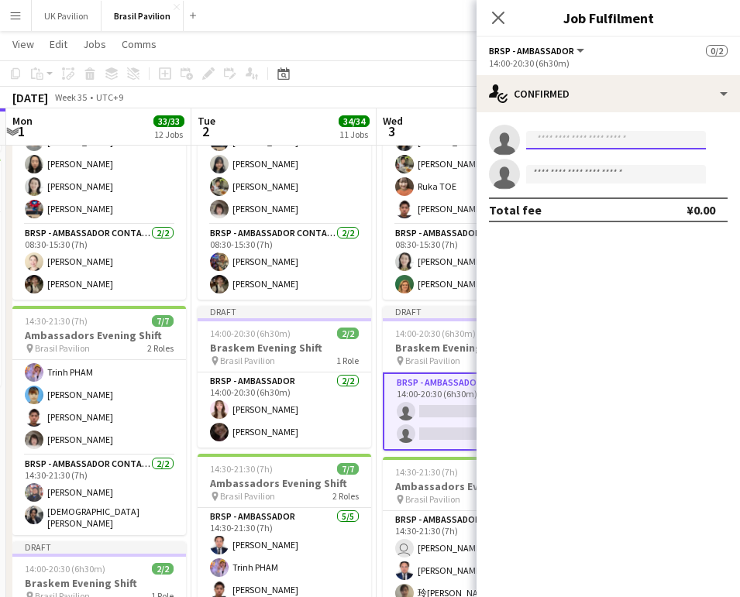
click at [552, 147] on input at bounding box center [616, 140] width 180 height 19
type input "*"
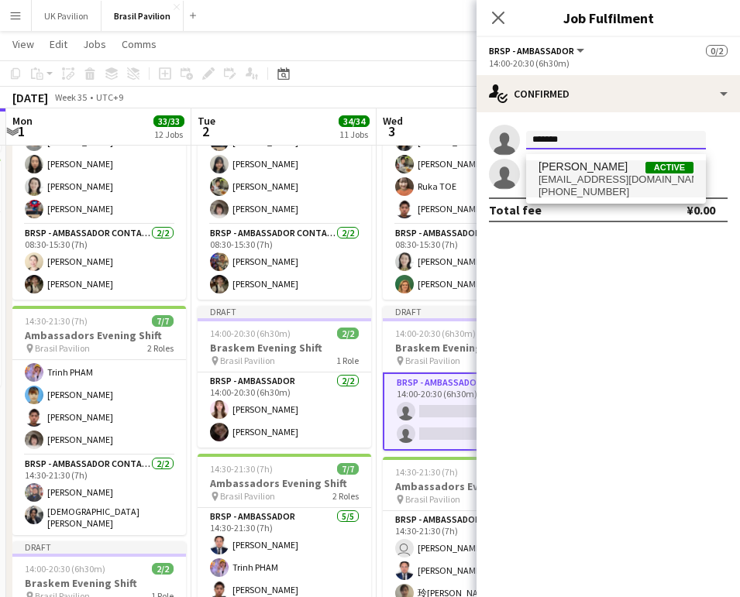
type input "*******"
click at [587, 186] on span "[EMAIL_ADDRESS][DOMAIN_NAME]" at bounding box center [615, 180] width 155 height 12
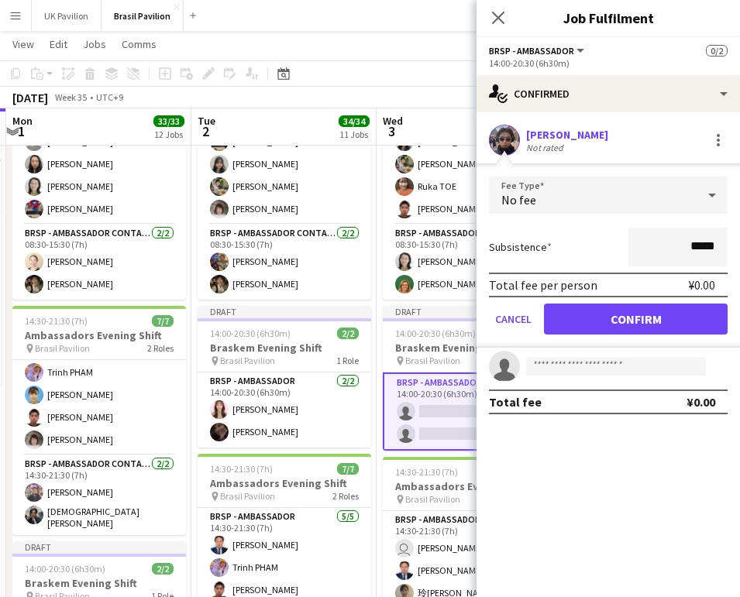
drag, startPoint x: 626, startPoint y: 328, endPoint x: 588, endPoint y: 326, distance: 38.0
click at [626, 328] on button "Confirm" at bounding box center [636, 319] width 184 height 31
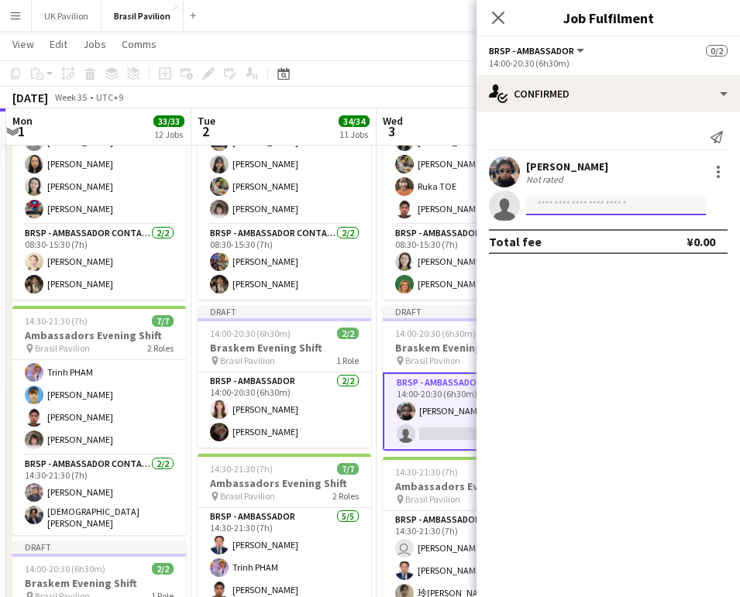
click at [553, 211] on input at bounding box center [616, 206] width 180 height 19
type input "*"
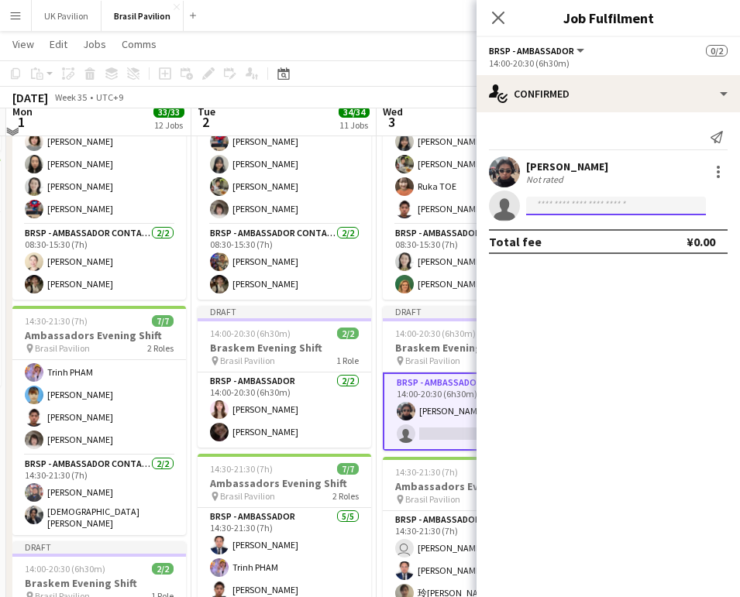
scroll to position [2212, 0]
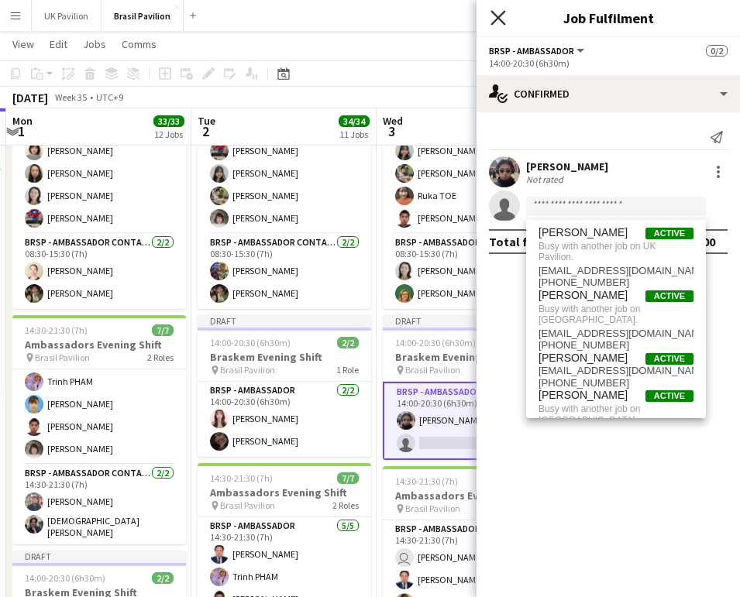
click at [497, 15] on icon at bounding box center [497, 17] width 15 height 15
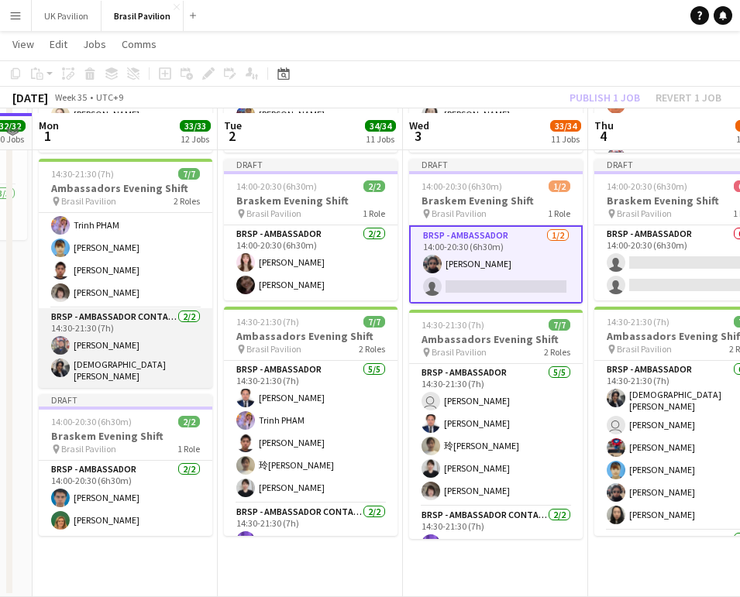
scroll to position [2374, 0]
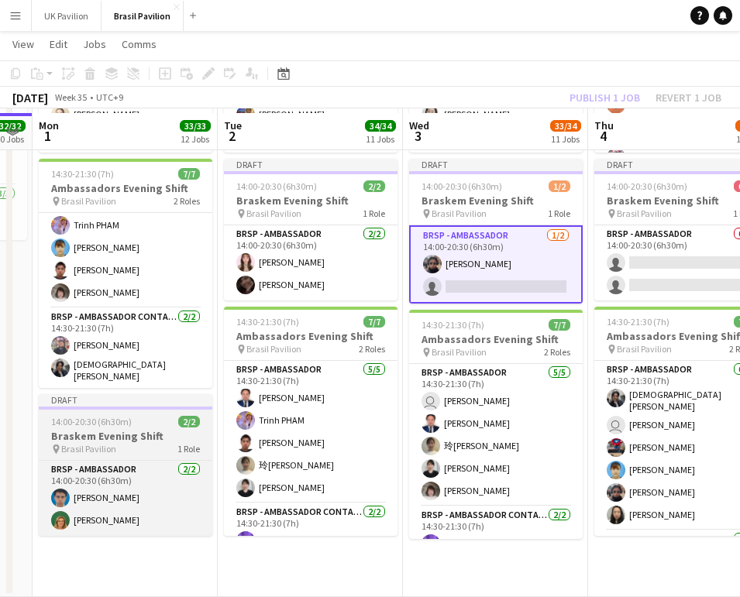
click at [111, 451] on span "Brasil Pavilion" at bounding box center [88, 449] width 55 height 12
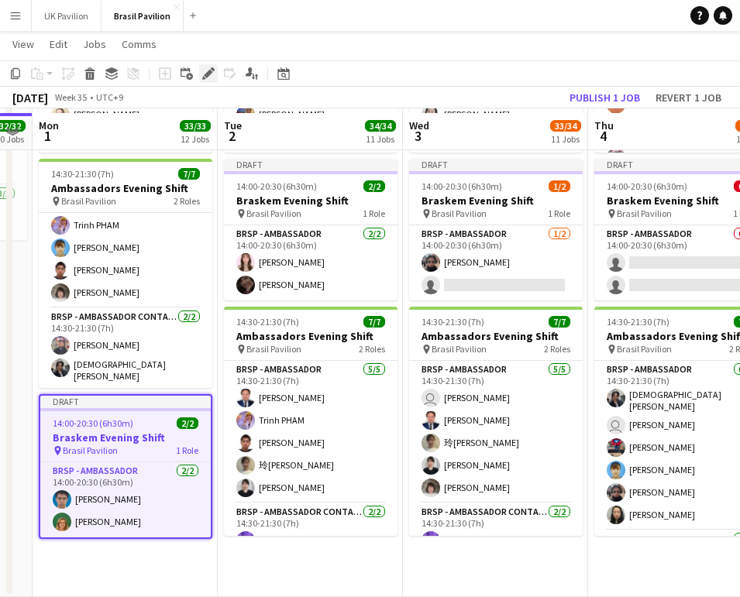
click at [205, 77] on icon at bounding box center [208, 74] width 9 height 9
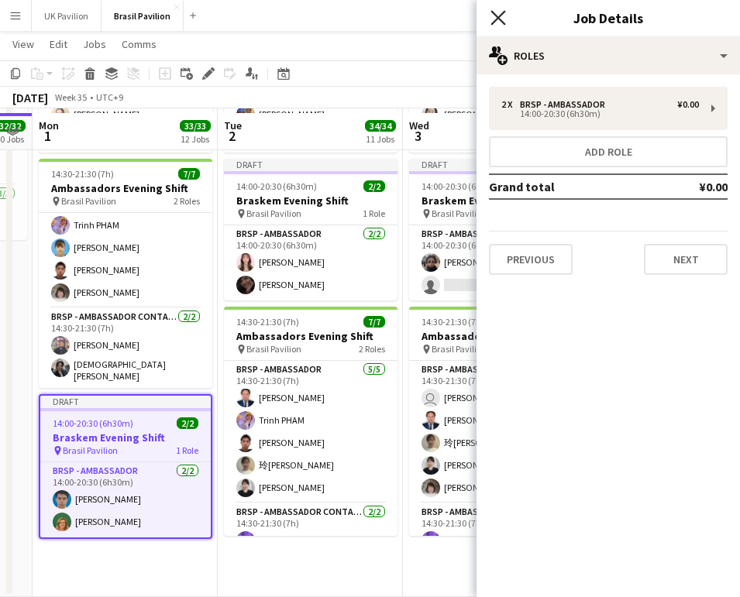
click at [496, 16] on icon at bounding box center [497, 17] width 15 height 15
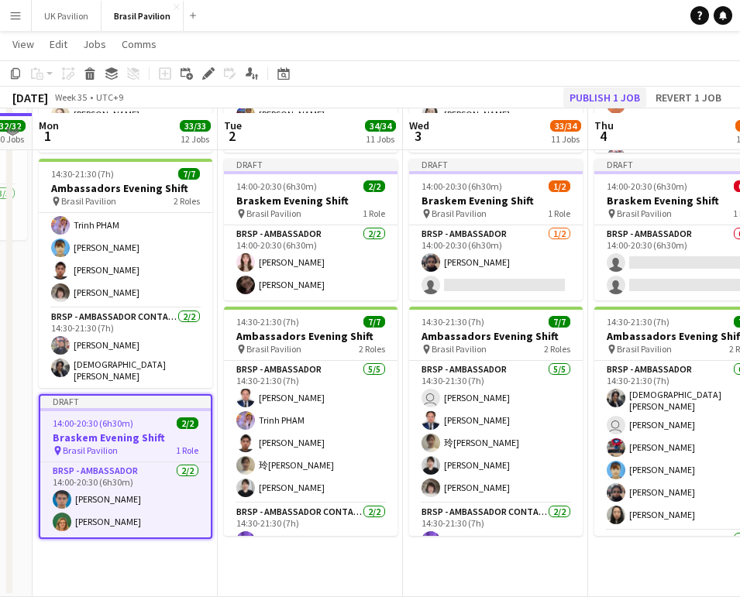
click at [586, 96] on button "Publish 1 job" at bounding box center [604, 98] width 83 height 20
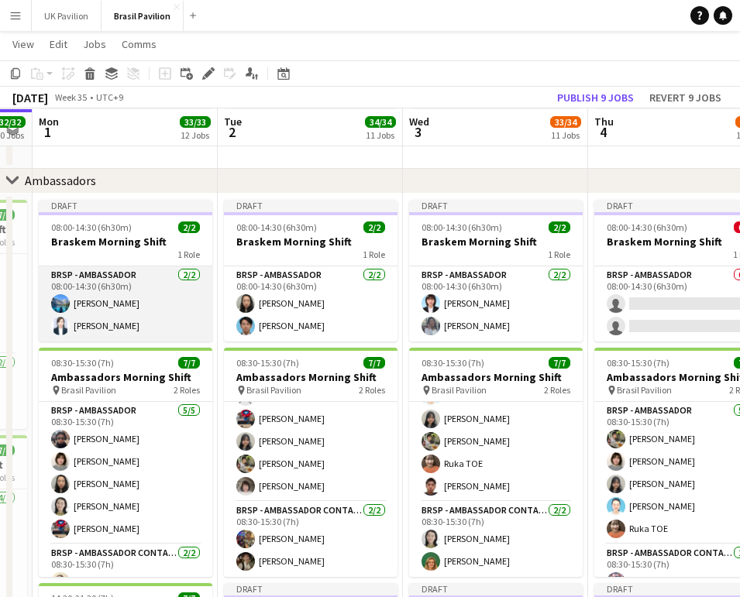
scroll to position [1944, 0]
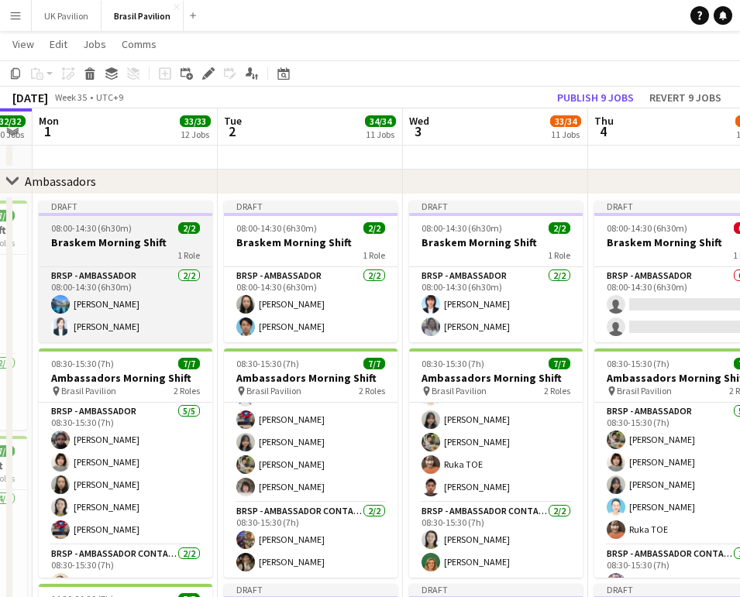
click at [116, 245] on h3 "Braskem Morning Shift" at bounding box center [126, 243] width 174 height 14
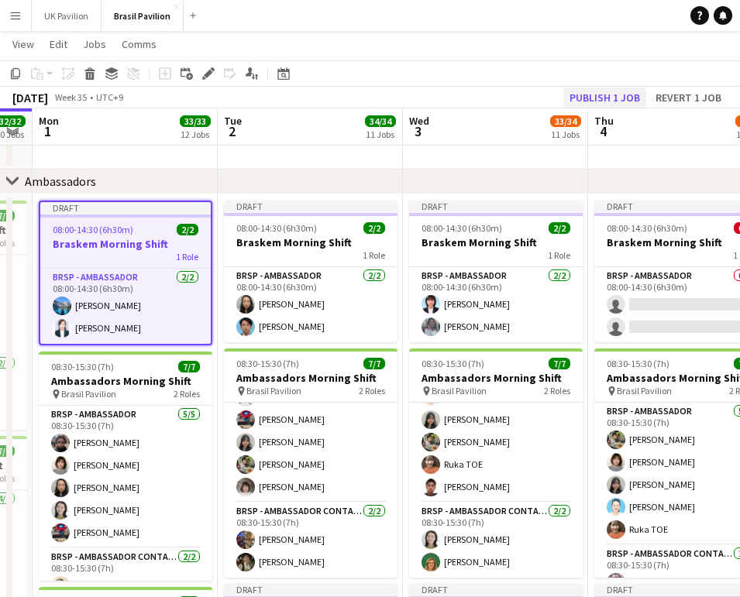
click at [596, 92] on button "Publish 1 job" at bounding box center [604, 98] width 83 height 20
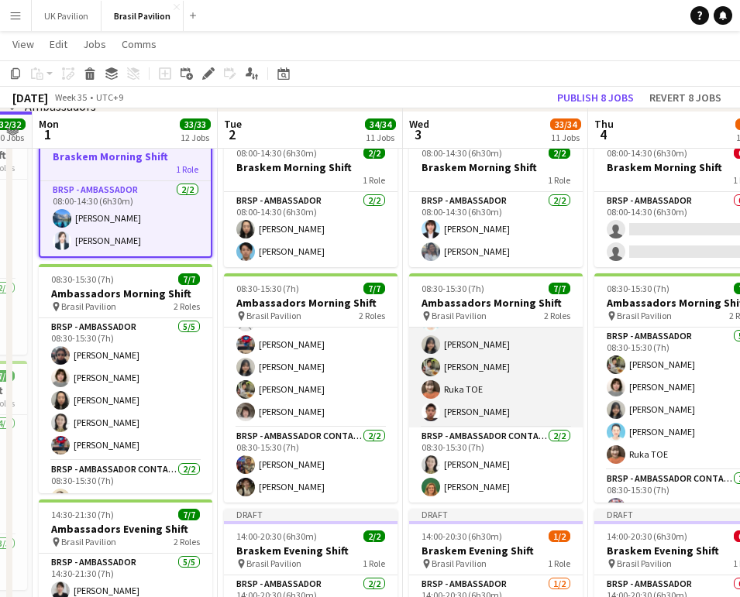
scroll to position [2022, 0]
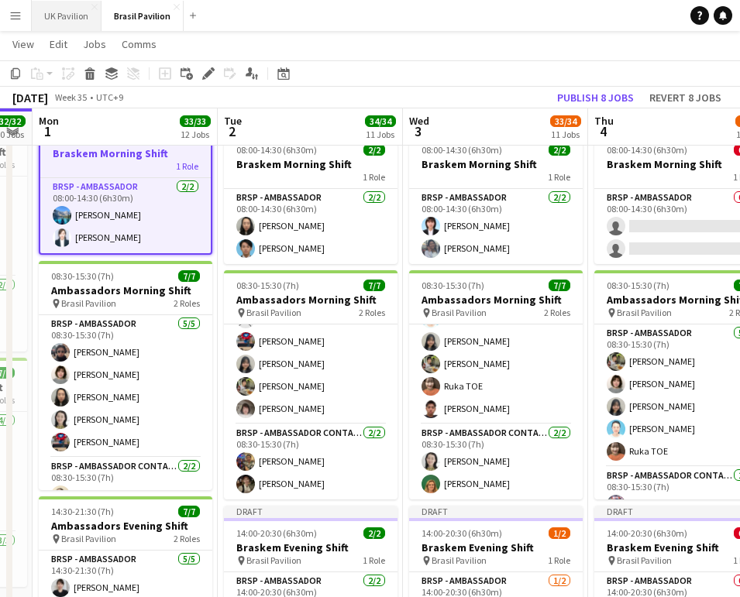
click at [88, 16] on button "UK Pavilion Close" at bounding box center [67, 16] width 70 height 30
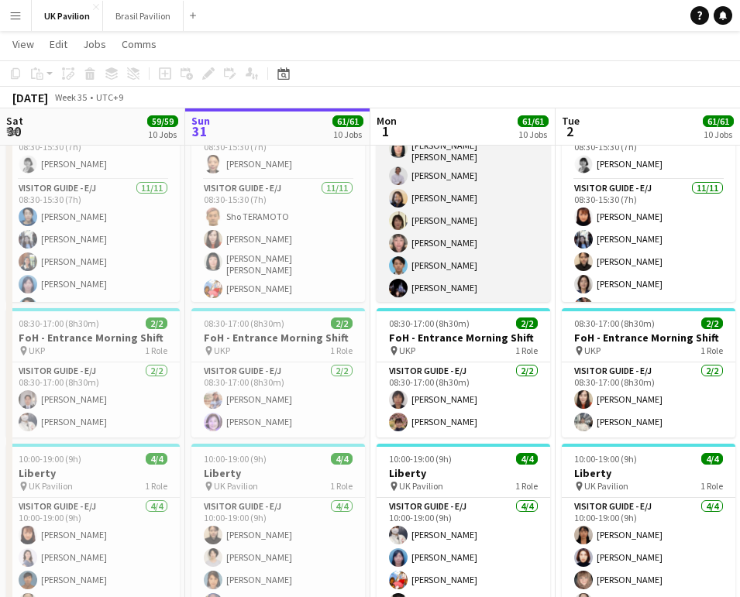
scroll to position [201, 0]
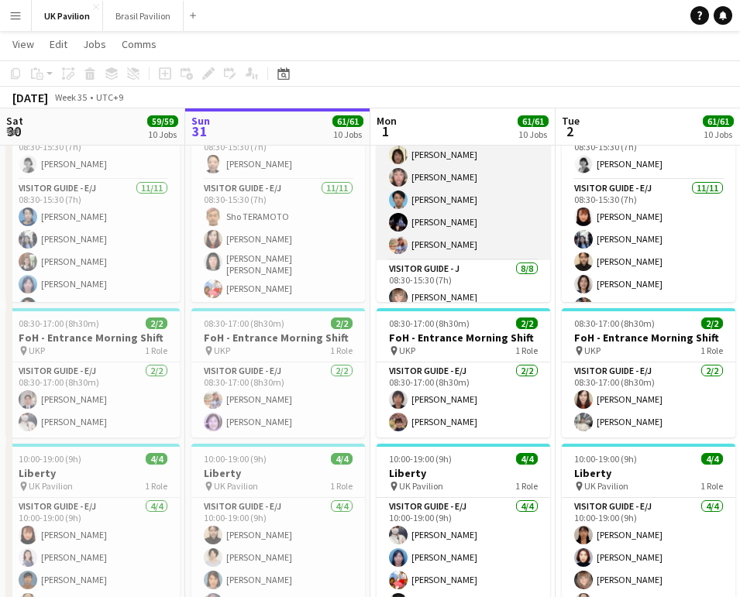
click at [435, 216] on app-card-role "Visitor Guide - E/J [DATE] 08:30-15:30 (7h) [PERSON_NAME] [PERSON_NAME] Genki K…" at bounding box center [463, 119] width 174 height 282
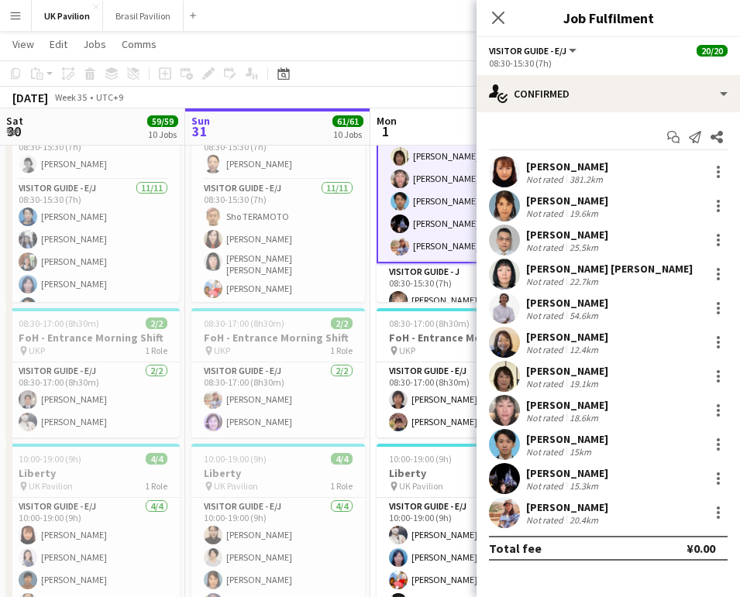
click at [552, 442] on div "[PERSON_NAME]" at bounding box center [567, 439] width 82 height 14
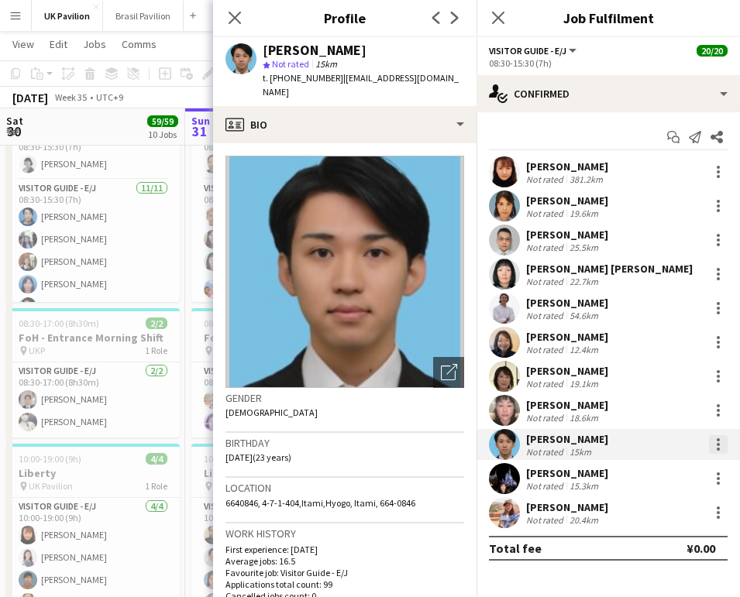
click at [717, 446] on div at bounding box center [718, 444] width 3 height 3
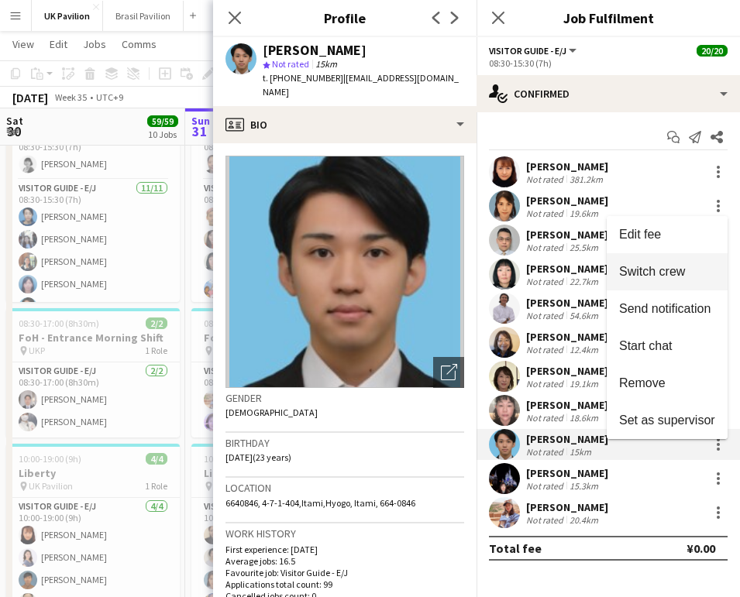
click at [619, 277] on span "Switch crew" at bounding box center [652, 271] width 66 height 13
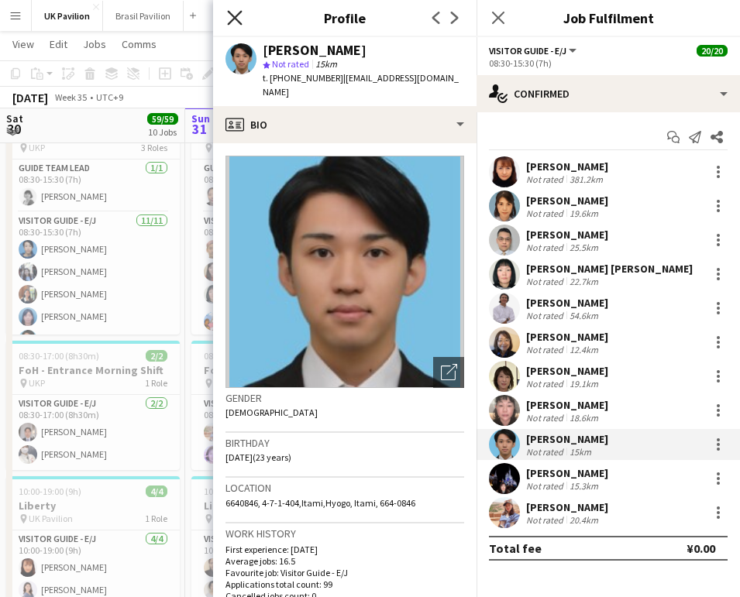
click at [234, 22] on icon "Close pop-in" at bounding box center [234, 17] width 15 height 15
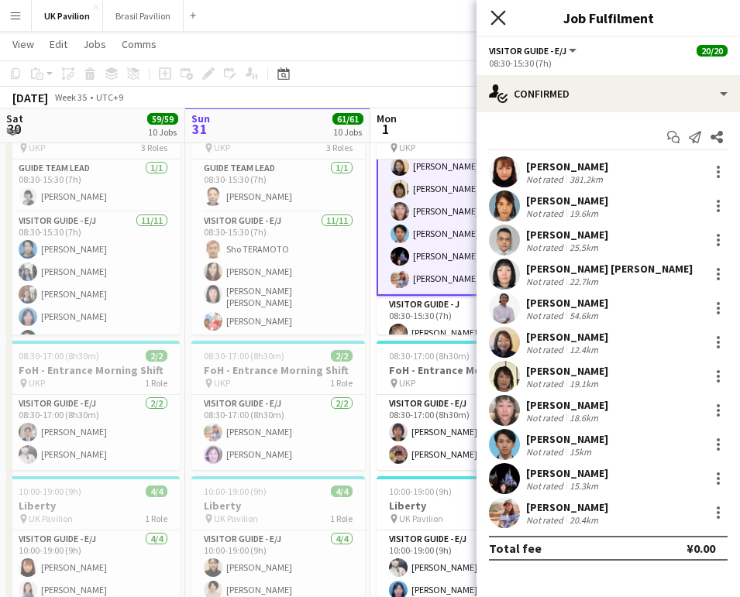
click at [497, 15] on icon "Close pop-in" at bounding box center [497, 17] width 15 height 15
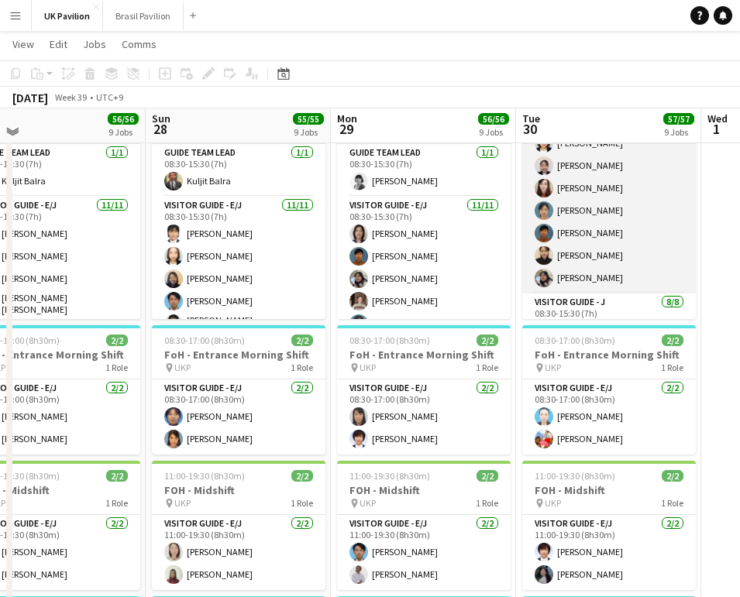
scroll to position [181, 0]
click at [583, 251] on app-card-role "Visitor Guide - E/J [DATE] 08:30-15:30 (7h) [PERSON_NAME] [PERSON_NAME] [PERSON…" at bounding box center [609, 153] width 174 height 277
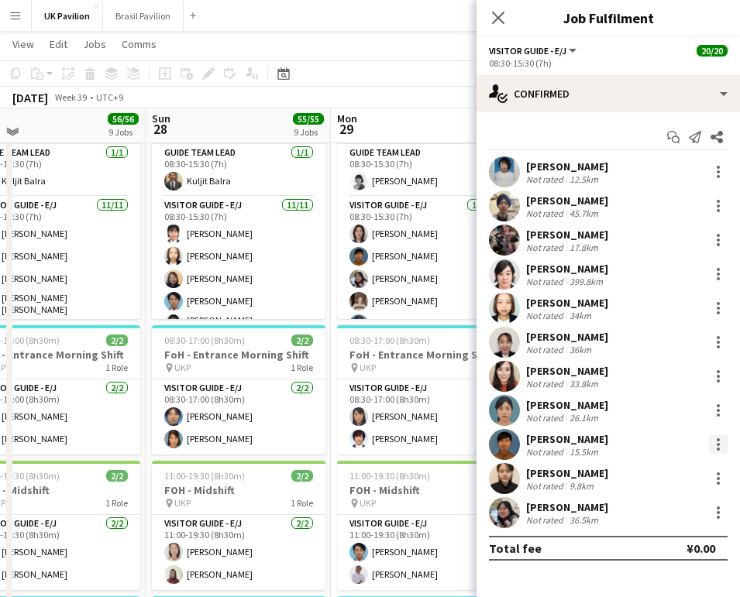
click at [720, 447] on div at bounding box center [718, 444] width 19 height 19
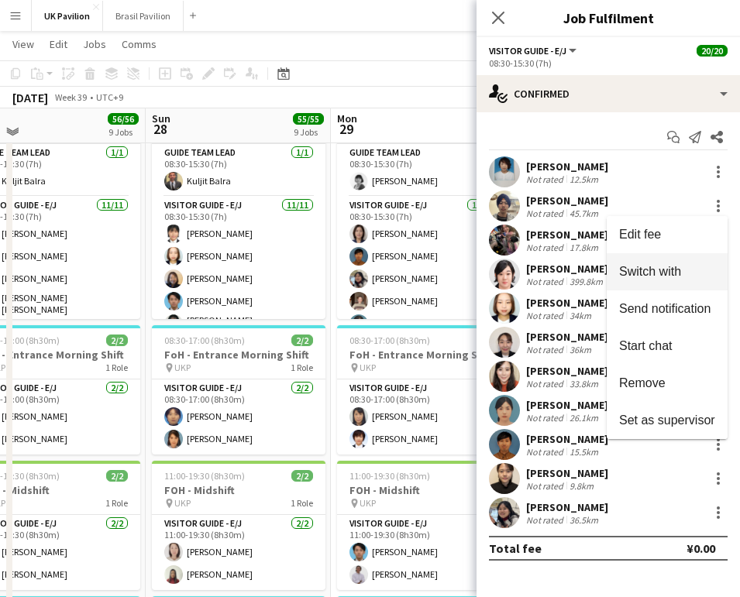
click at [619, 277] on span "Switch with" at bounding box center [650, 271] width 62 height 13
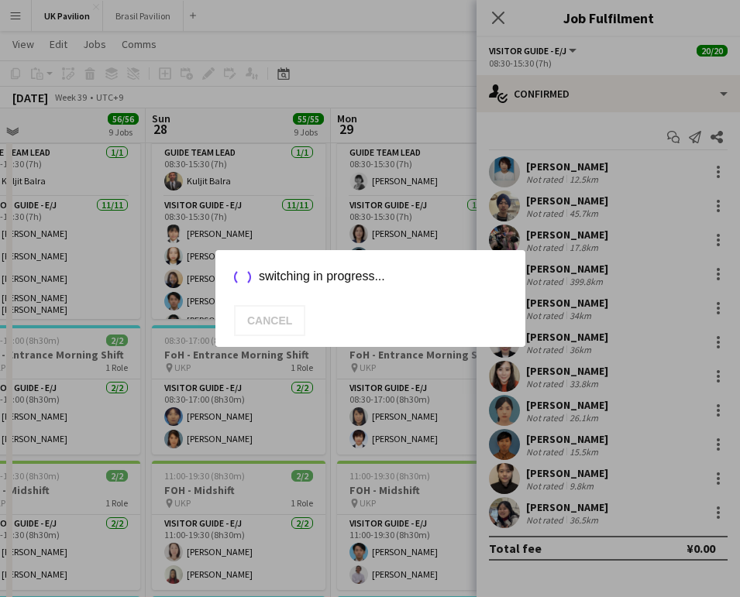
scroll to position [0, 0]
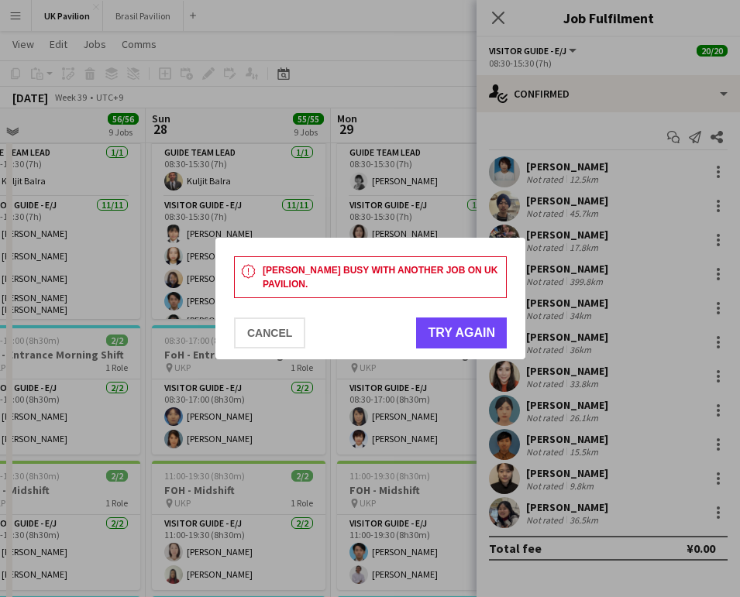
click at [435, 332] on button "Try again" at bounding box center [461, 333] width 91 height 31
click at [305, 332] on button "Cancel" at bounding box center [269, 333] width 71 height 31
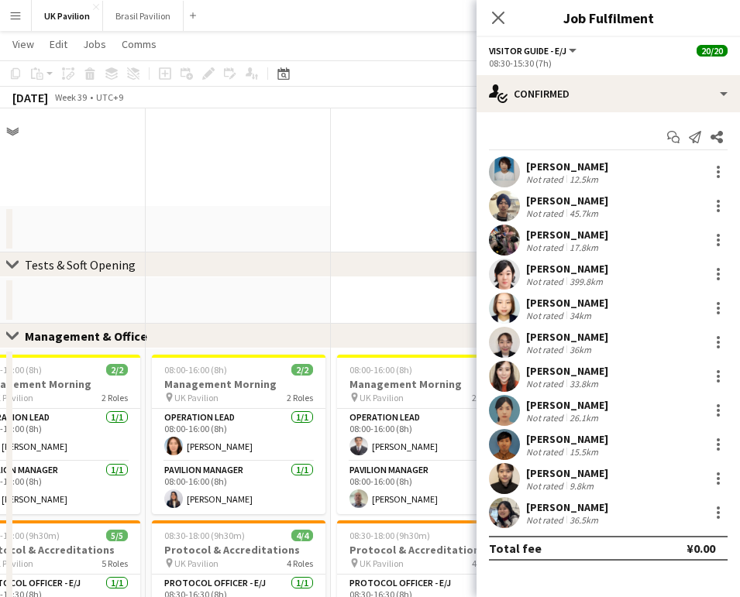
scroll to position [1080, 0]
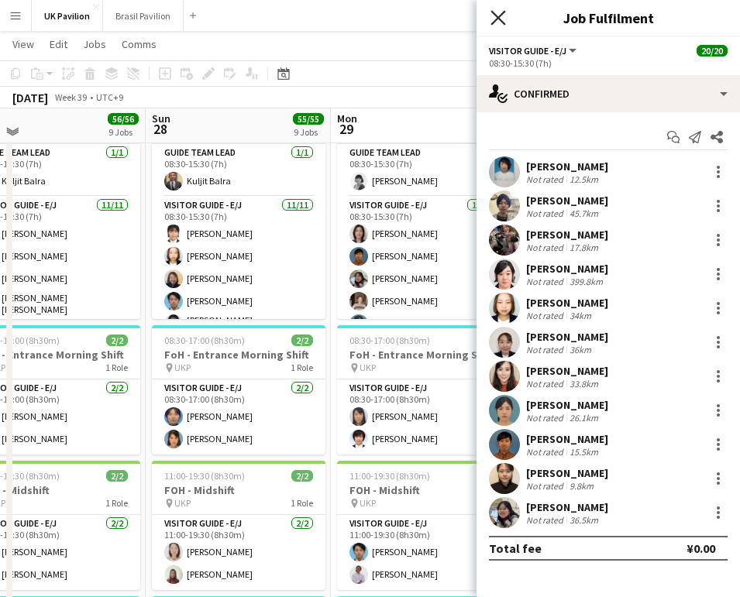
click at [500, 19] on icon "Close pop-in" at bounding box center [497, 17] width 15 height 15
